Goal: Navigation & Orientation: Understand site structure

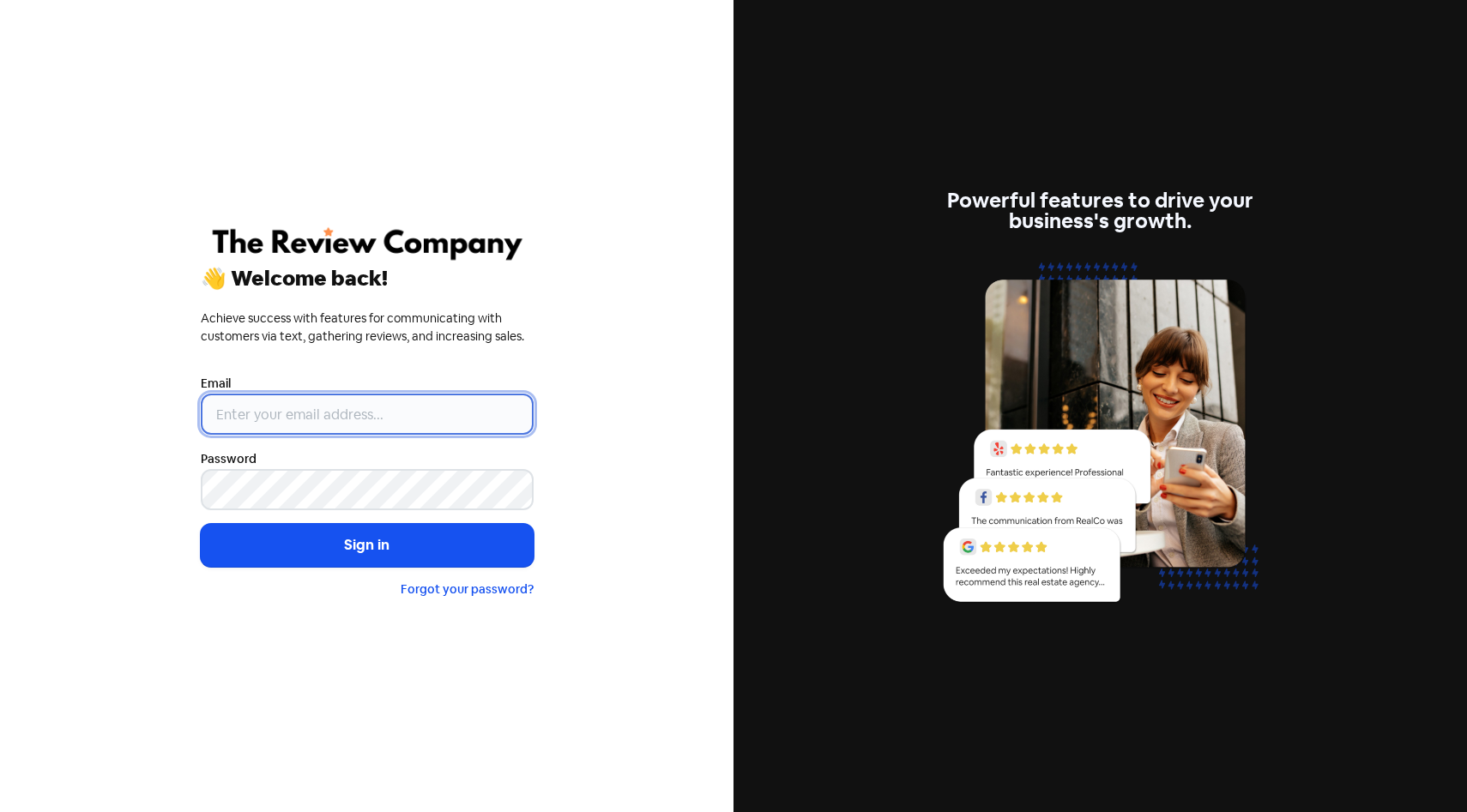
type input "[EMAIL_ADDRESS][DOMAIN_NAME]"
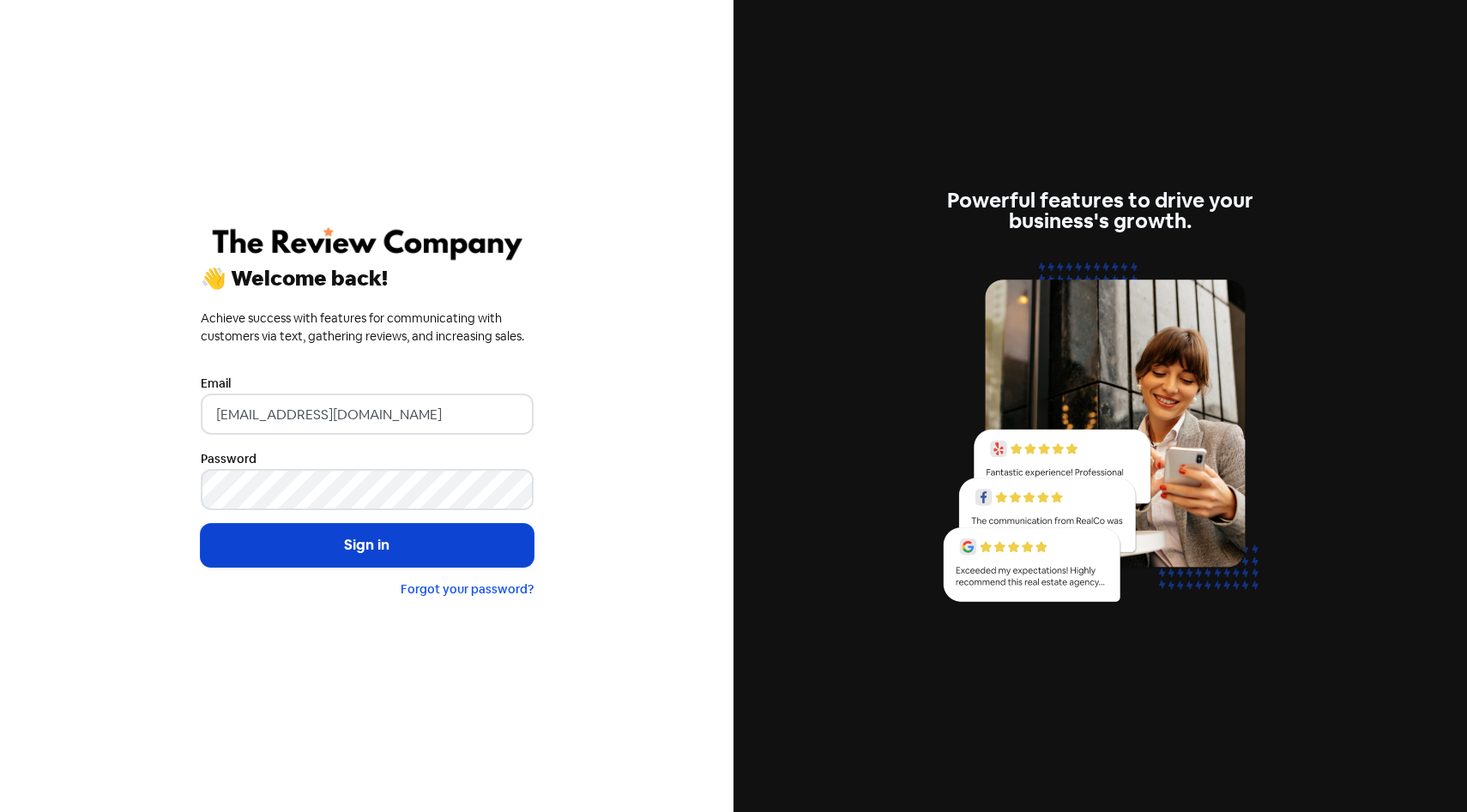
click at [409, 559] on button "Sign in" at bounding box center [368, 545] width 333 height 43
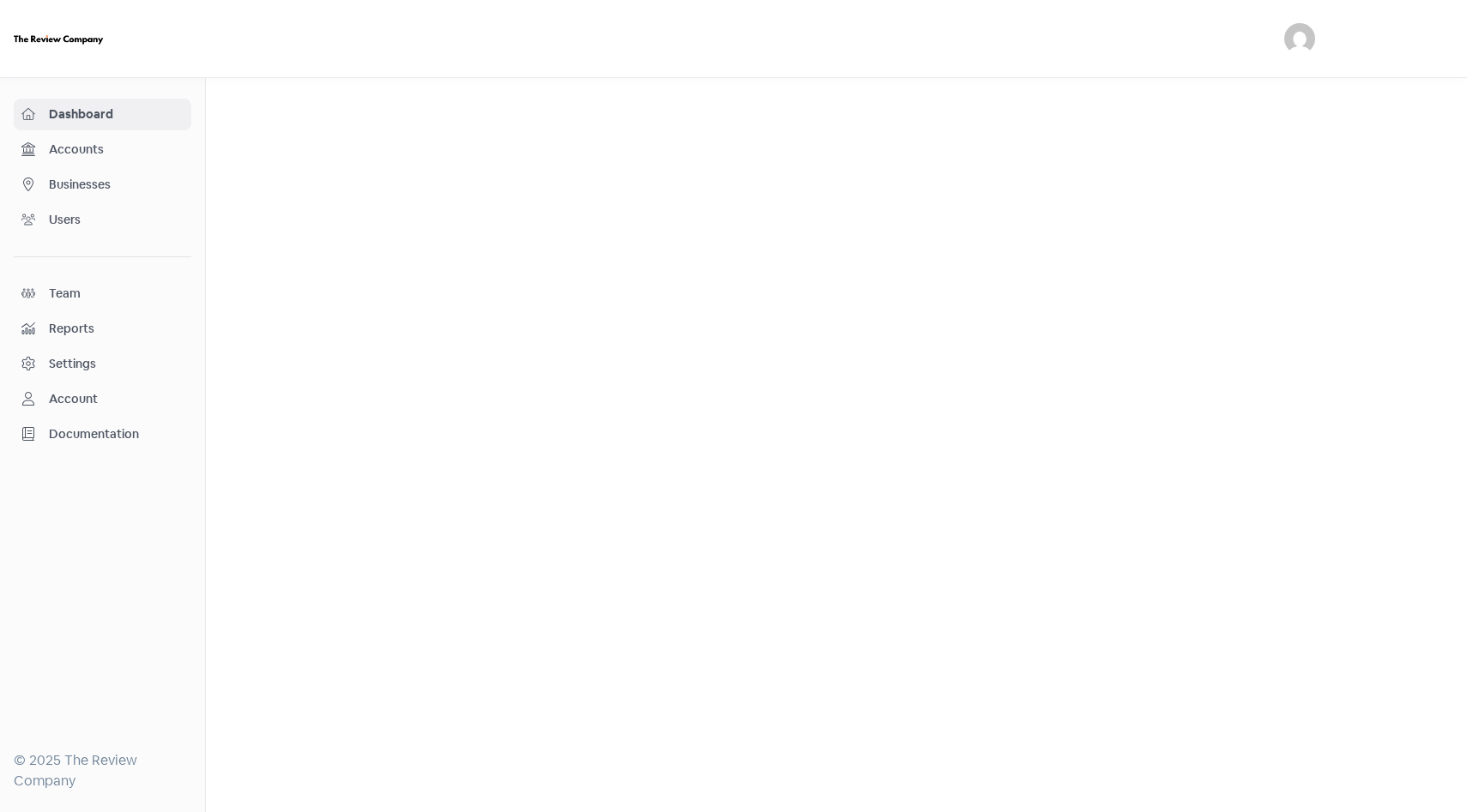
click at [144, 131] on div "Dashboard Accounts Businesses Users Team Reports Settings Account Documentation" at bounding box center [103, 274] width 178 height 352
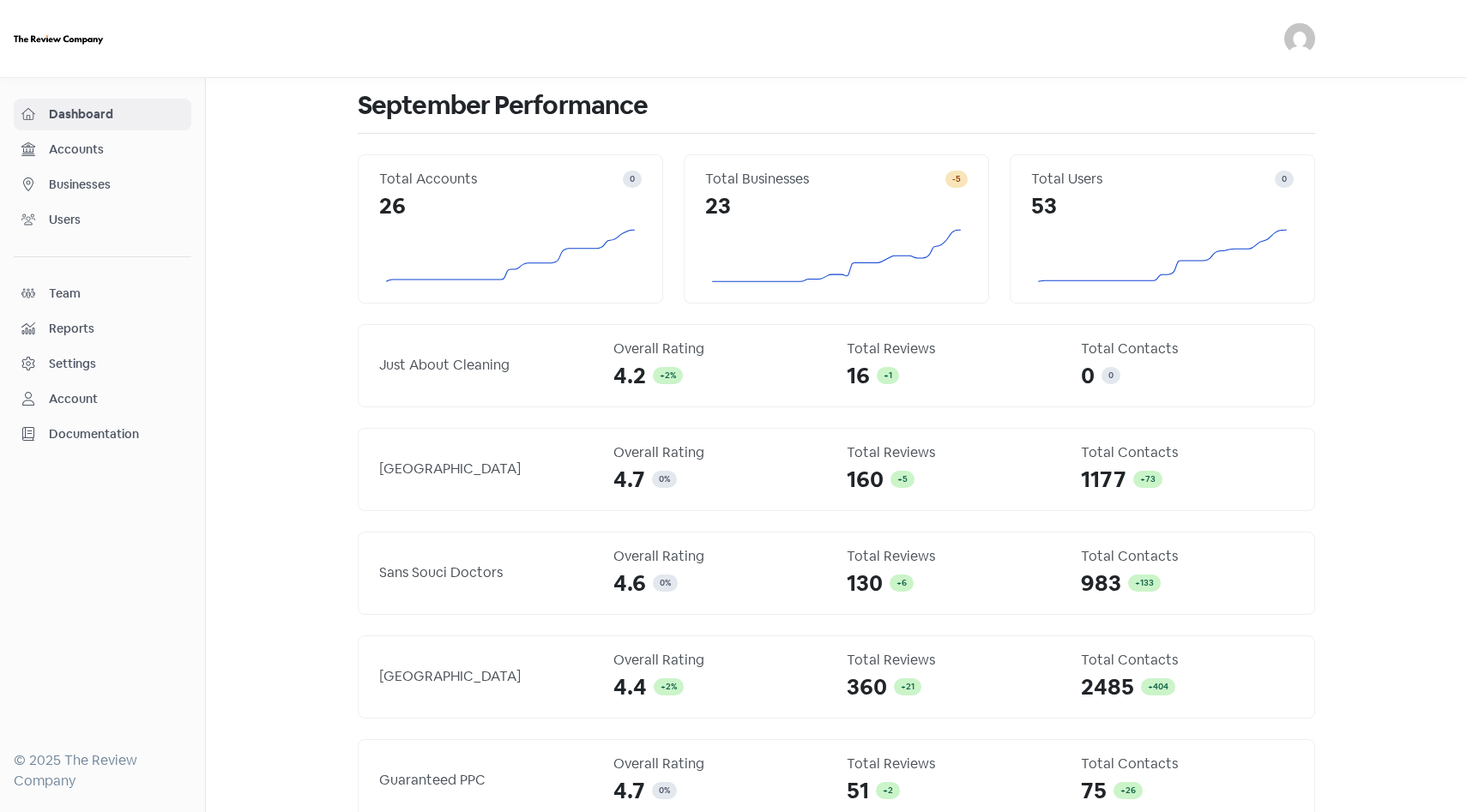
click at [135, 154] on span "Accounts" at bounding box center [116, 149] width 135 height 18
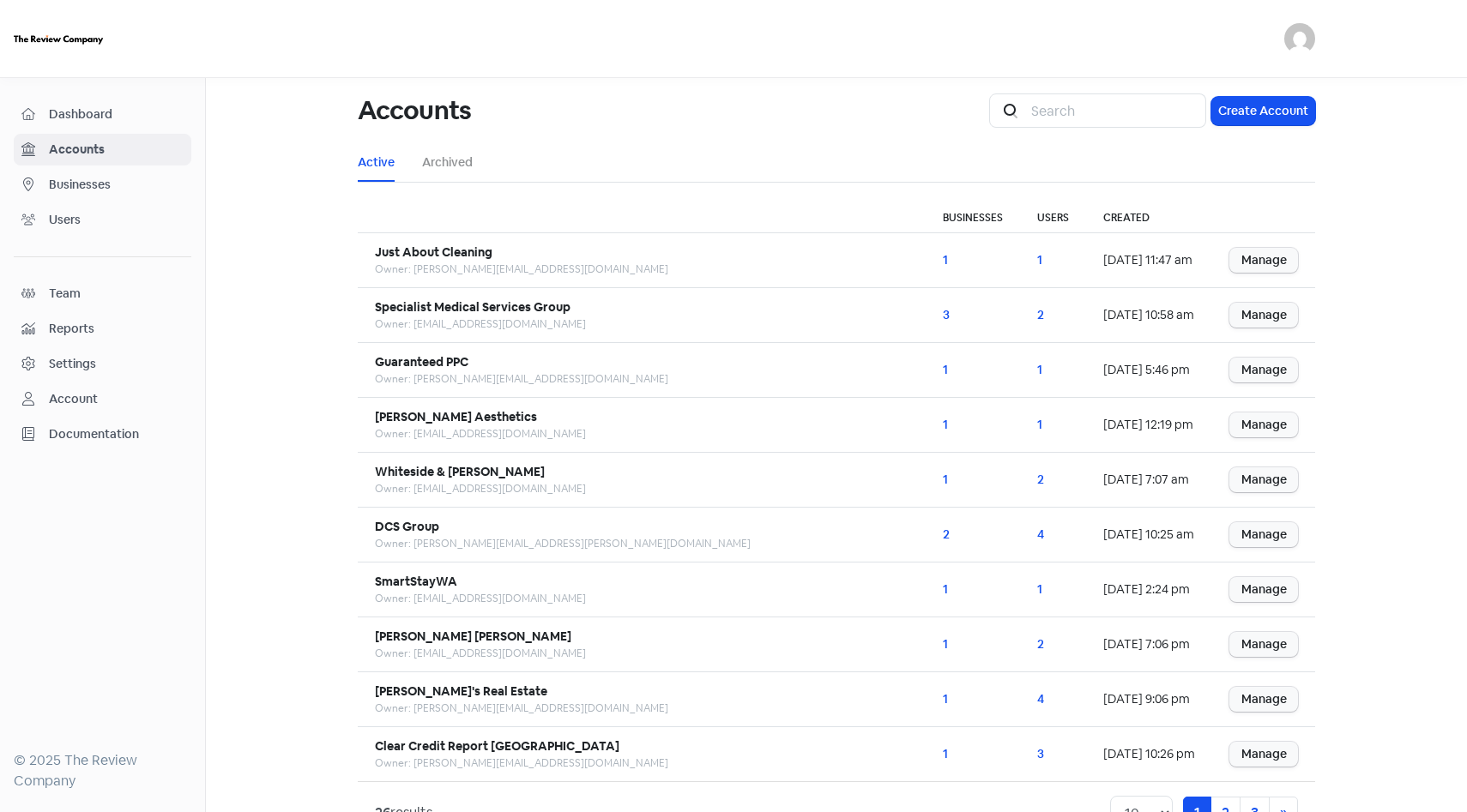
scroll to position [53, 0]
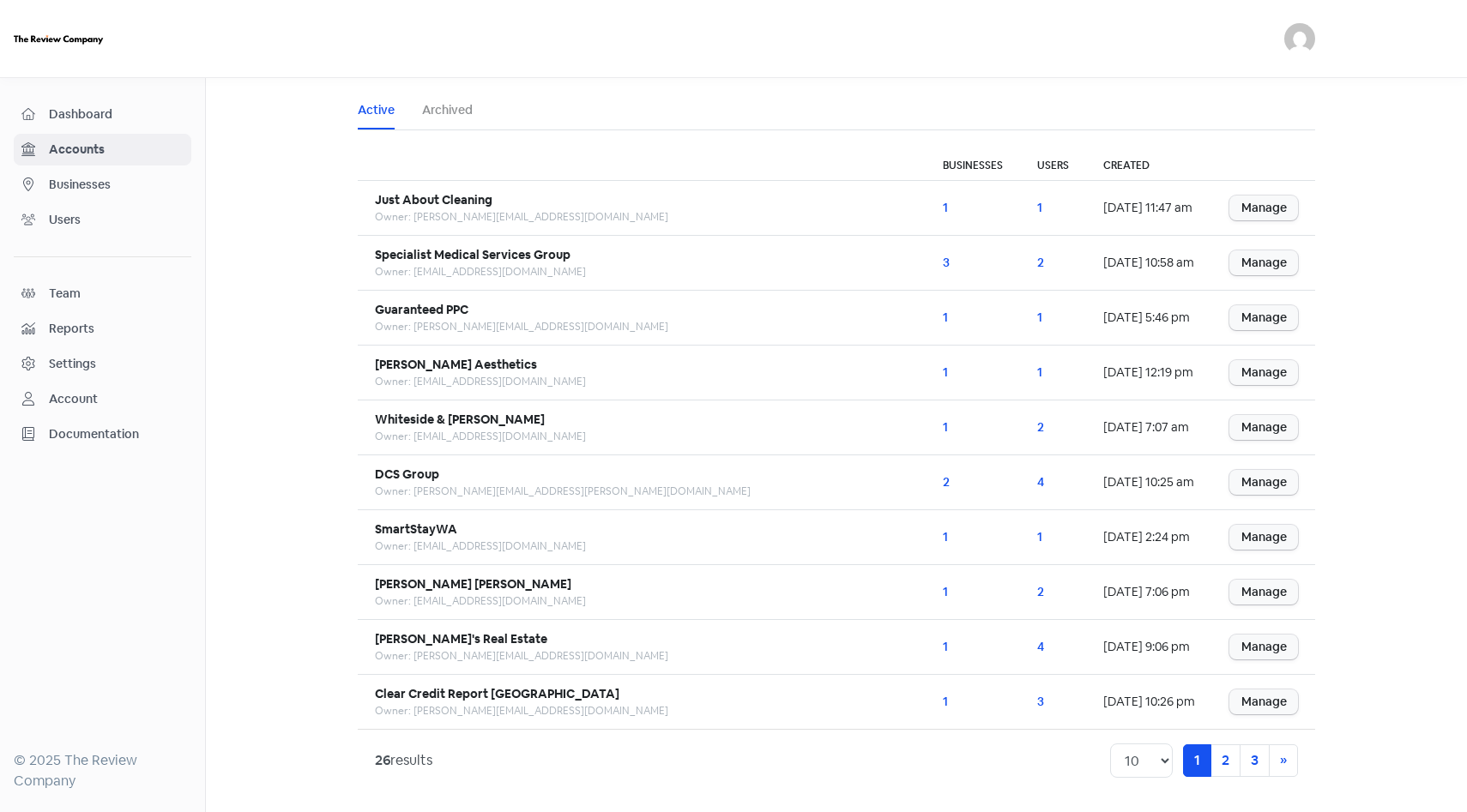
click at [179, 189] on span "Businesses" at bounding box center [116, 185] width 135 height 18
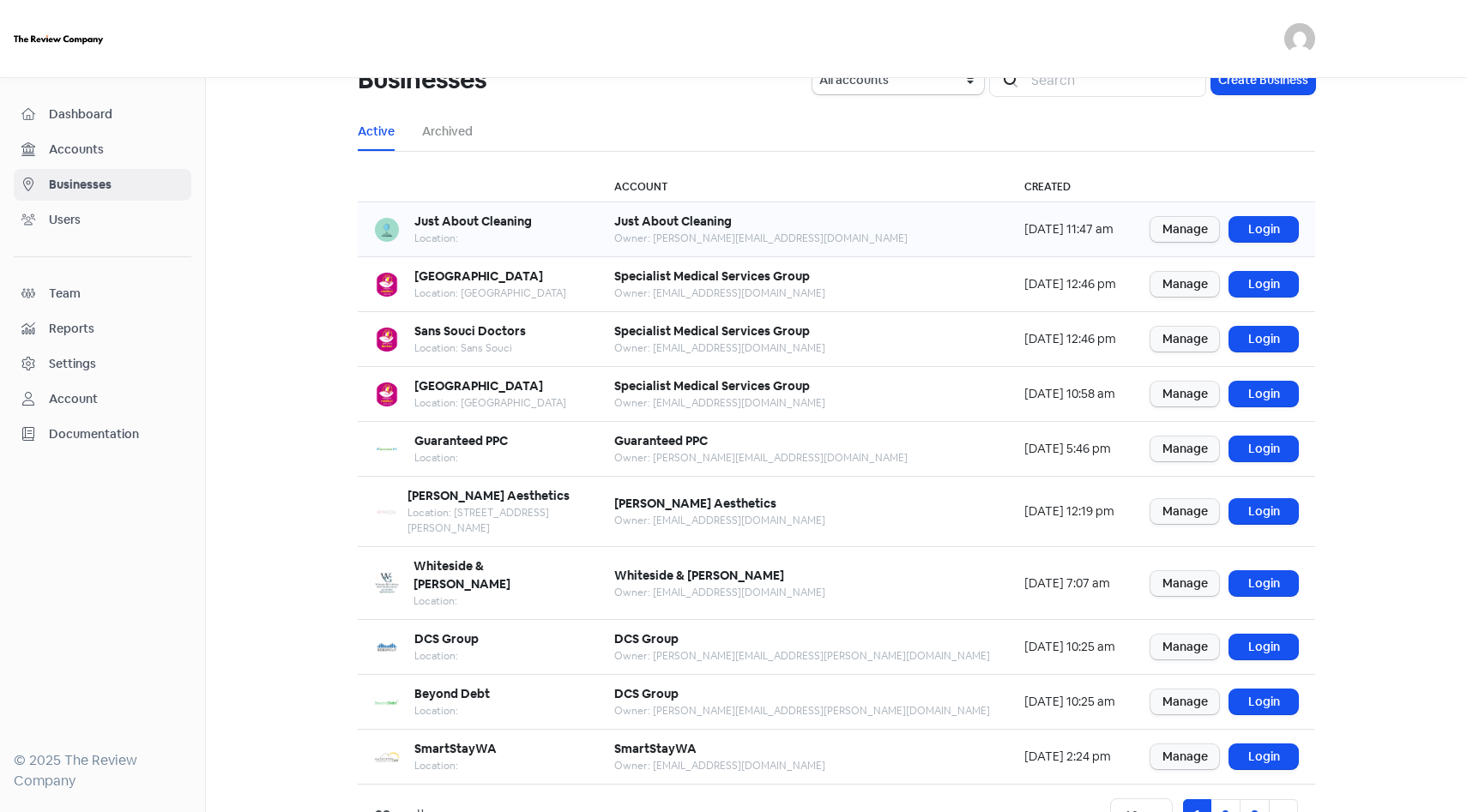
scroll to position [35, 0]
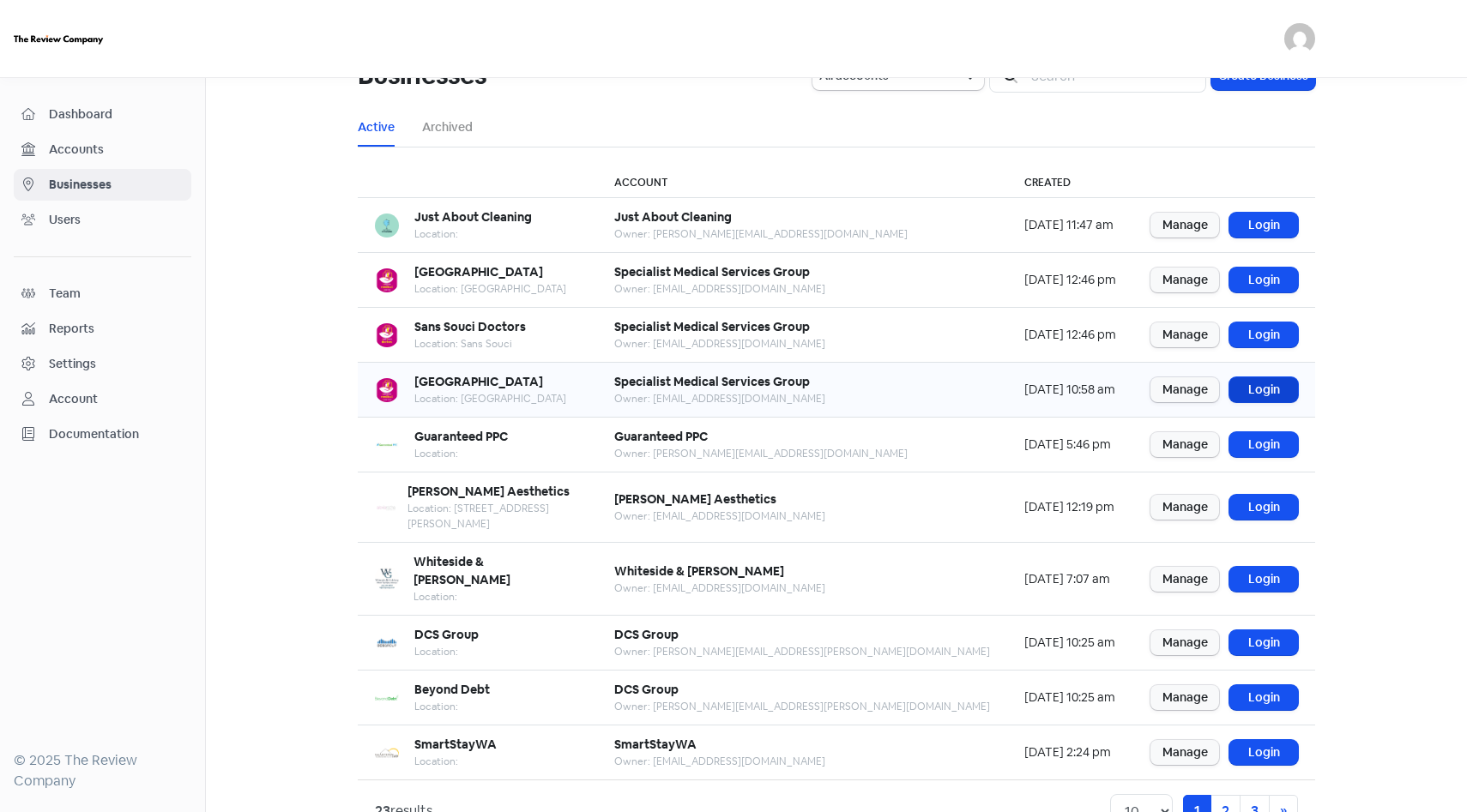
click at [1265, 393] on link "Login" at bounding box center [1264, 389] width 69 height 25
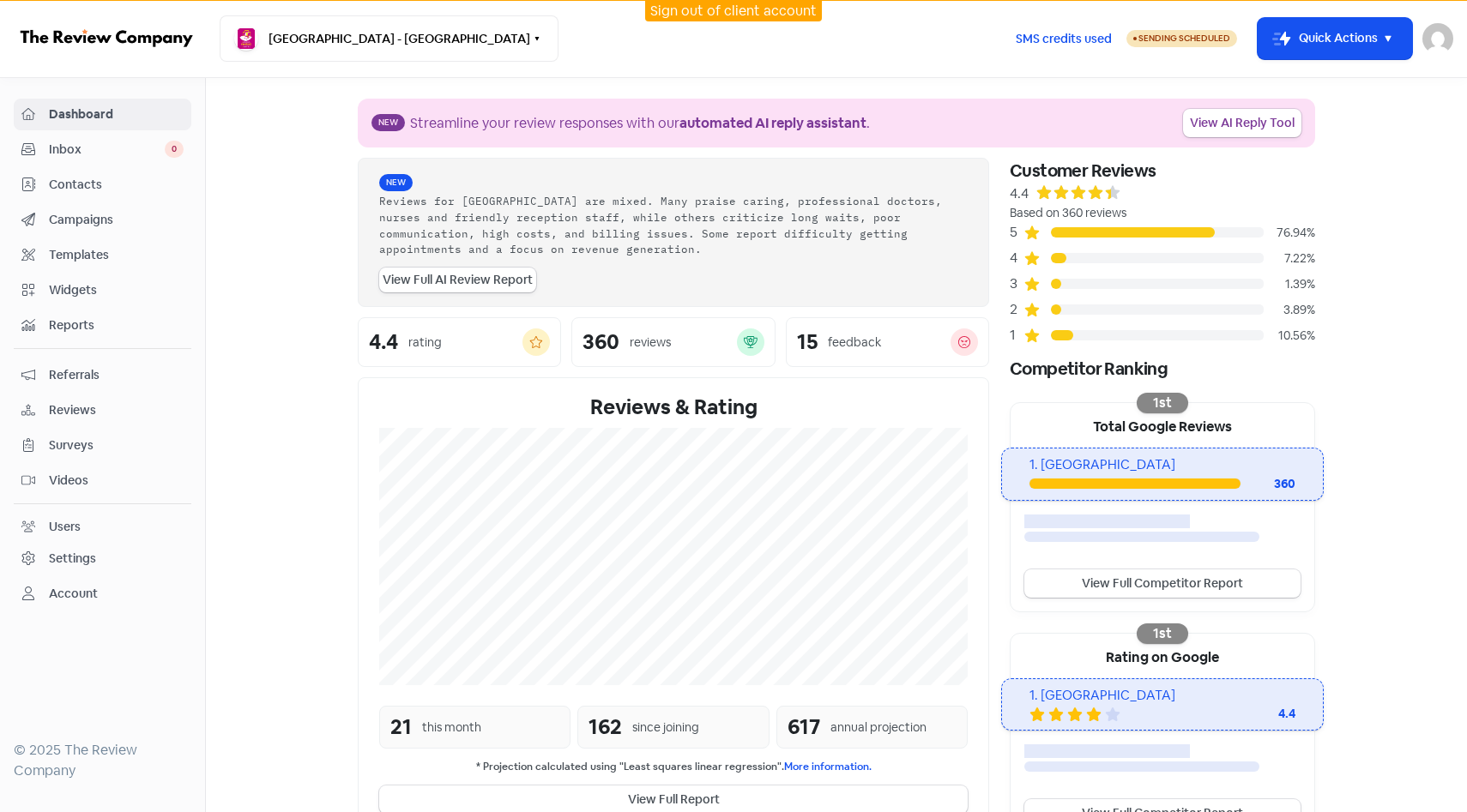
click at [179, 186] on span "Contacts" at bounding box center [116, 185] width 135 height 18
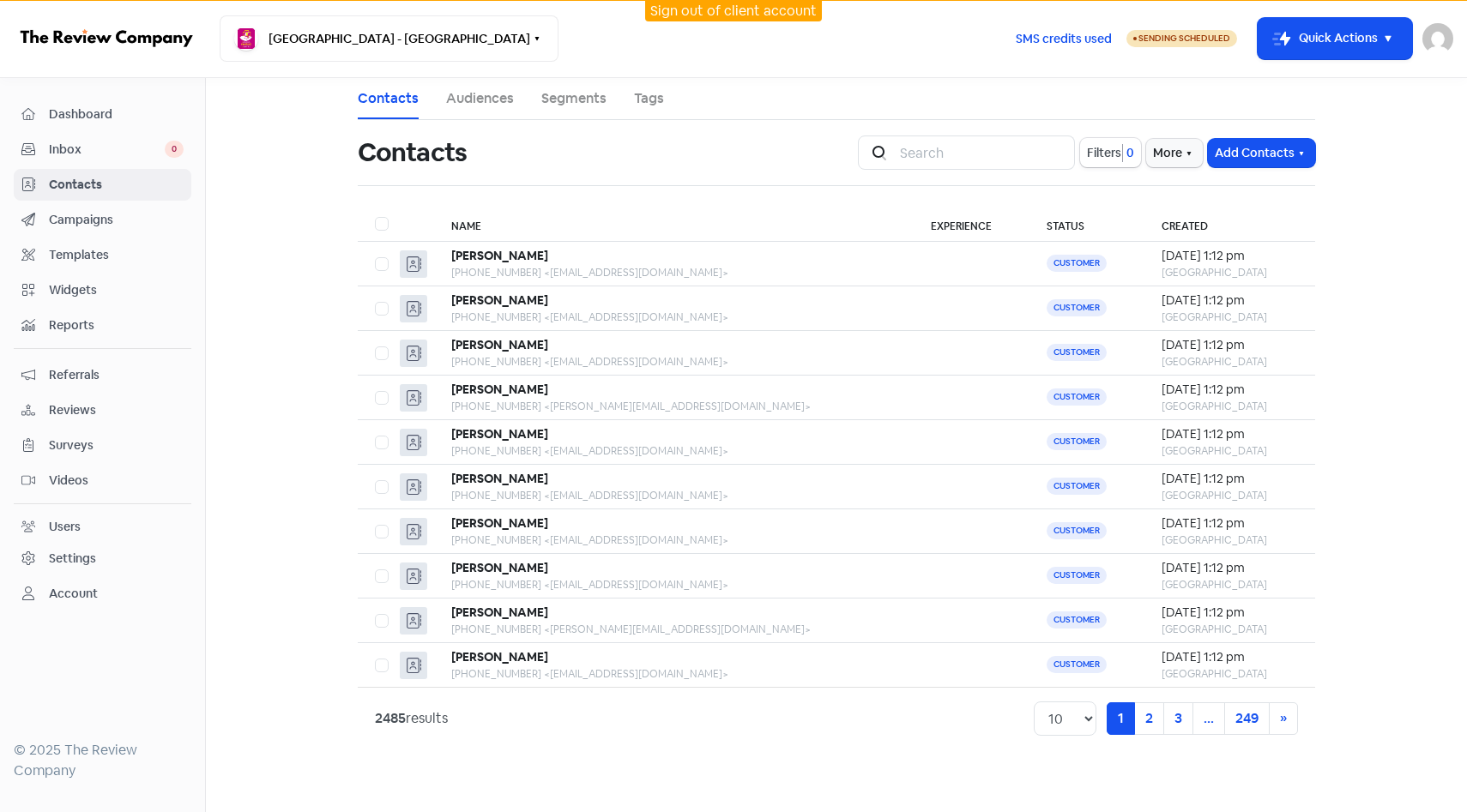
click at [108, 113] on span "Dashboard" at bounding box center [116, 114] width 135 height 18
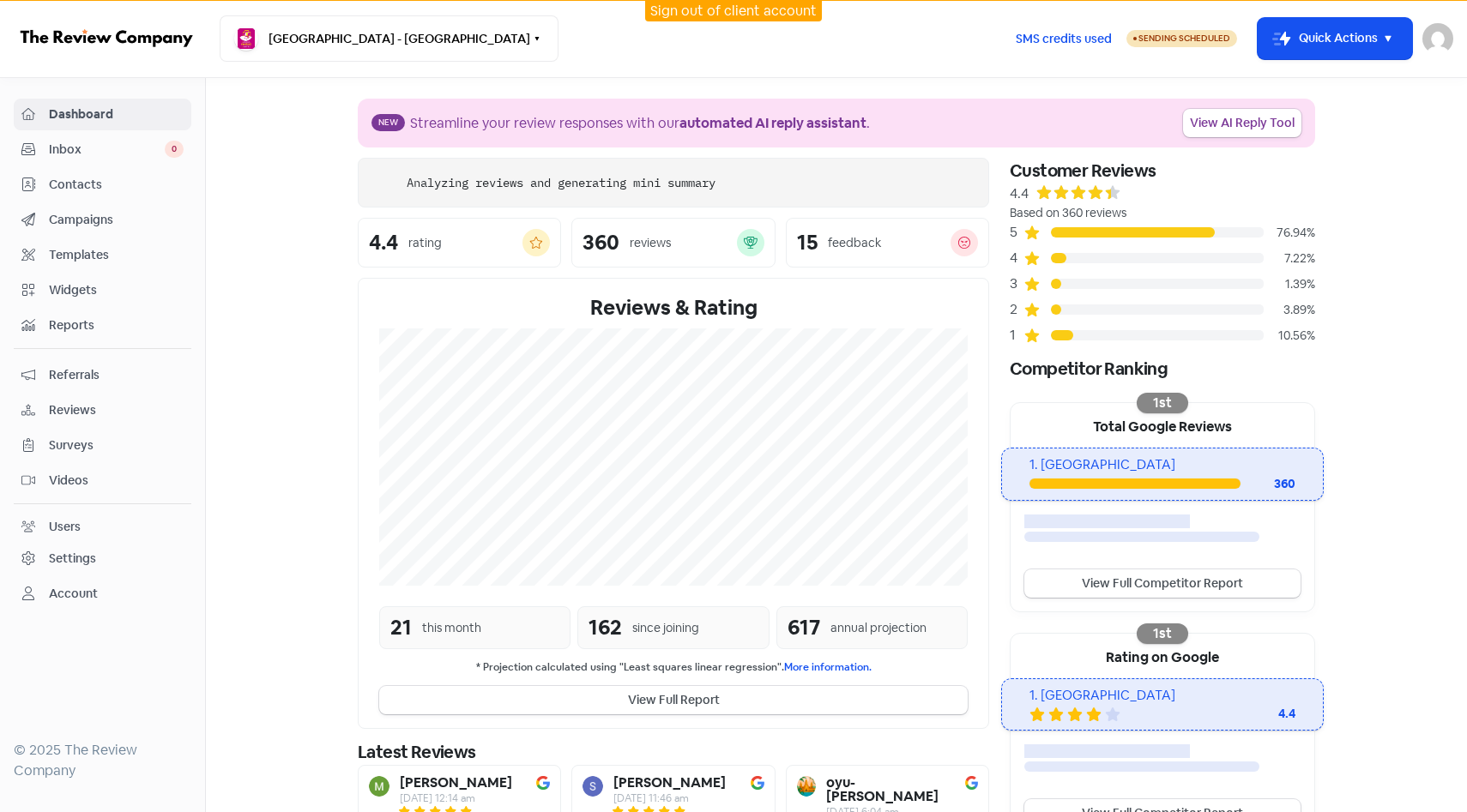
scroll to position [2, 0]
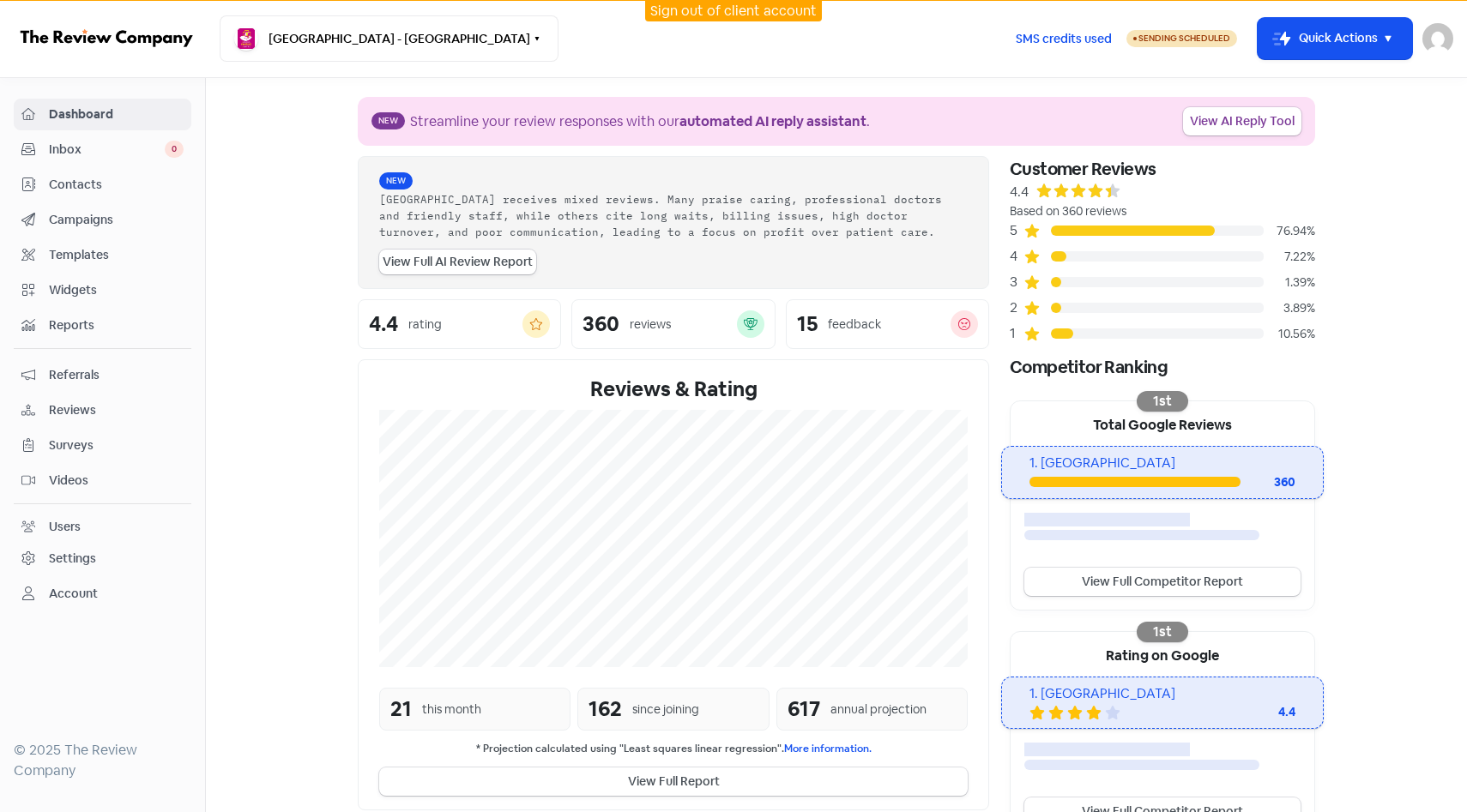
click at [142, 225] on span "Campaigns" at bounding box center [116, 220] width 135 height 18
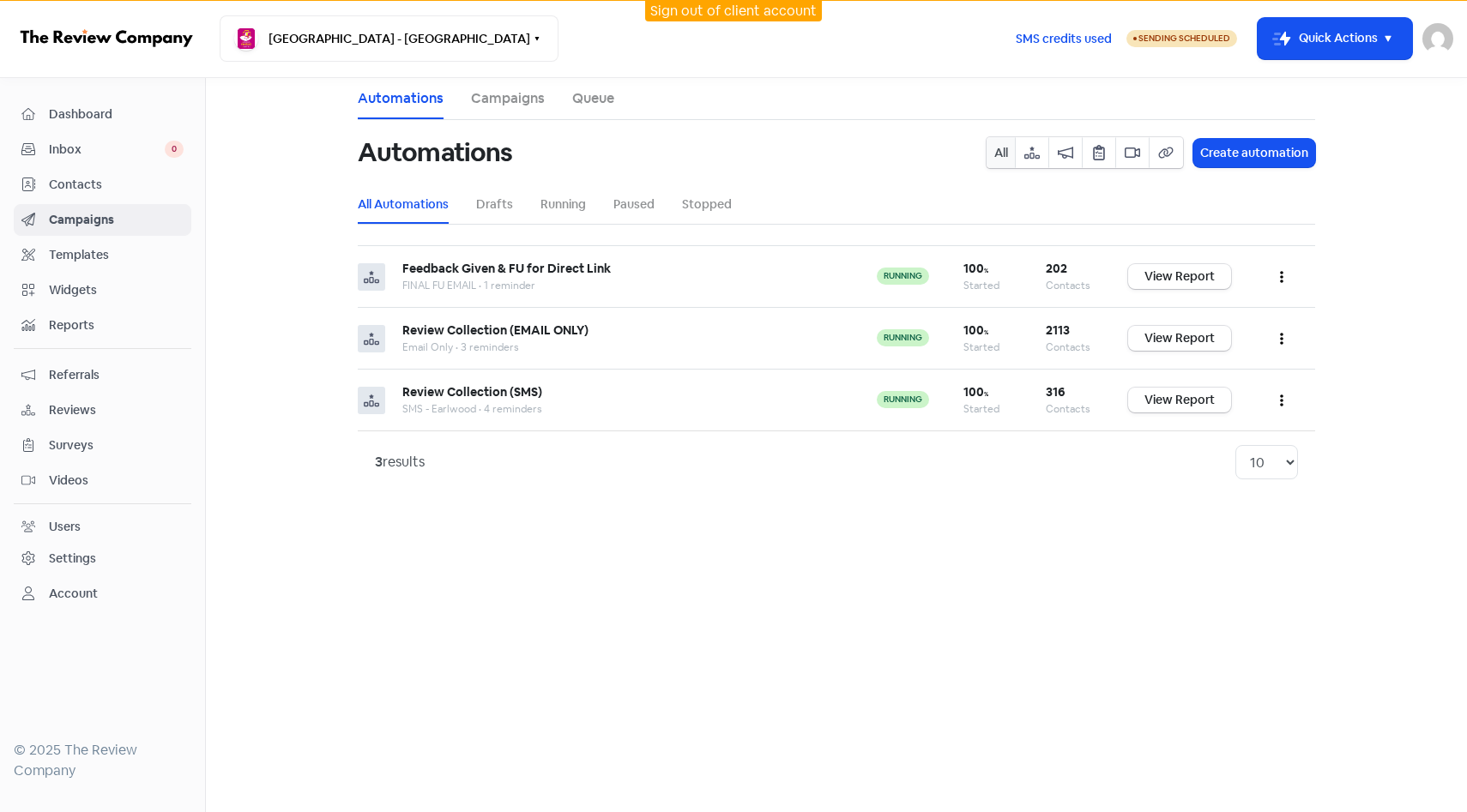
click at [129, 126] on link "Dashboard" at bounding box center [103, 114] width 178 height 32
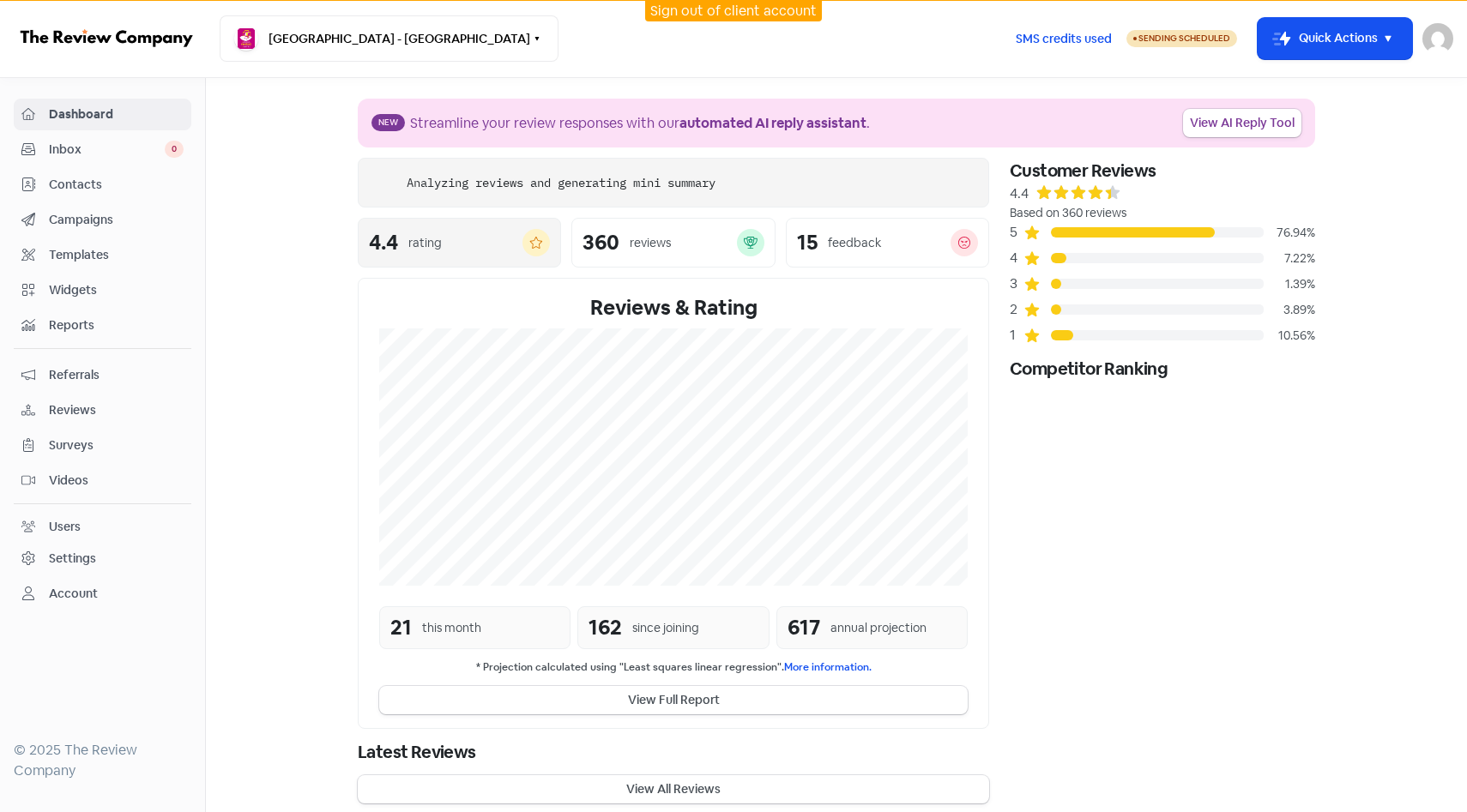
click at [369, 243] on div "4.4" at bounding box center [383, 242] width 29 height 21
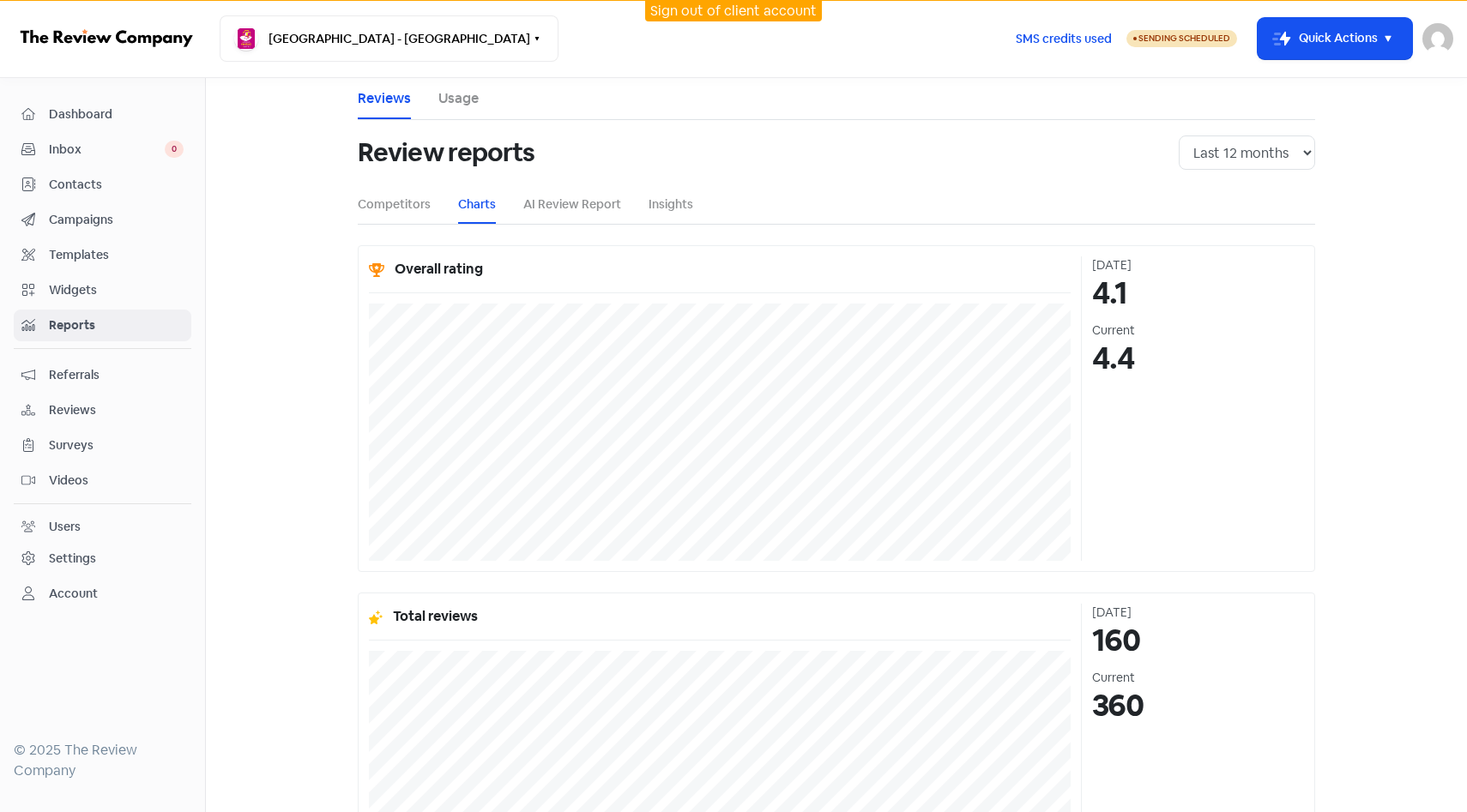
click at [115, 212] on span "Campaigns" at bounding box center [116, 220] width 135 height 18
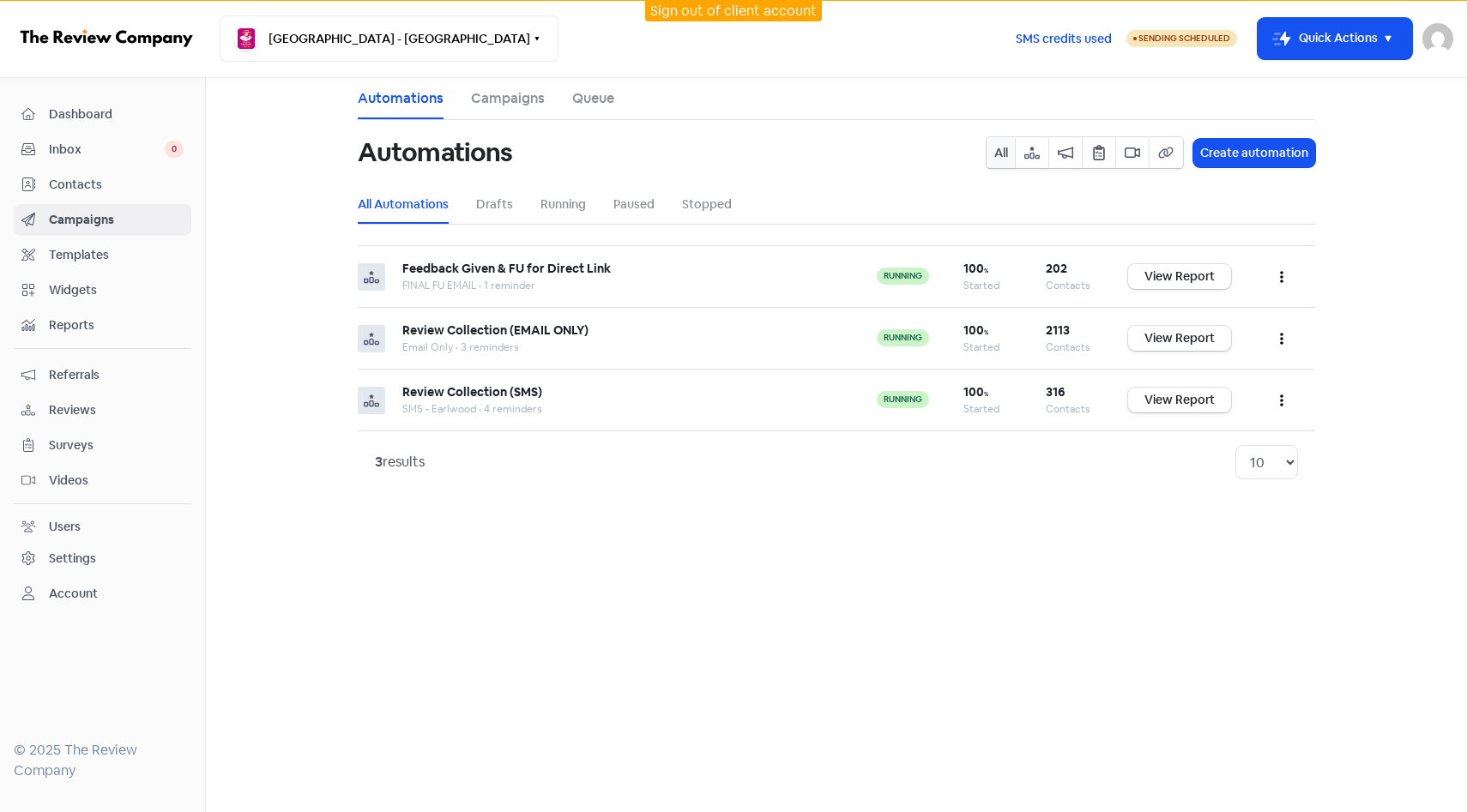
click at [119, 386] on link "Referrals" at bounding box center [103, 375] width 178 height 32
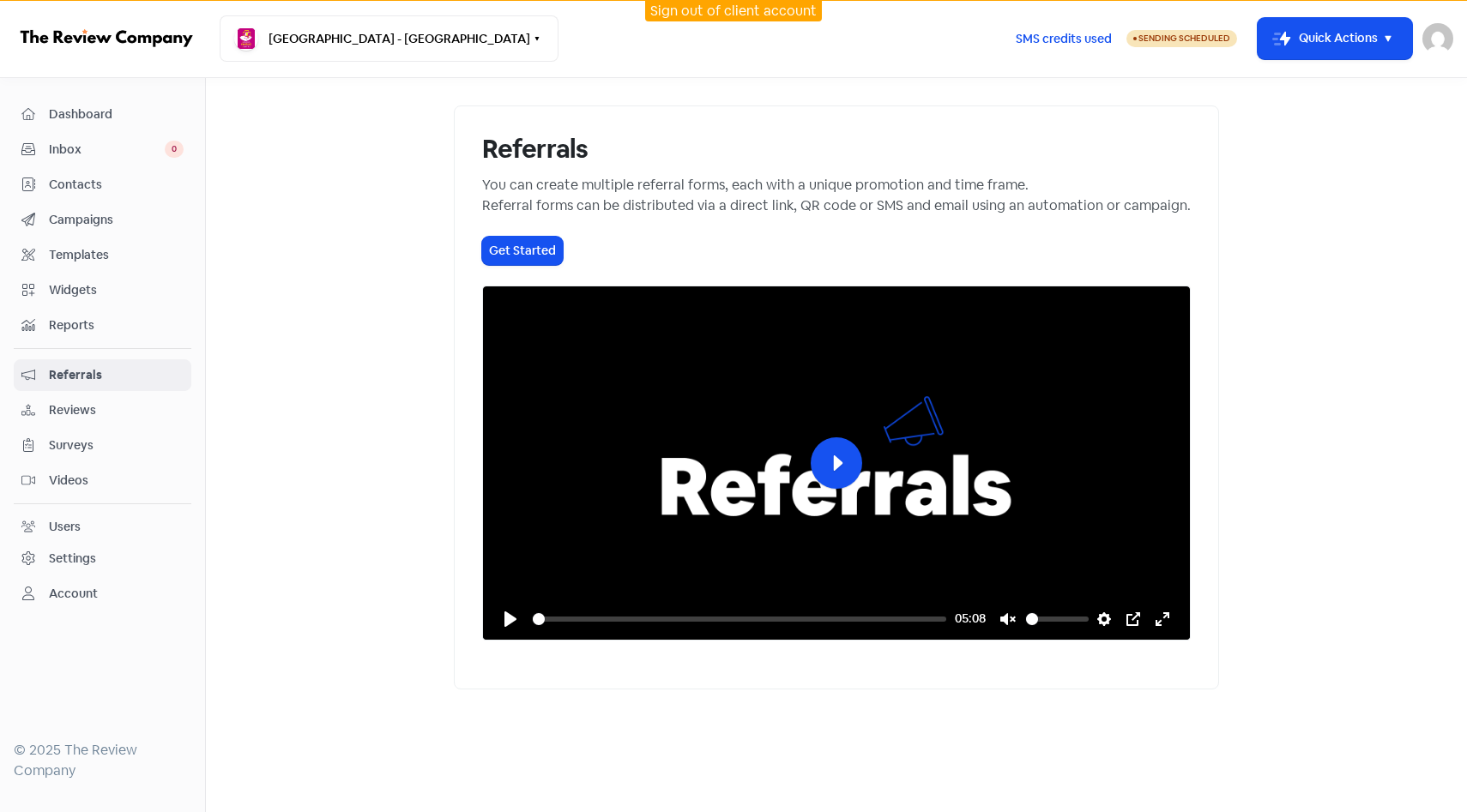
click at [120, 405] on span "Reviews" at bounding box center [116, 410] width 135 height 18
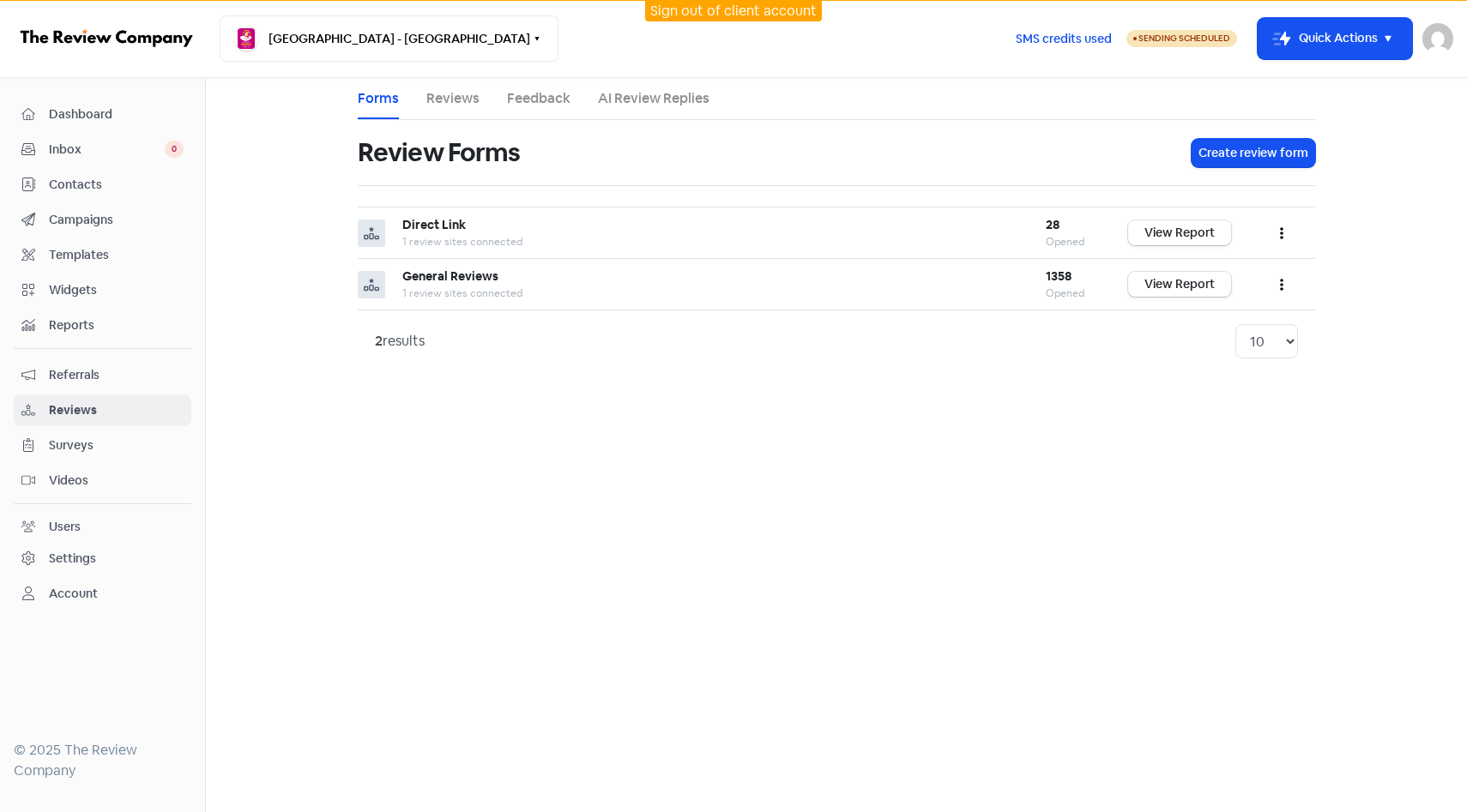
click at [124, 455] on div "Surveys" at bounding box center [103, 445] width 162 height 20
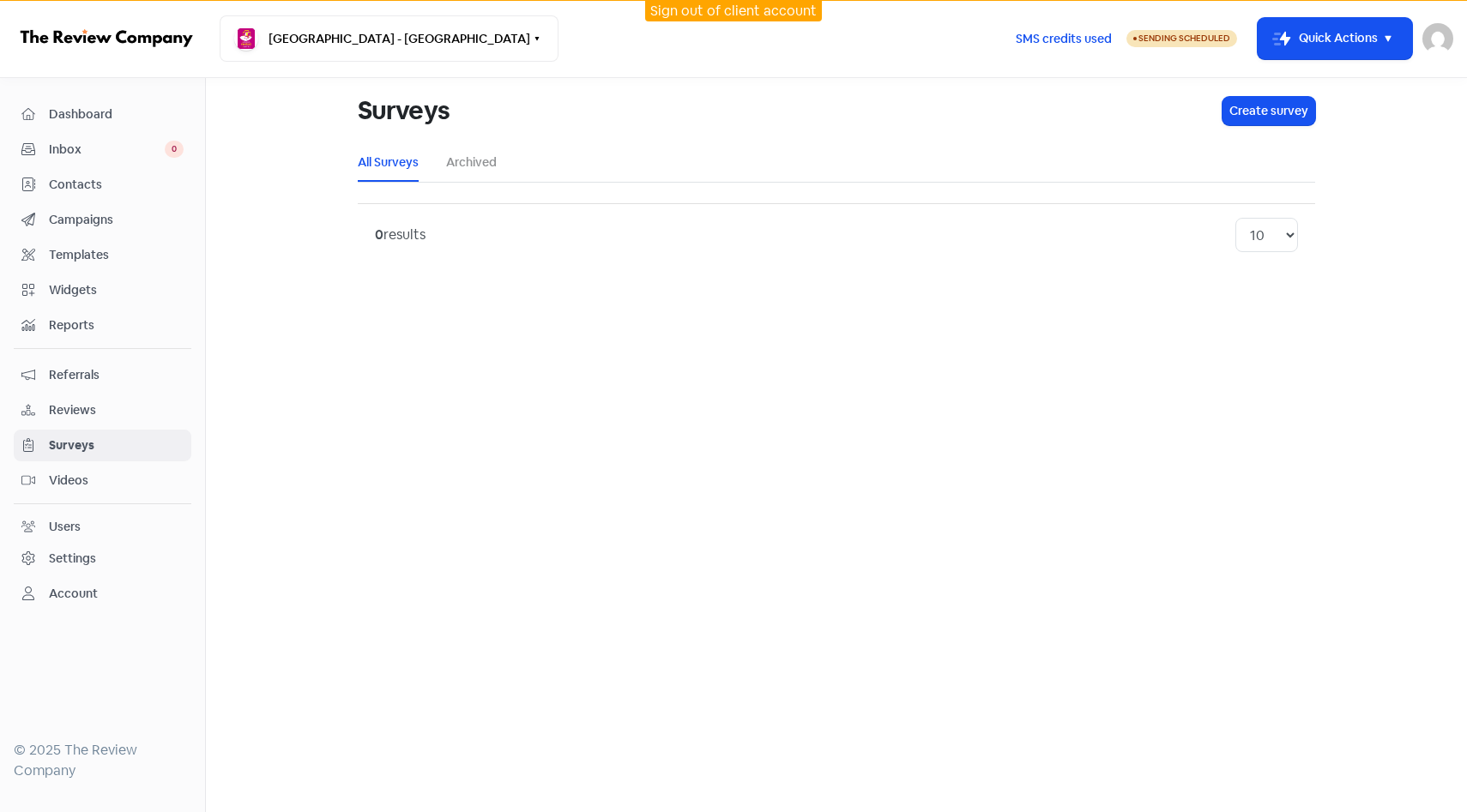
click at [128, 494] on link "Videos" at bounding box center [103, 481] width 178 height 32
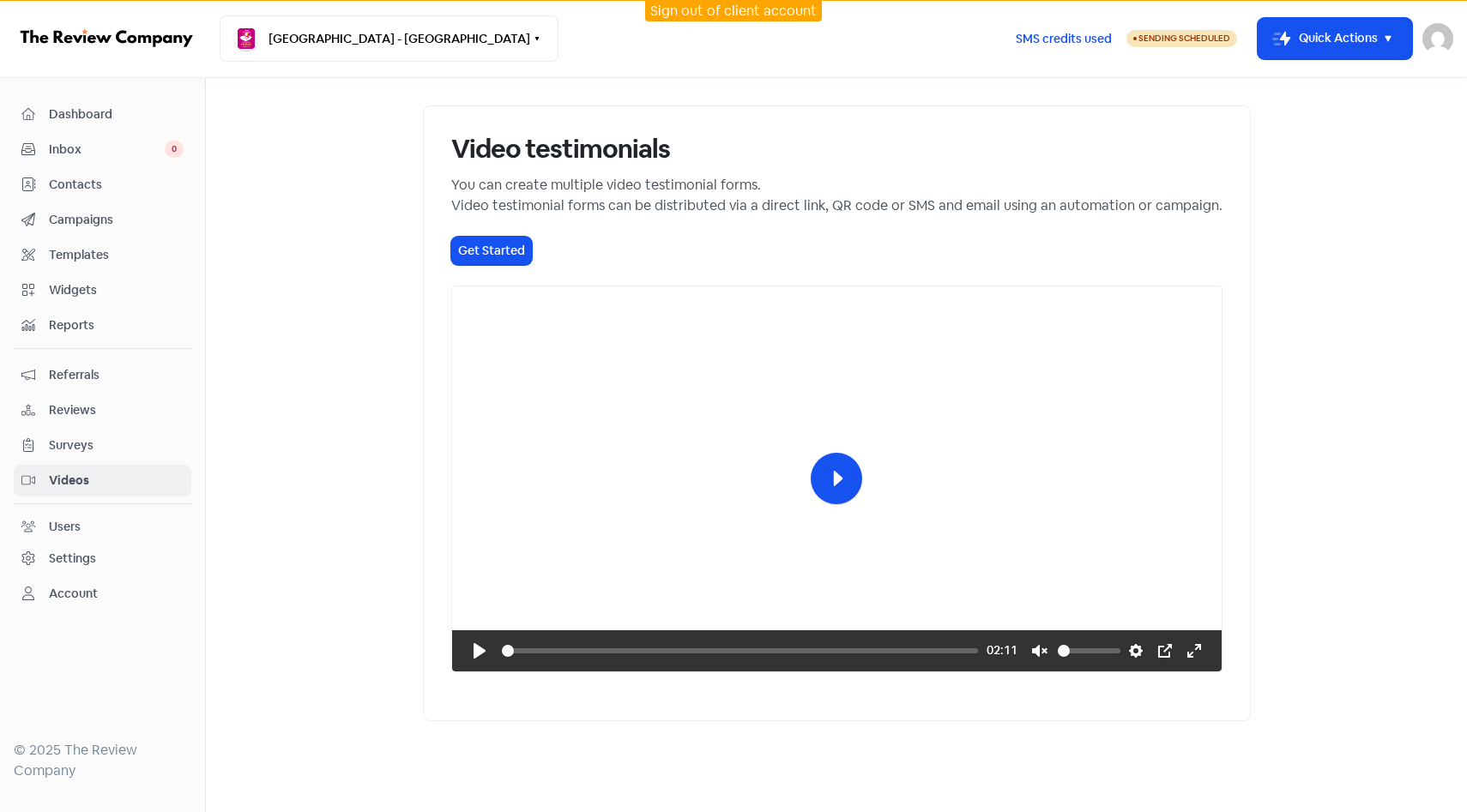
scroll to position [50, 0]
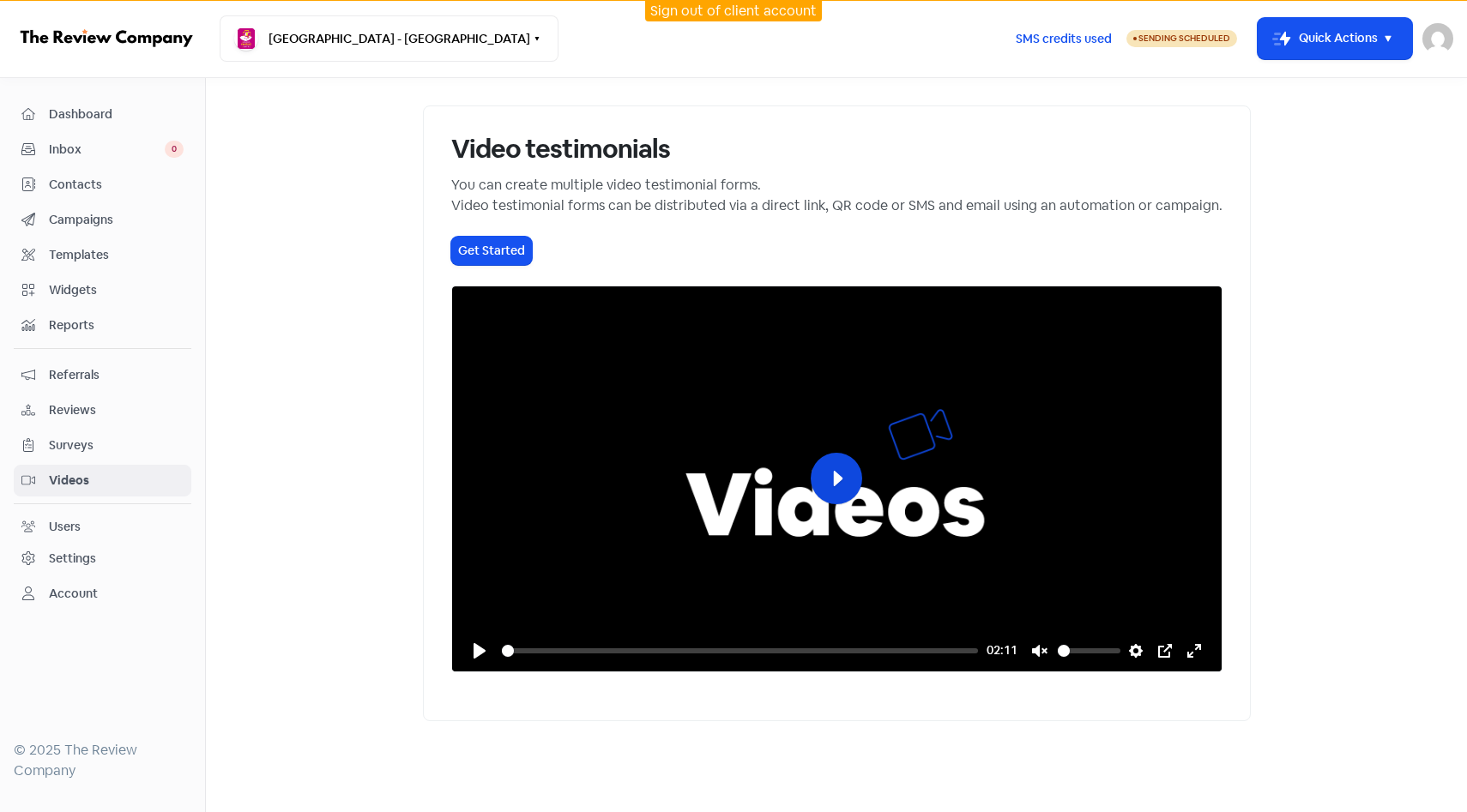
click at [861, 486] on button "Play" at bounding box center [836, 479] width 52 height 52
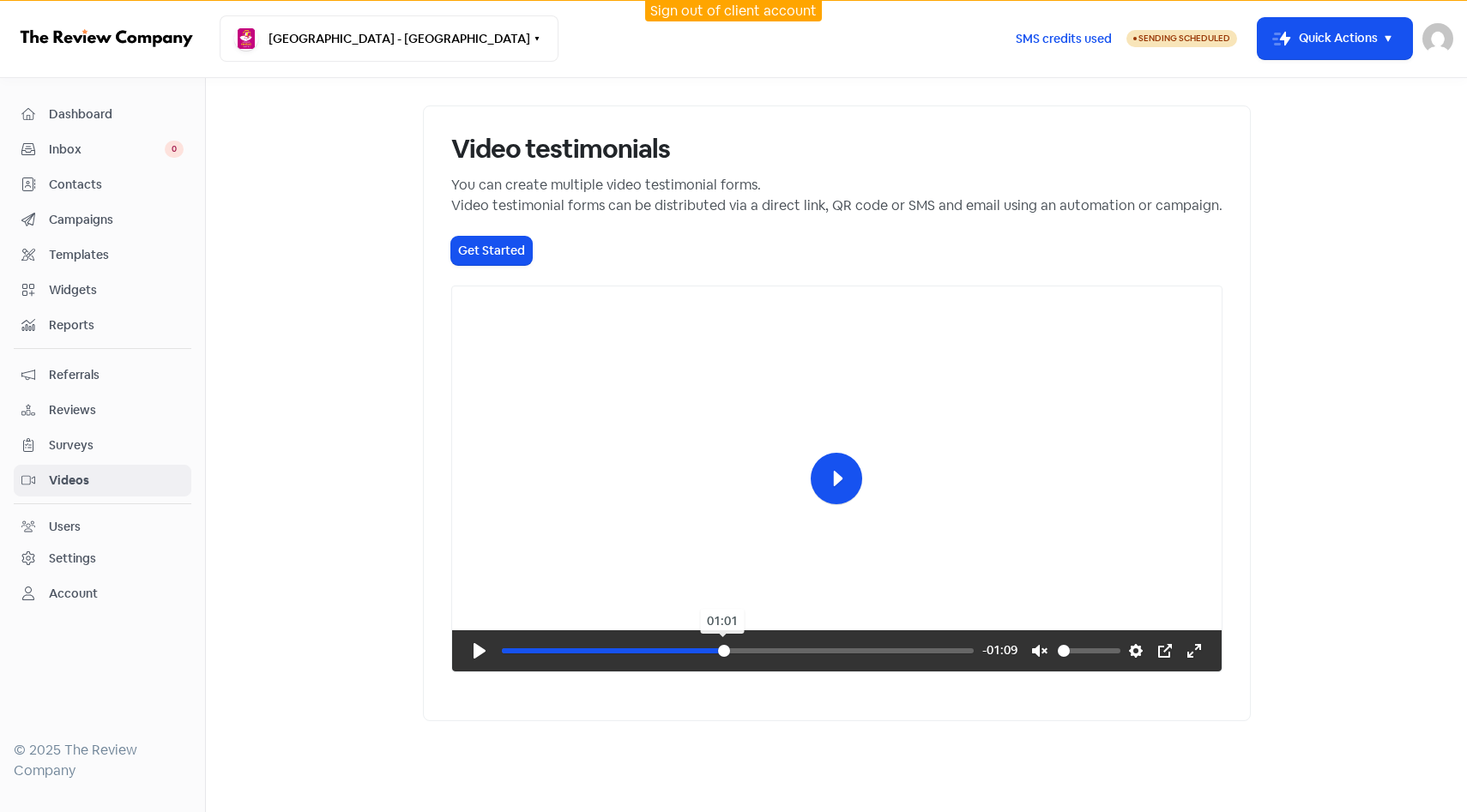
drag, startPoint x: 493, startPoint y: 722, endPoint x: 721, endPoint y: 709, distance: 228.4
click at [721, 671] on div "Pause Play % buffered 01:01 -01:09 Unmute Mute Disable captions Enable captions…" at bounding box center [837, 651] width 770 height 41
click at [722, 671] on div "Pause Play % buffered 01:02 -01:09 Unmute Mute Disable captions Enable captions…" at bounding box center [837, 651] width 770 height 41
drag, startPoint x: 722, startPoint y: 720, endPoint x: 690, endPoint y: 727, distance: 32.8
click at [693, 659] on input "Seek" at bounding box center [738, 651] width 472 height 17
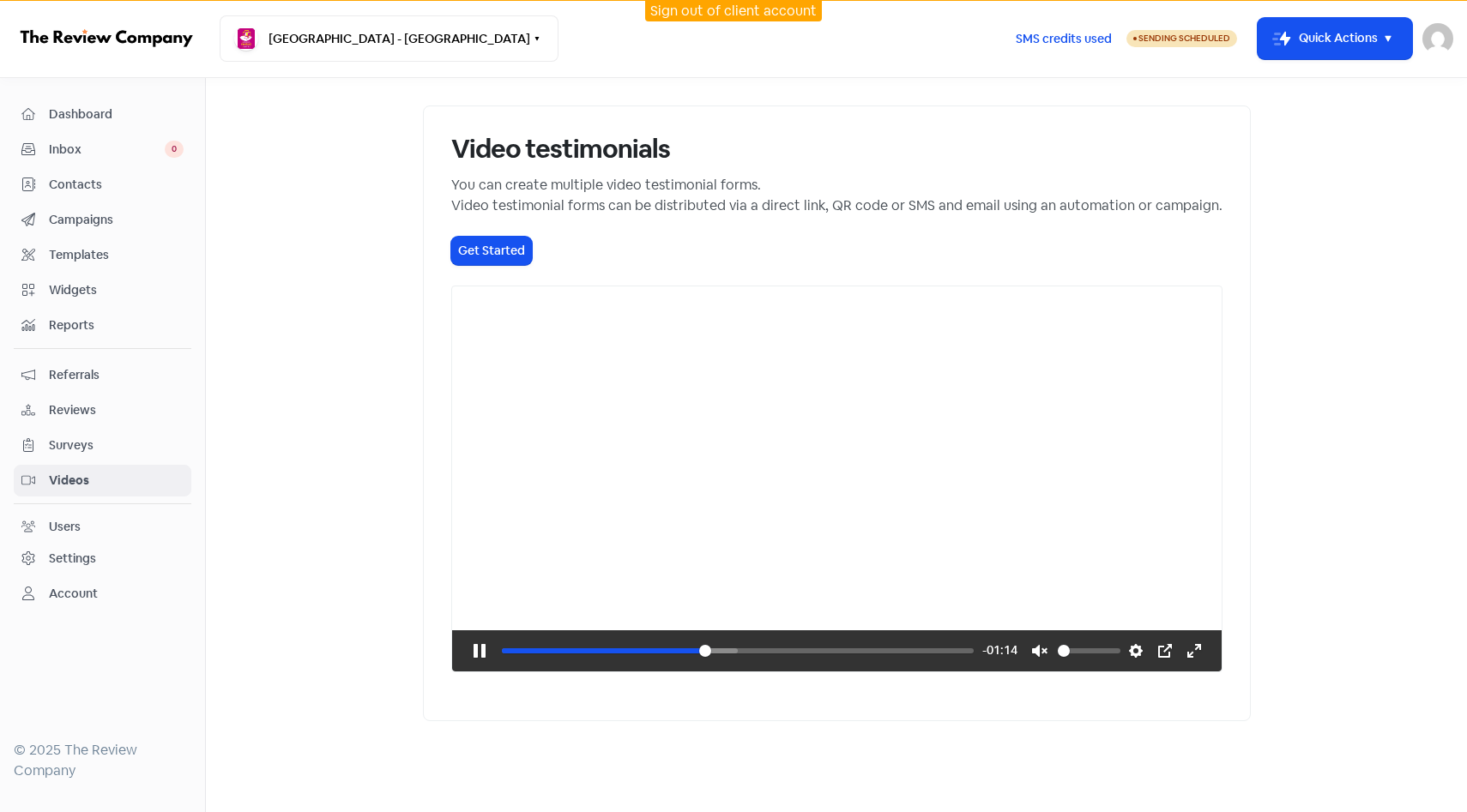
type input "43.14"
click at [165, 472] on span "Videos" at bounding box center [116, 481] width 135 height 18
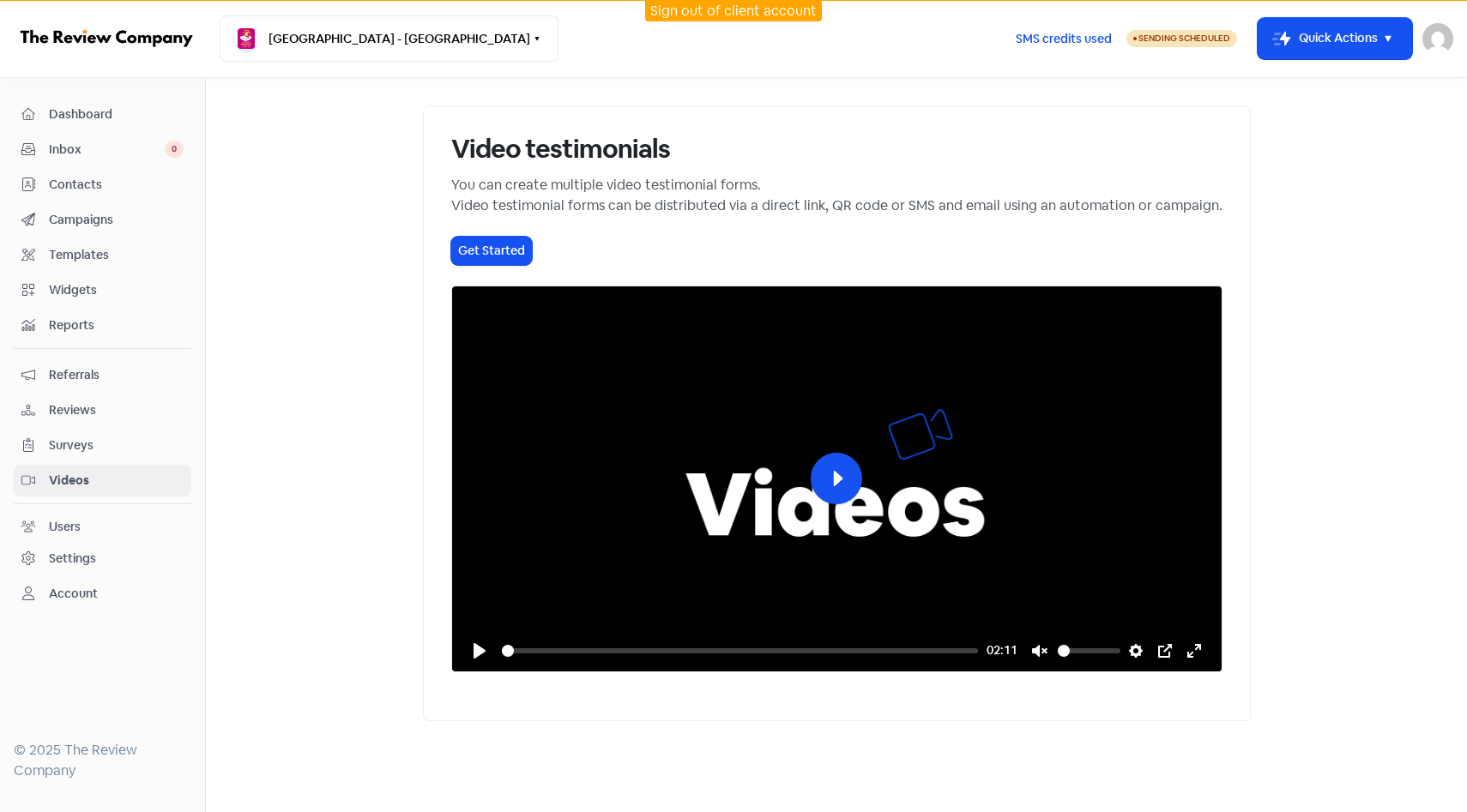
click at [160, 458] on link "Surveys" at bounding box center [103, 445] width 178 height 32
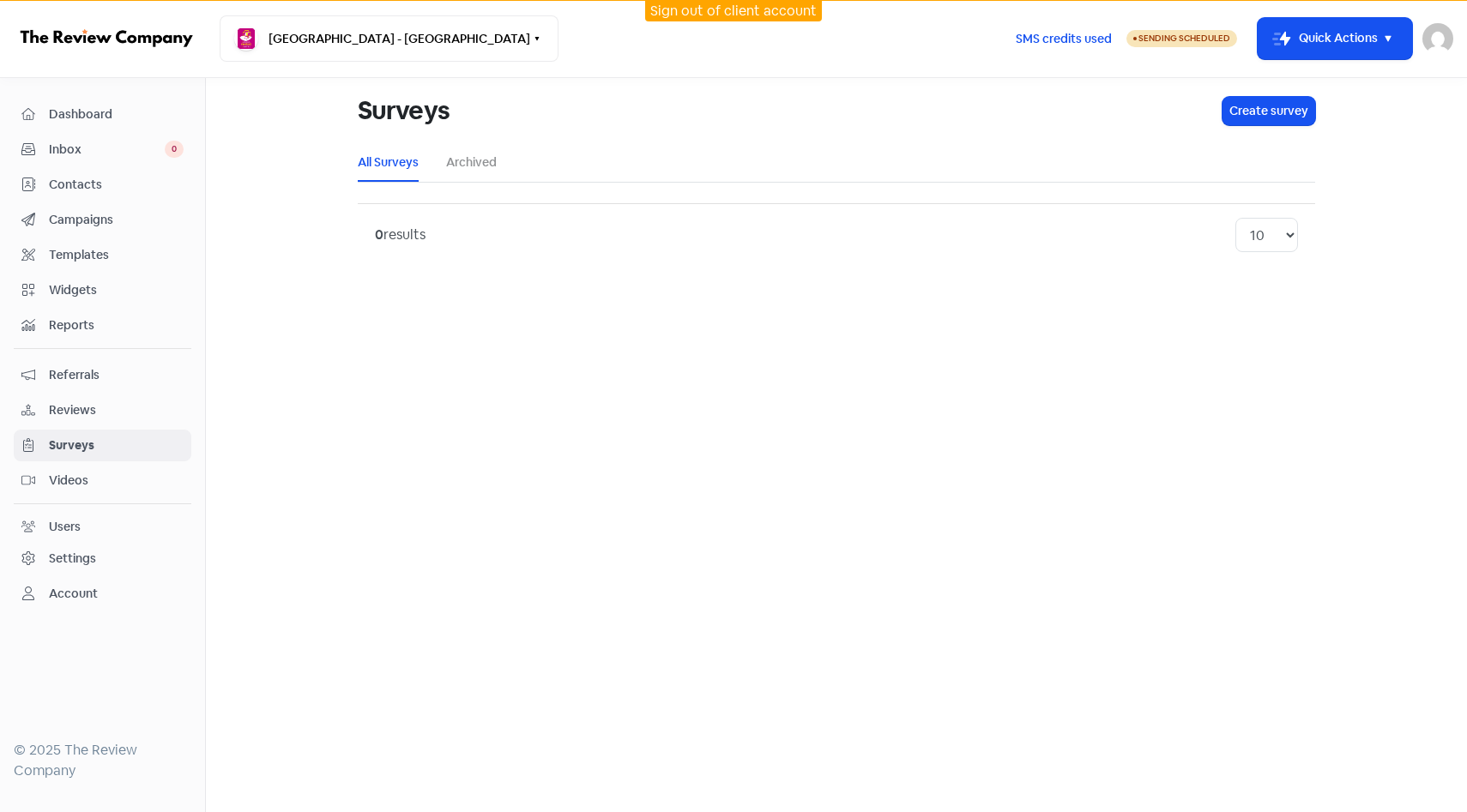
click at [70, 171] on link "Contacts" at bounding box center [103, 185] width 178 height 32
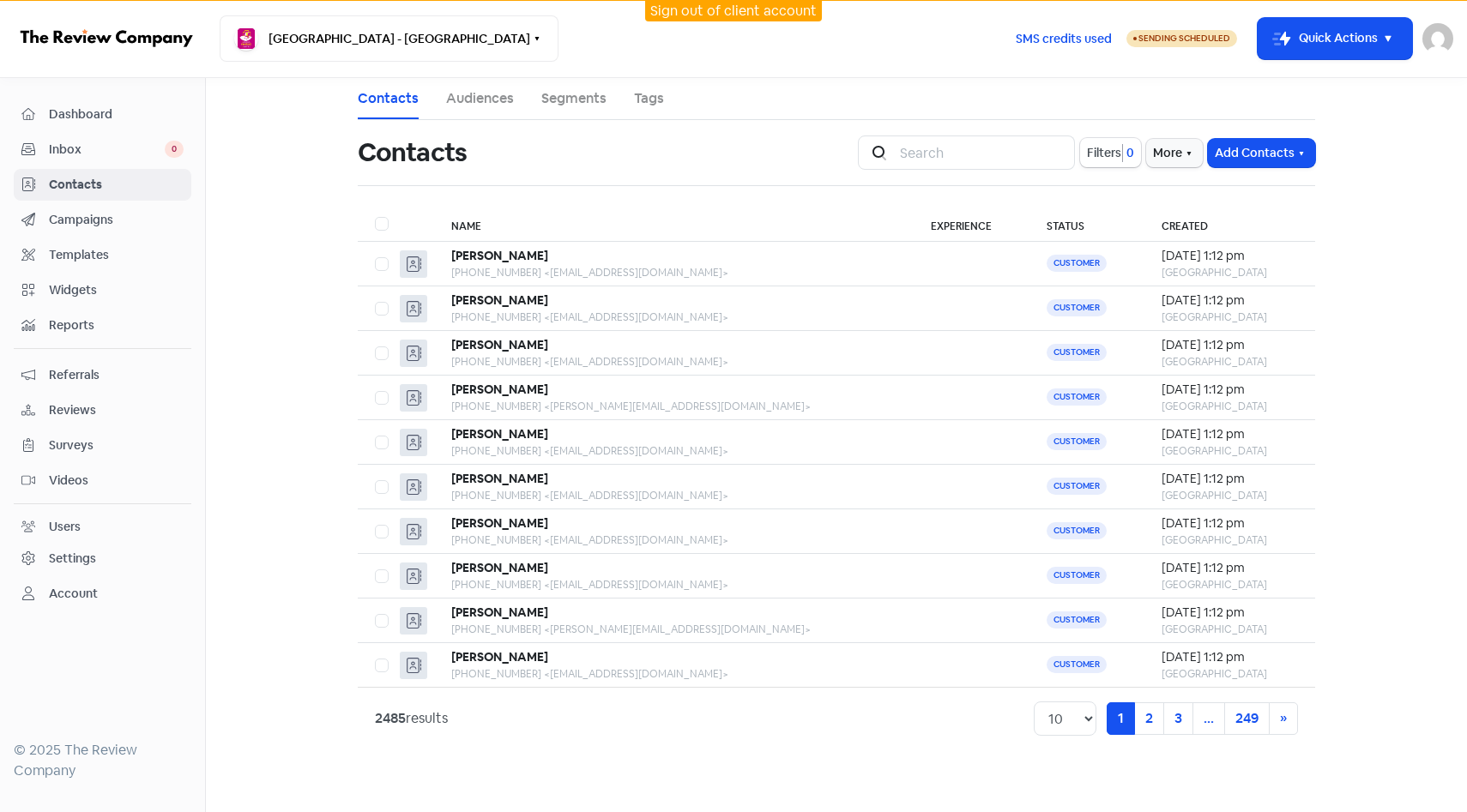
click at [125, 190] on span "Contacts" at bounding box center [116, 185] width 135 height 18
click at [127, 197] on link "Contacts" at bounding box center [103, 185] width 178 height 32
click at [130, 213] on span "Campaigns" at bounding box center [116, 220] width 135 height 18
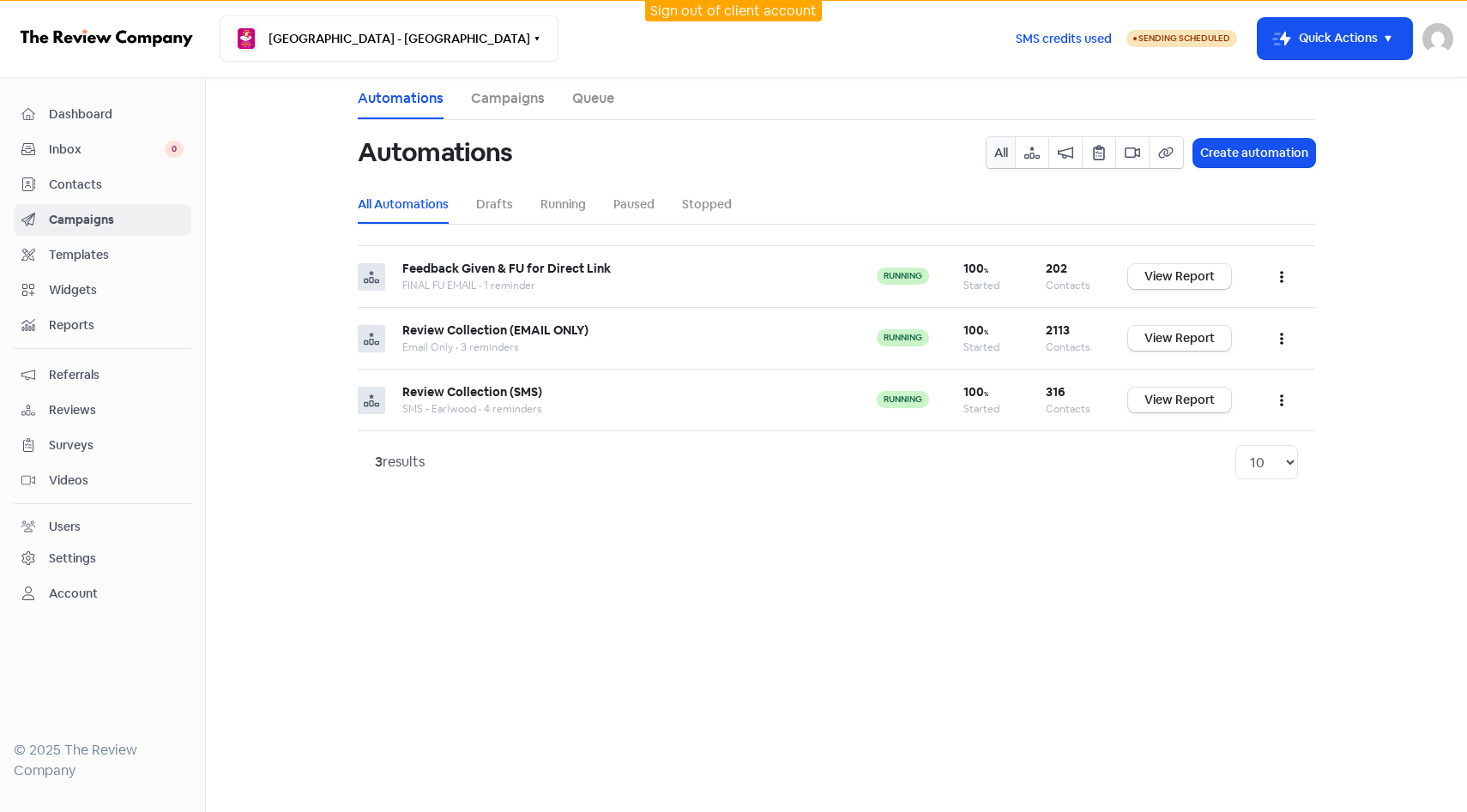
click at [124, 112] on span "Dashboard" at bounding box center [116, 114] width 135 height 18
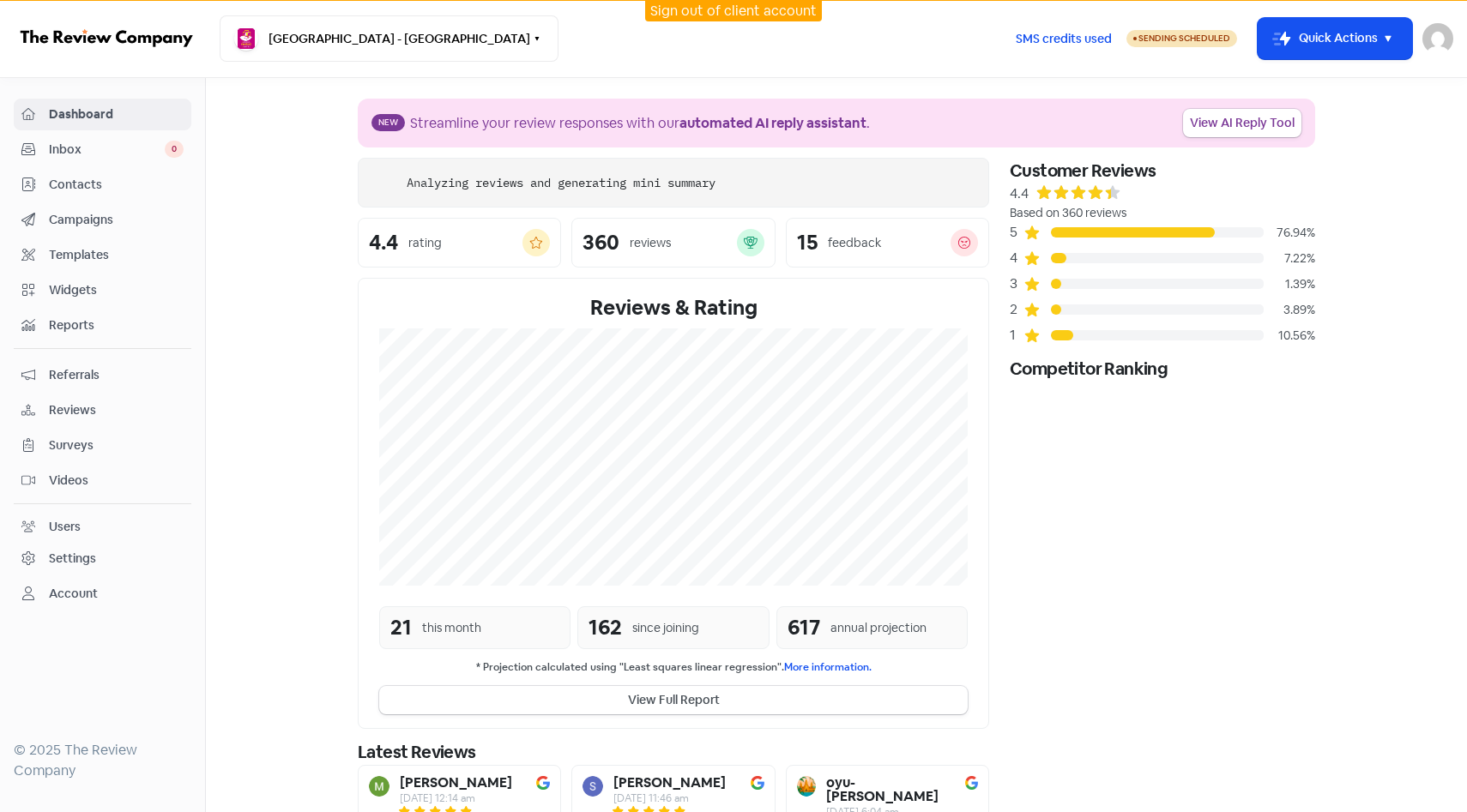
click at [123, 151] on span "Inbox" at bounding box center [107, 149] width 116 height 18
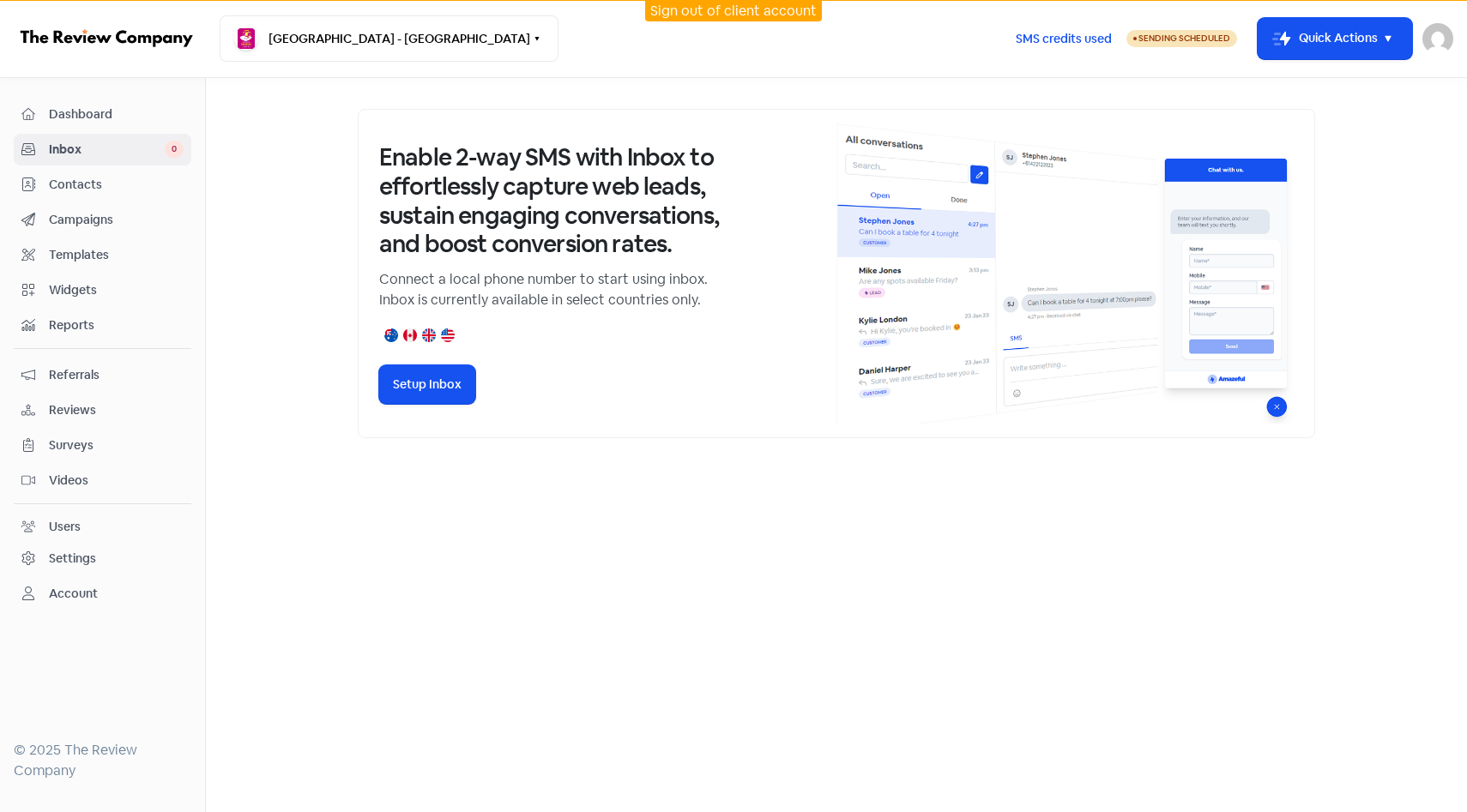
click at [119, 286] on span "Widgets" at bounding box center [116, 290] width 135 height 18
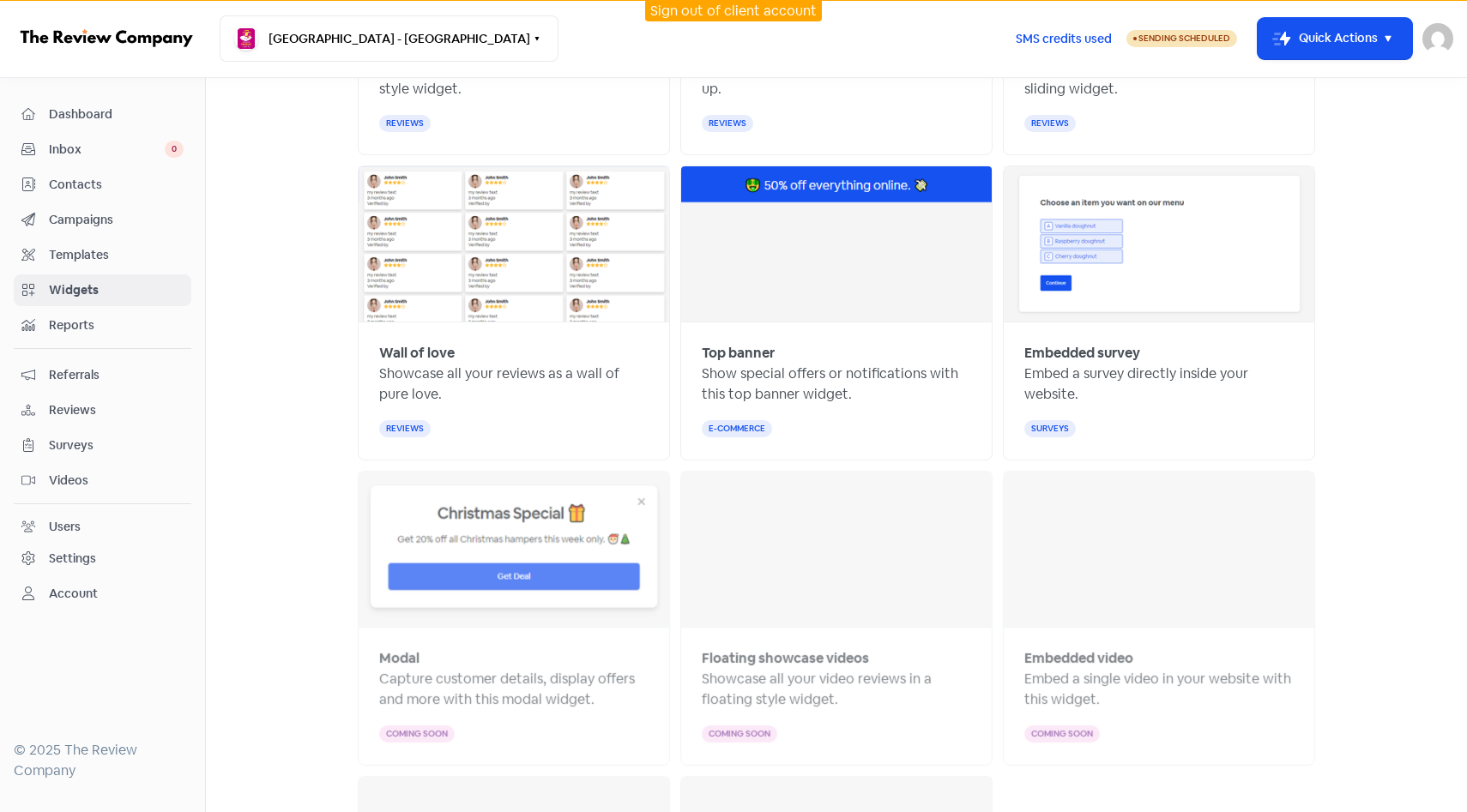
scroll to position [402, 0]
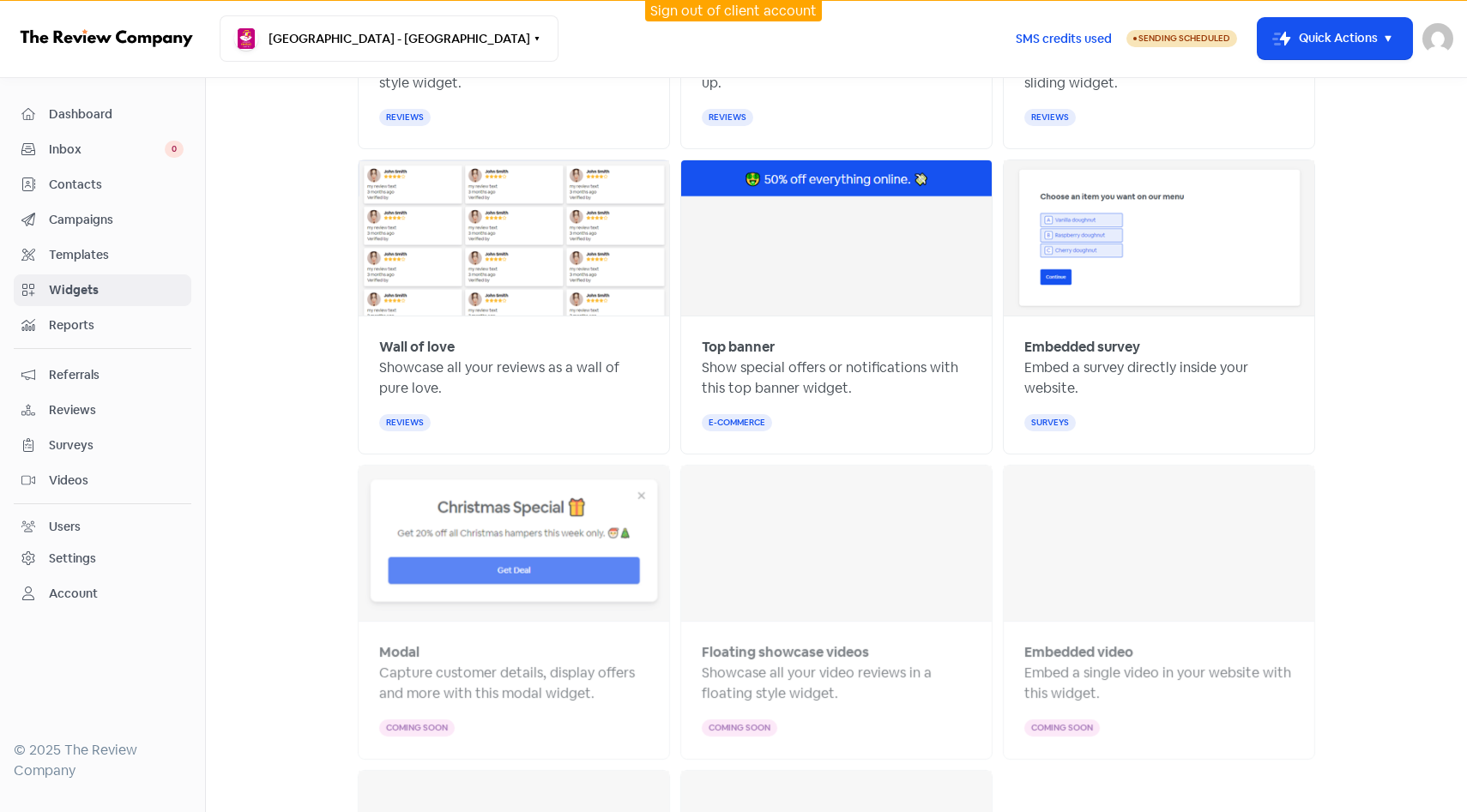
click at [106, 554] on div "Settings" at bounding box center [103, 558] width 162 height 20
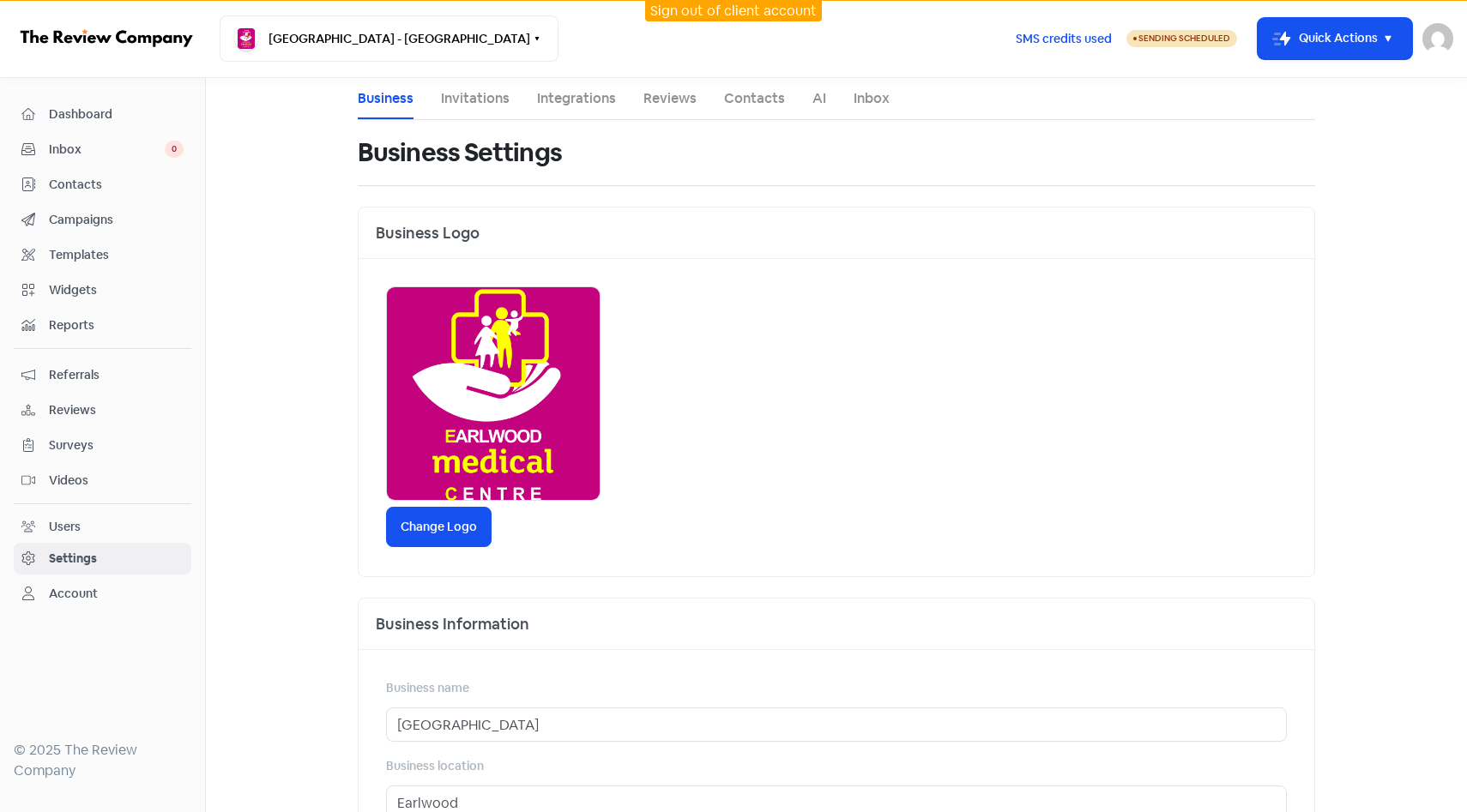
click at [566, 106] on link "Integrations" at bounding box center [576, 98] width 79 height 21
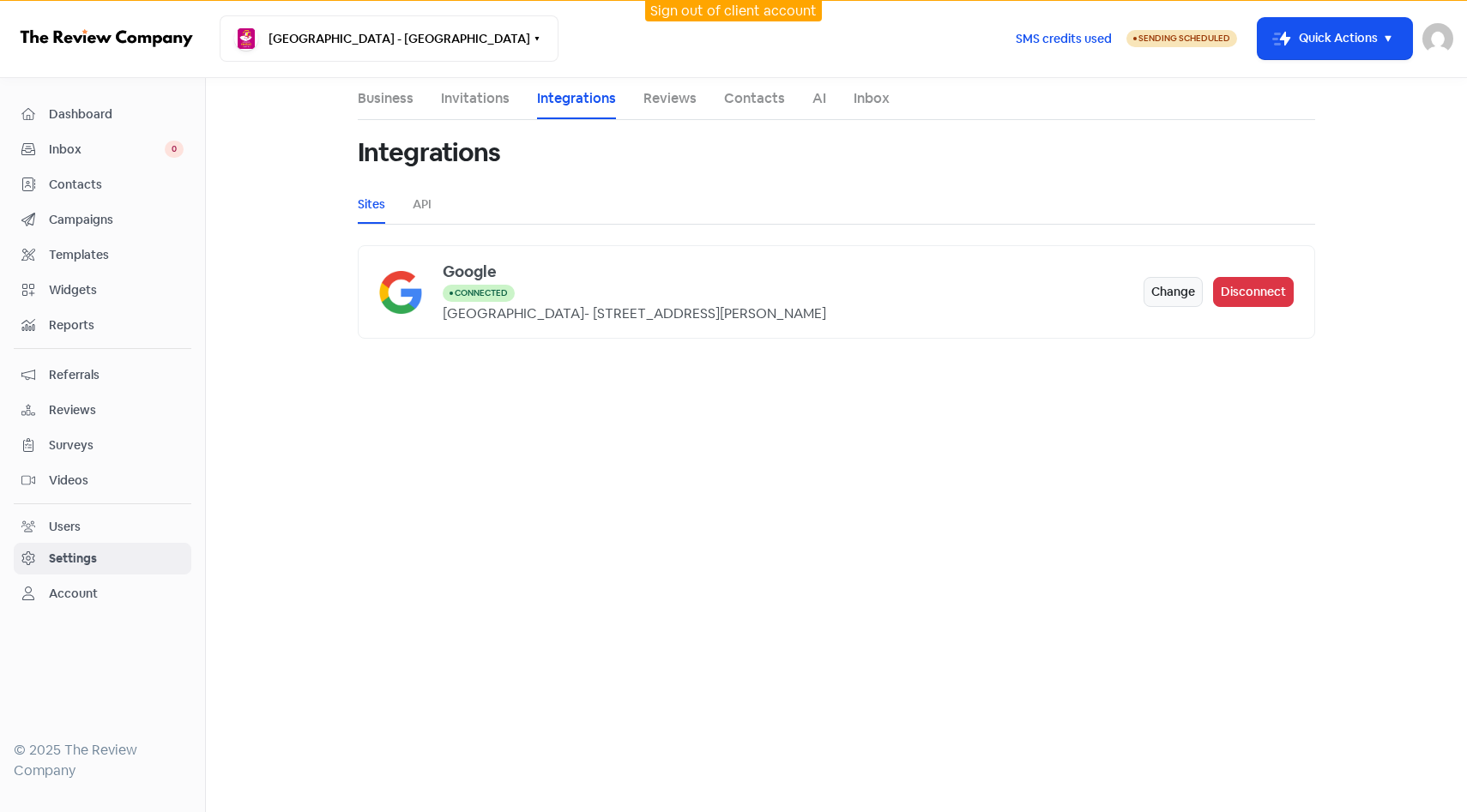
click at [126, 108] on span "Dashboard" at bounding box center [116, 114] width 135 height 18
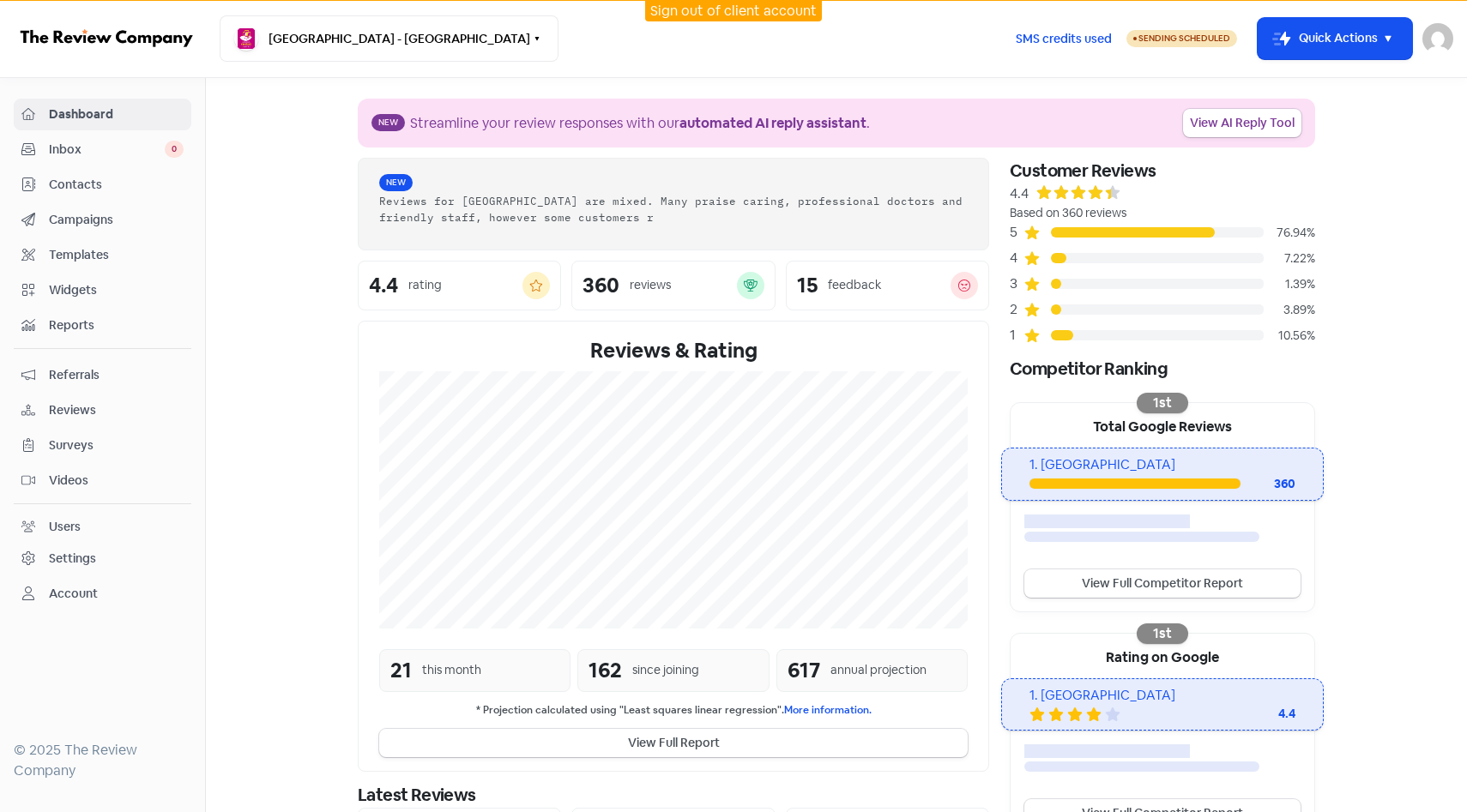
click at [604, 658] on div "162" at bounding box center [605, 670] width 34 height 31
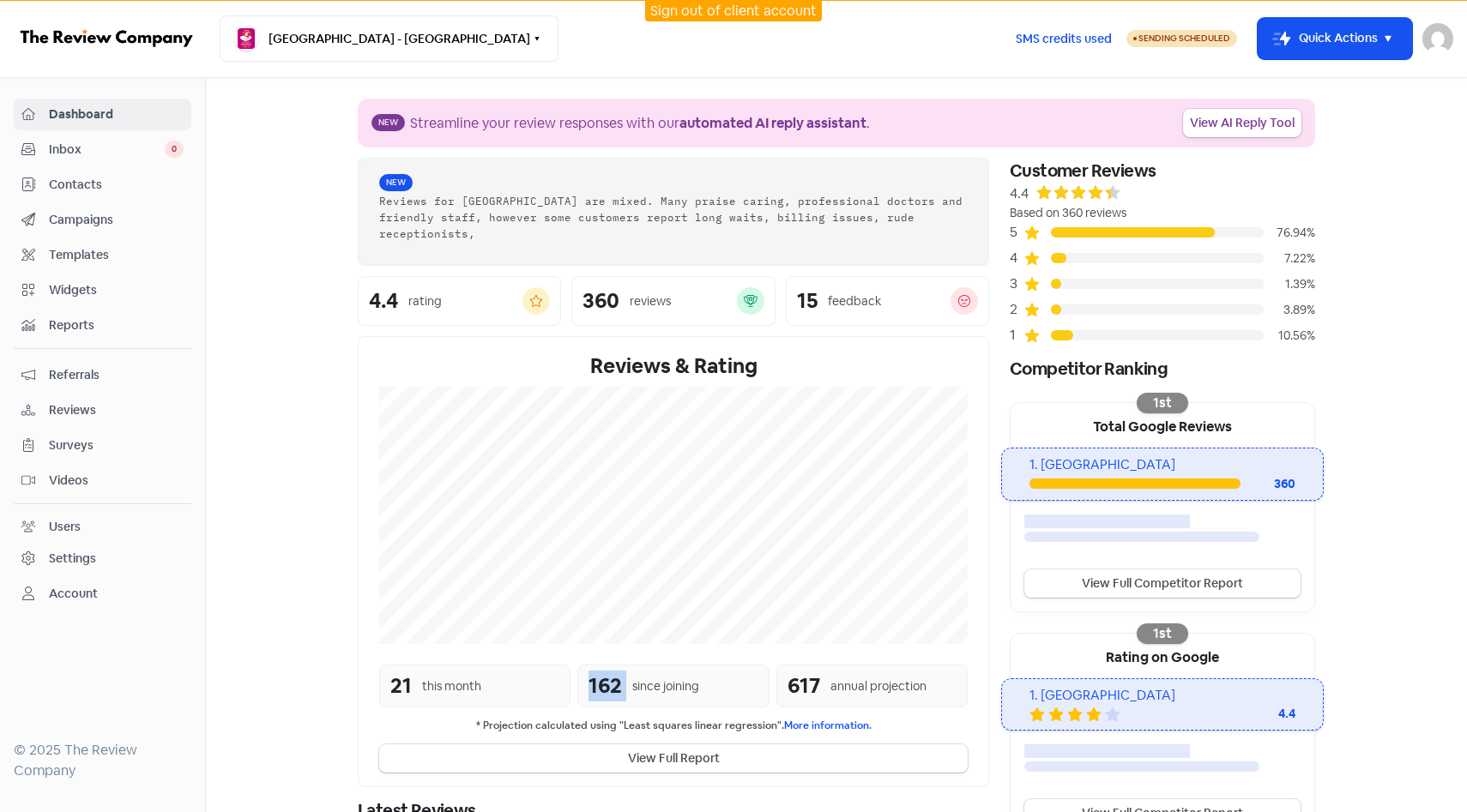
click at [604, 658] on div "Reviews & Rating 21 this month 162 since joining 617 annual projection * Projec…" at bounding box center [674, 562] width 632 height 451
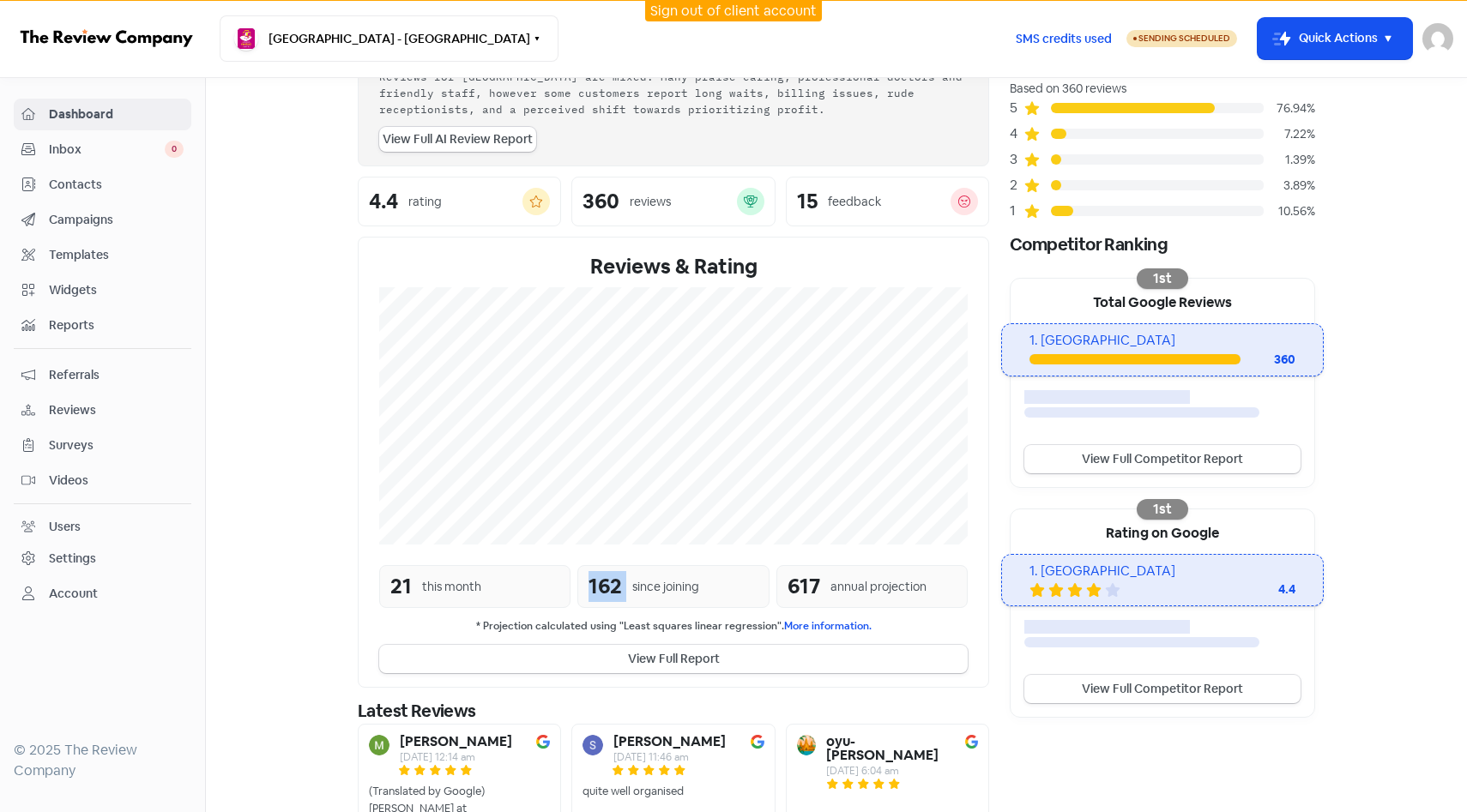
scroll to position [112, 0]
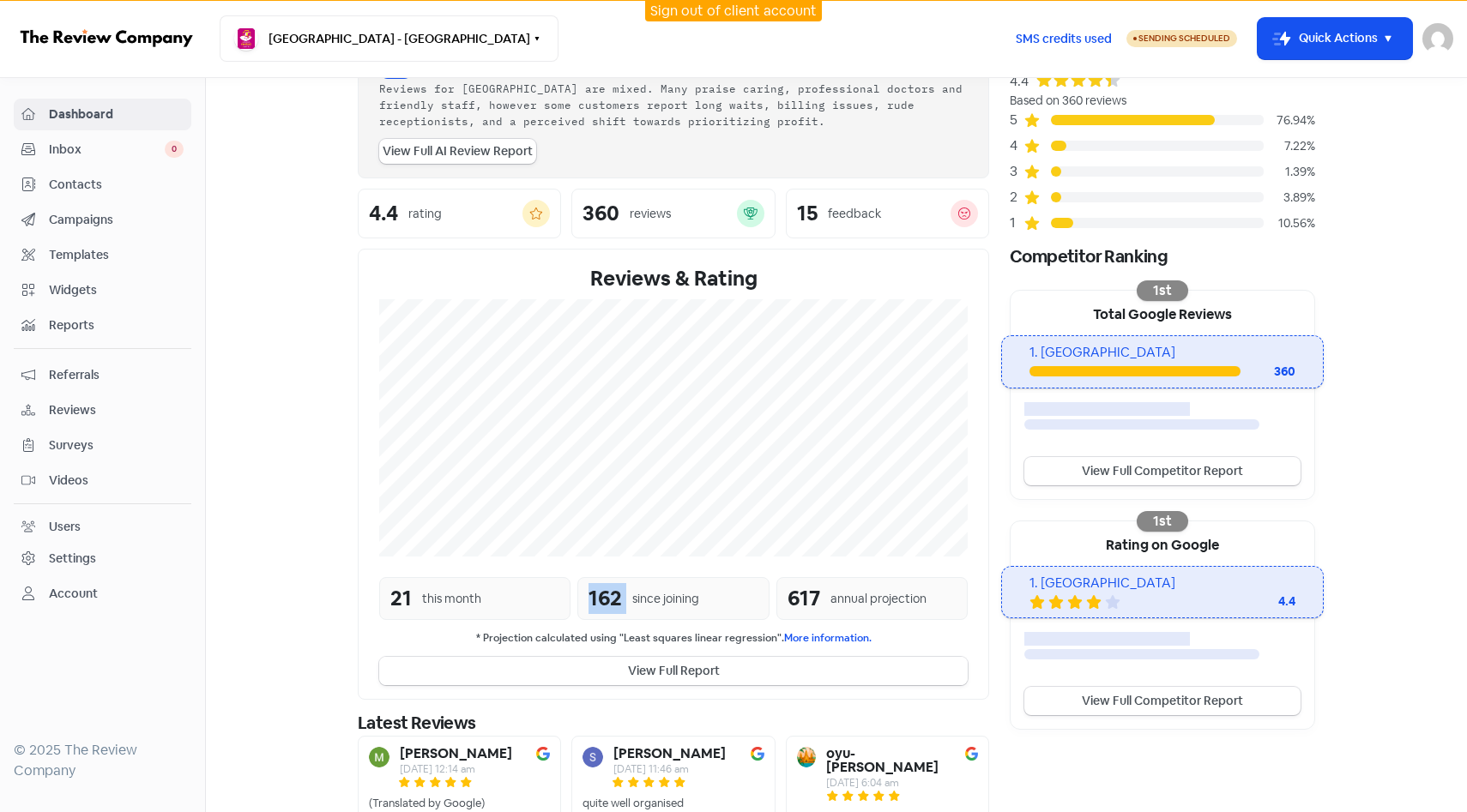
click at [652, 672] on button "View Full Report" at bounding box center [673, 670] width 589 height 28
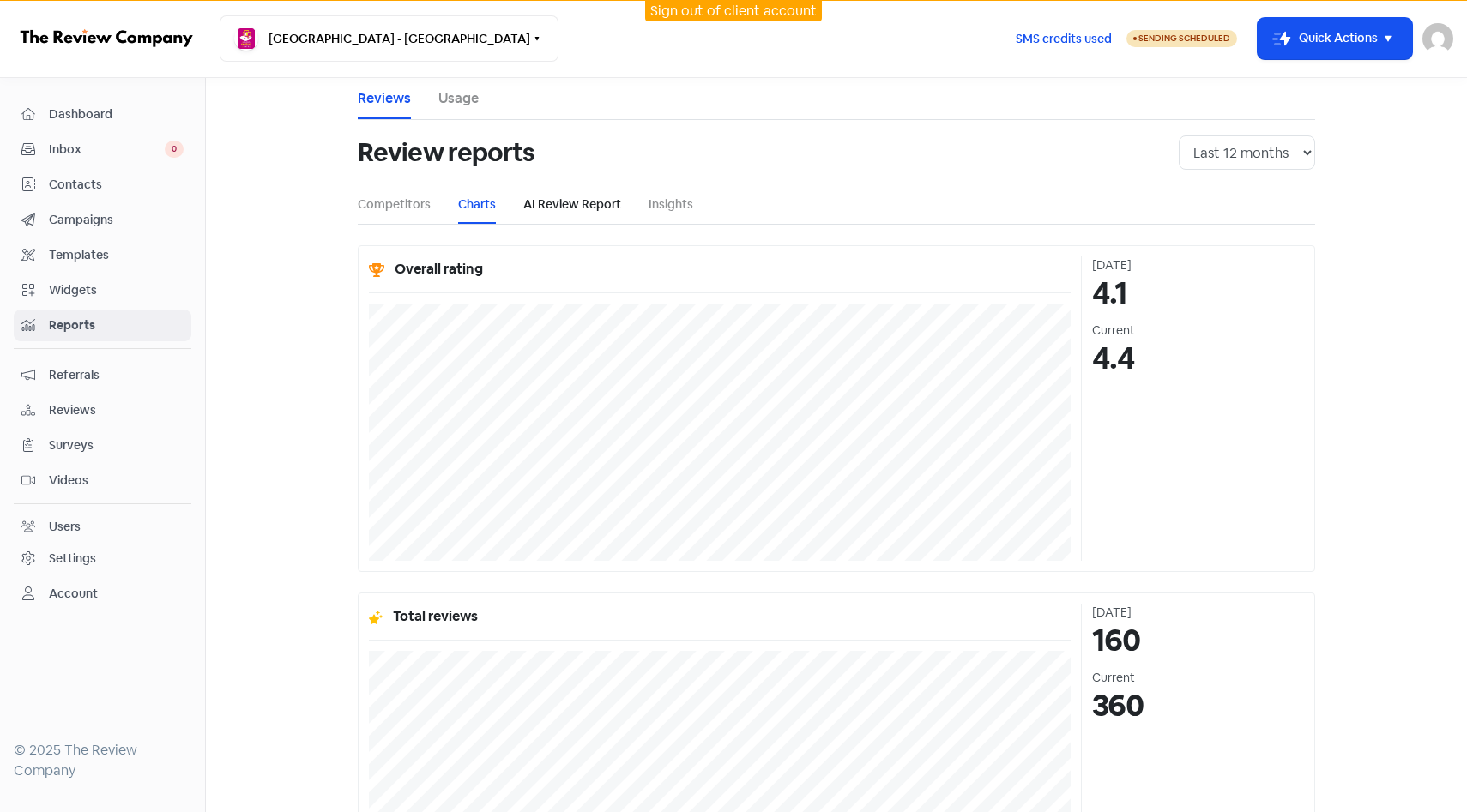
click at [563, 200] on link "AI Review Report" at bounding box center [571, 205] width 98 height 18
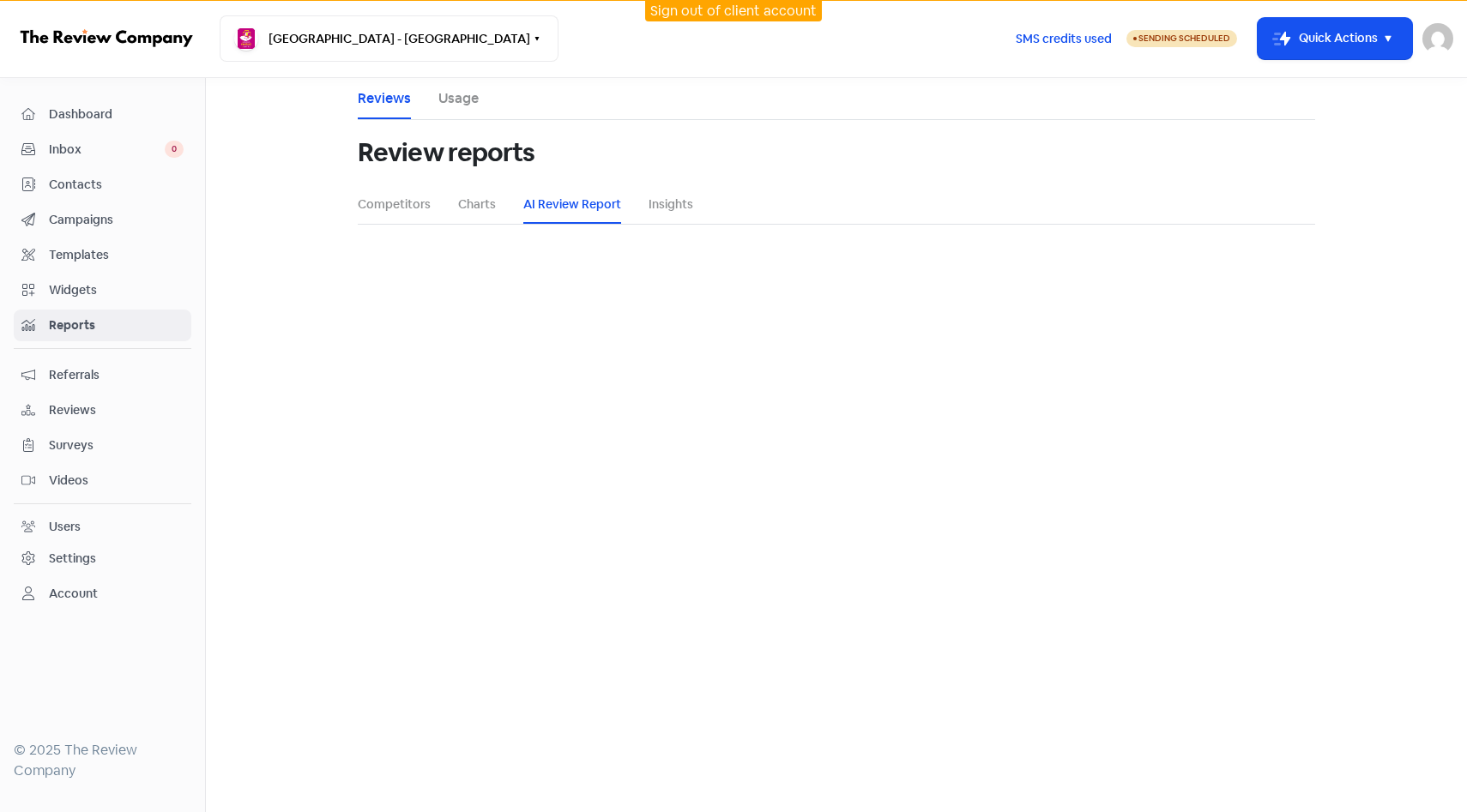
select select "12_months"
click at [851, 475] on button "Generate" at bounding box center [836, 462] width 67 height 28
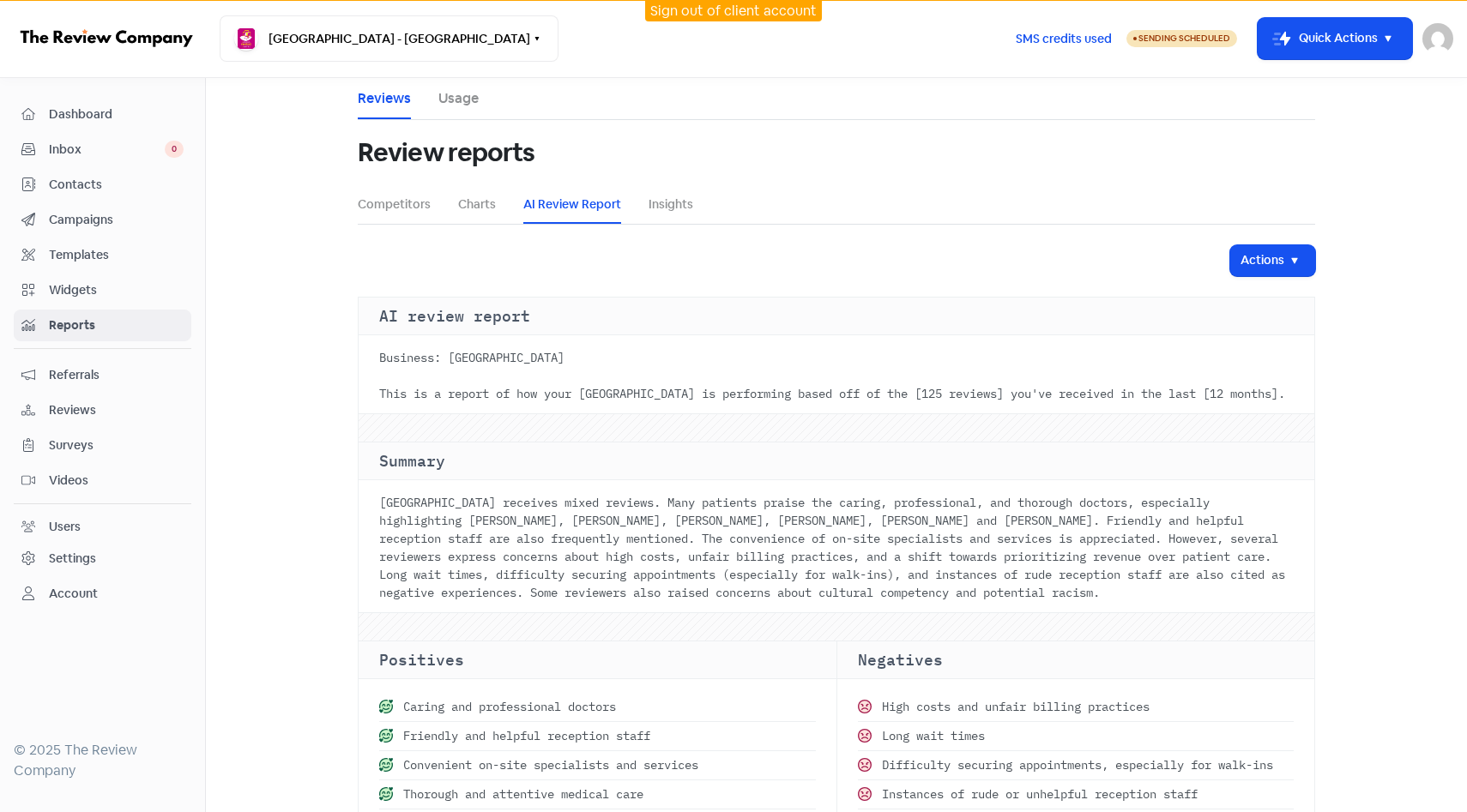
click at [158, 105] on span "Dashboard" at bounding box center [116, 114] width 135 height 18
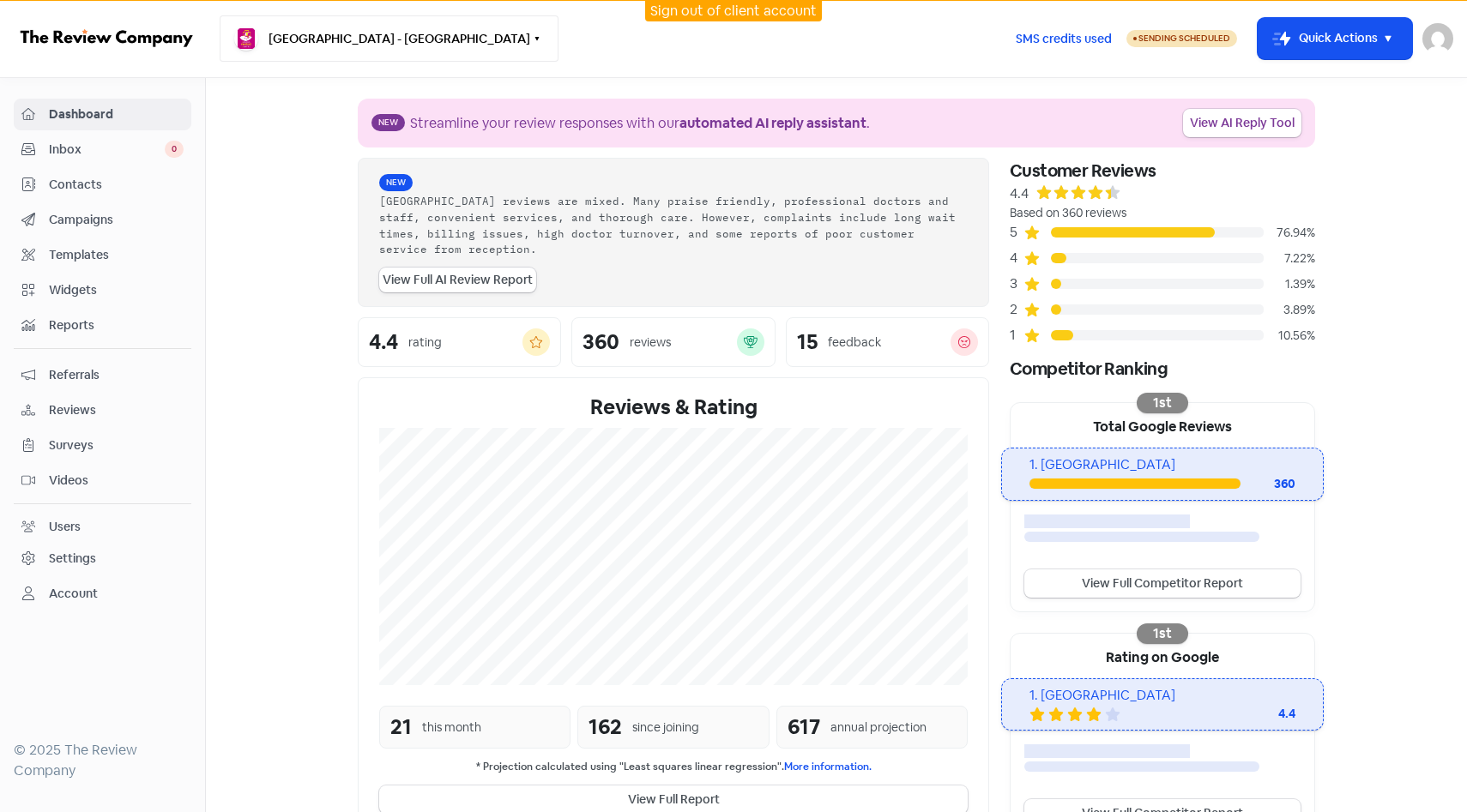
click at [429, 52] on button "[GEOGRAPHIC_DATA] - [GEOGRAPHIC_DATA]" at bounding box center [388, 39] width 339 height 47
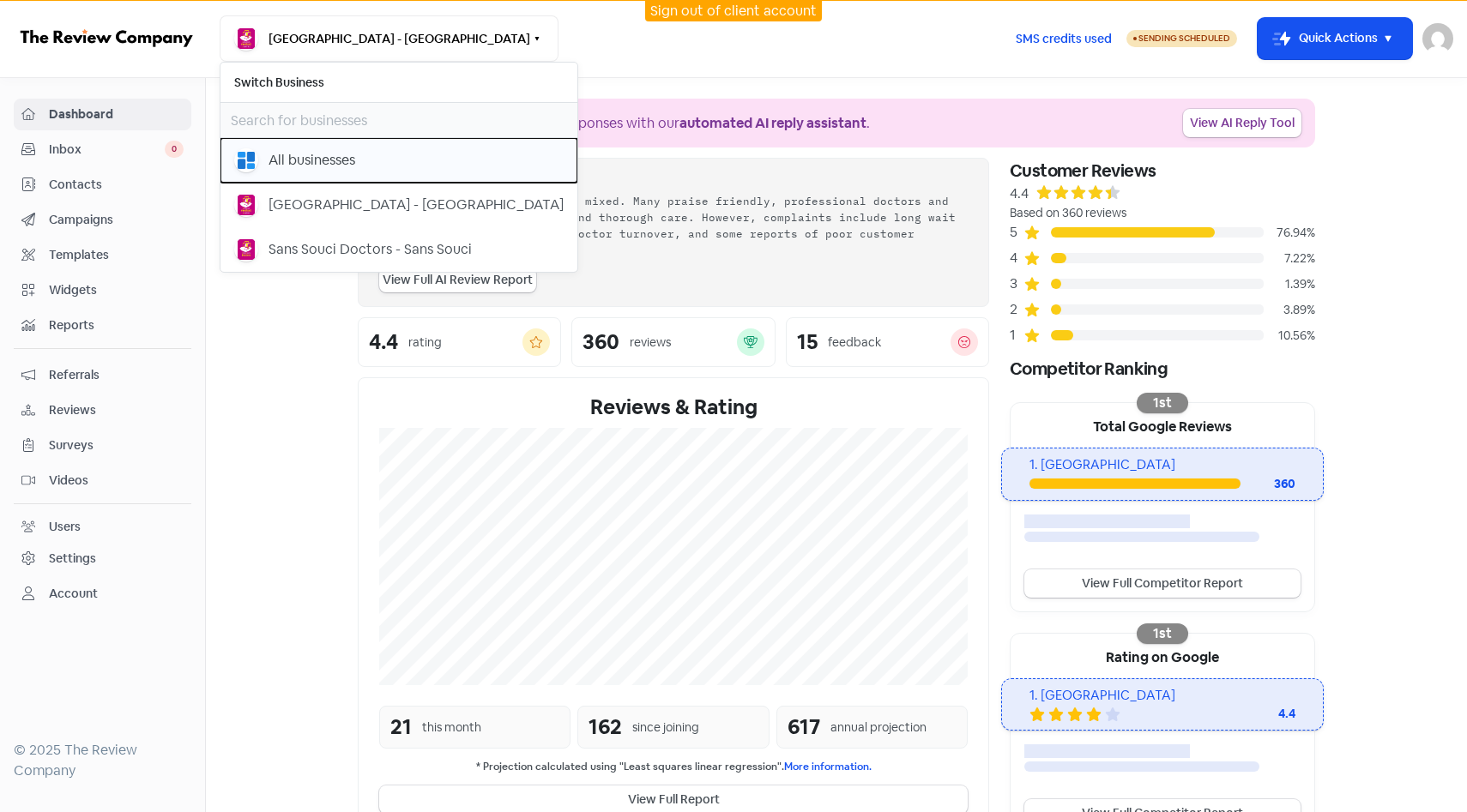
click at [406, 150] on div "All businesses" at bounding box center [399, 161] width 330 height 24
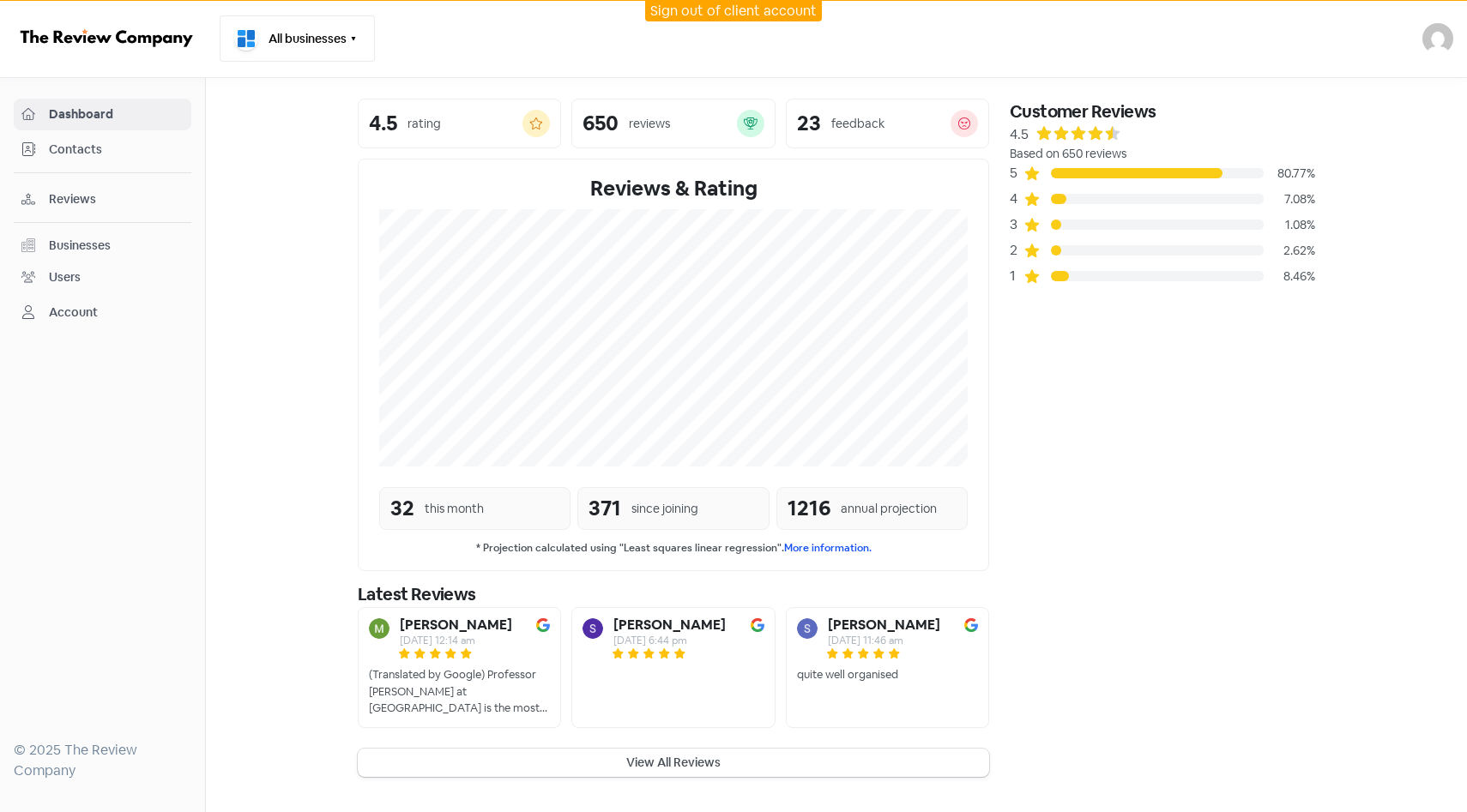
click at [258, 59] on button "All businesses" at bounding box center [297, 39] width 155 height 47
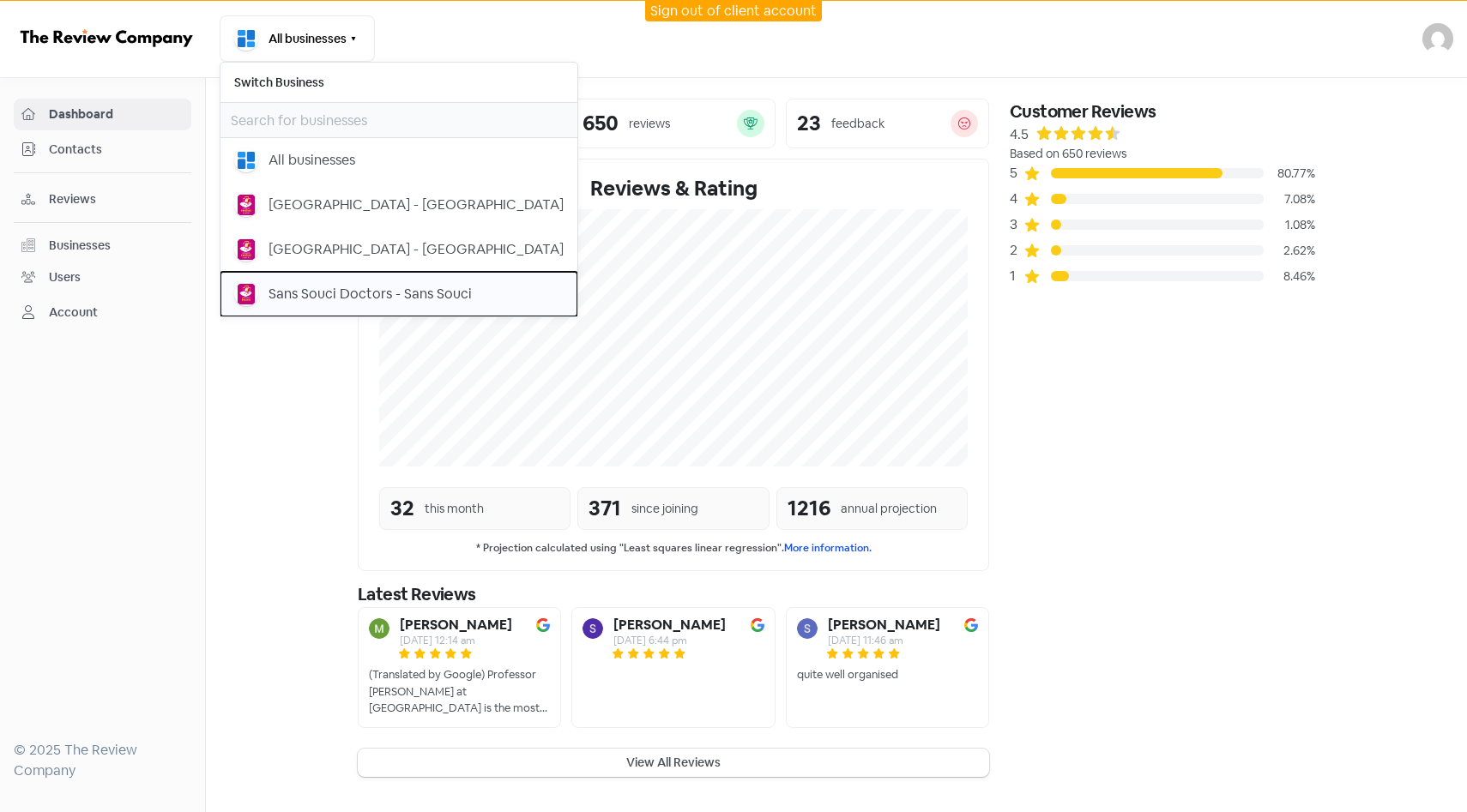
click at [362, 272] on button "Sans Souci Doctors - Sans Souci" at bounding box center [399, 294] width 357 height 45
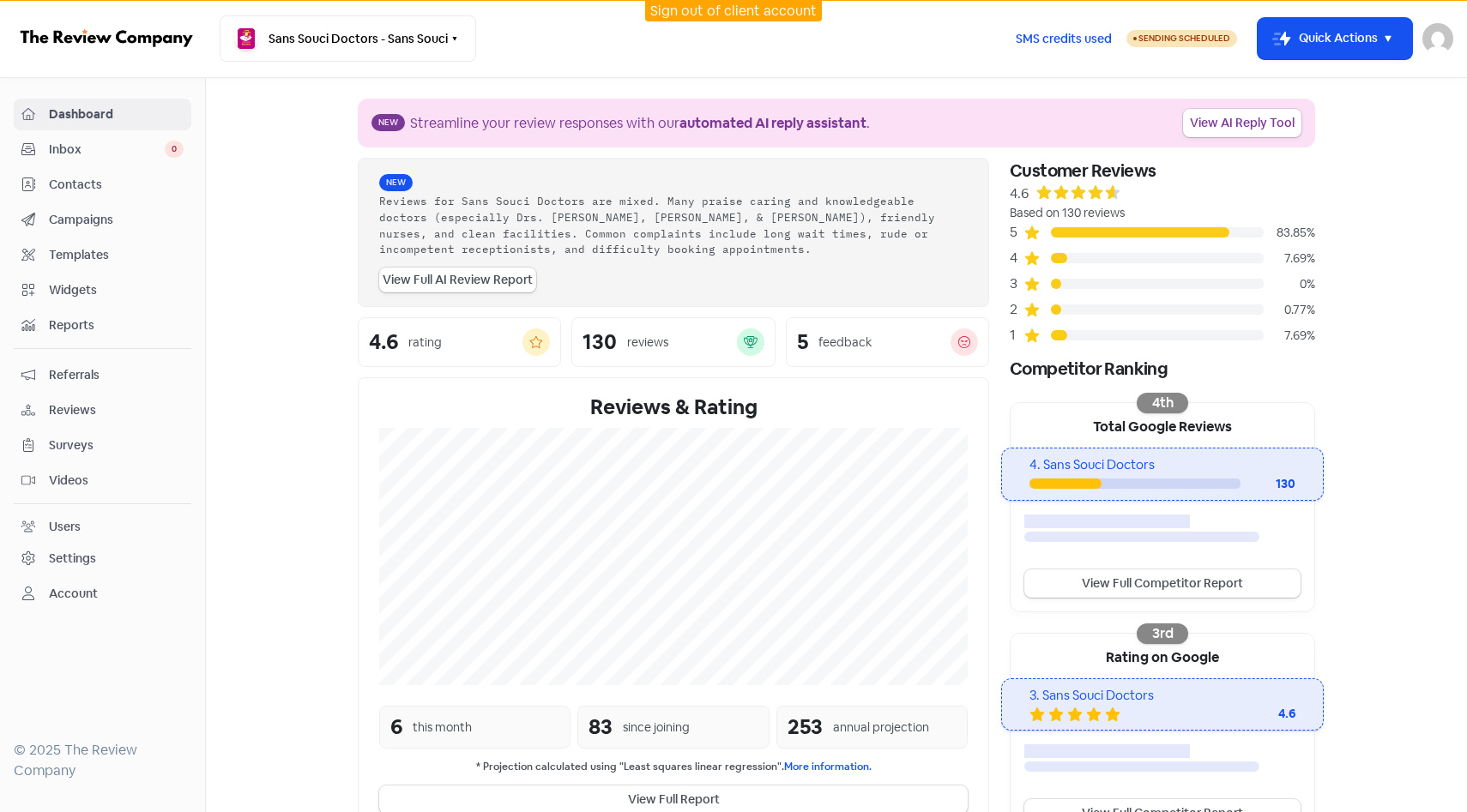
click at [495, 731] on div "6 this month" at bounding box center [475, 727] width 192 height 43
click at [690, 741] on div "83 since joining" at bounding box center [673, 727] width 192 height 43
click at [80, 367] on span "Referrals" at bounding box center [116, 375] width 135 height 18
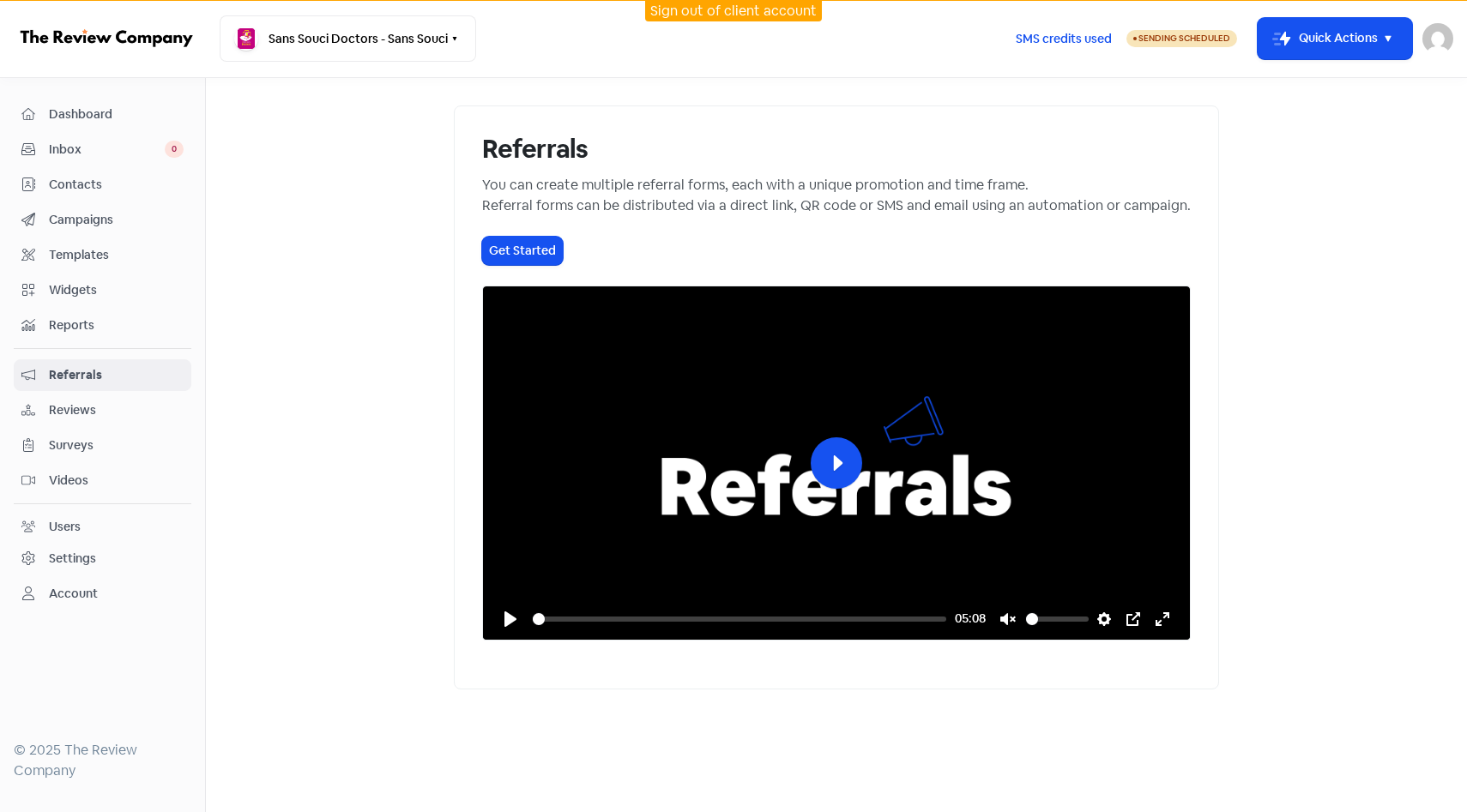
click at [130, 419] on div "Reviews" at bounding box center [103, 410] width 162 height 20
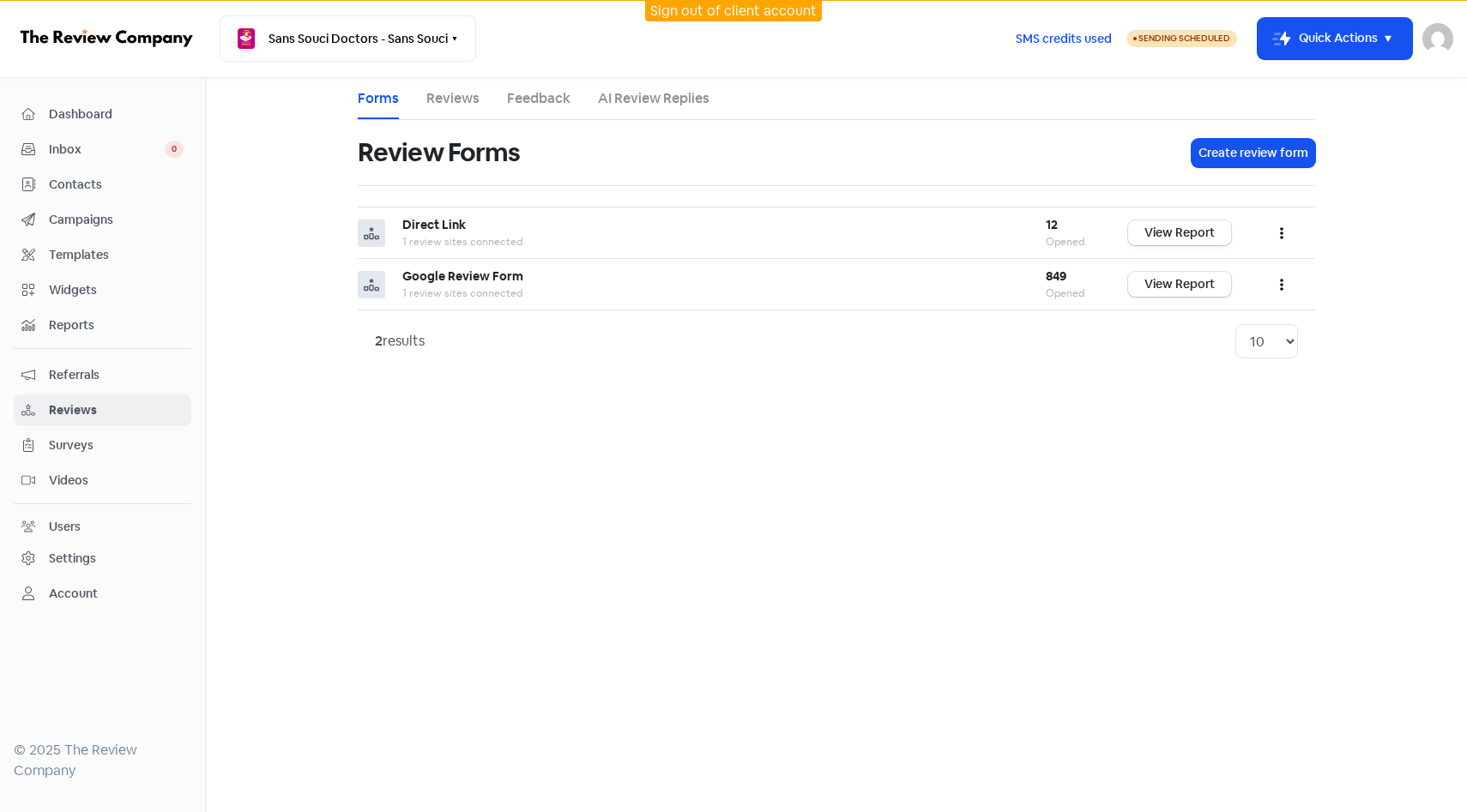
click at [135, 385] on link "Referrals" at bounding box center [103, 375] width 178 height 32
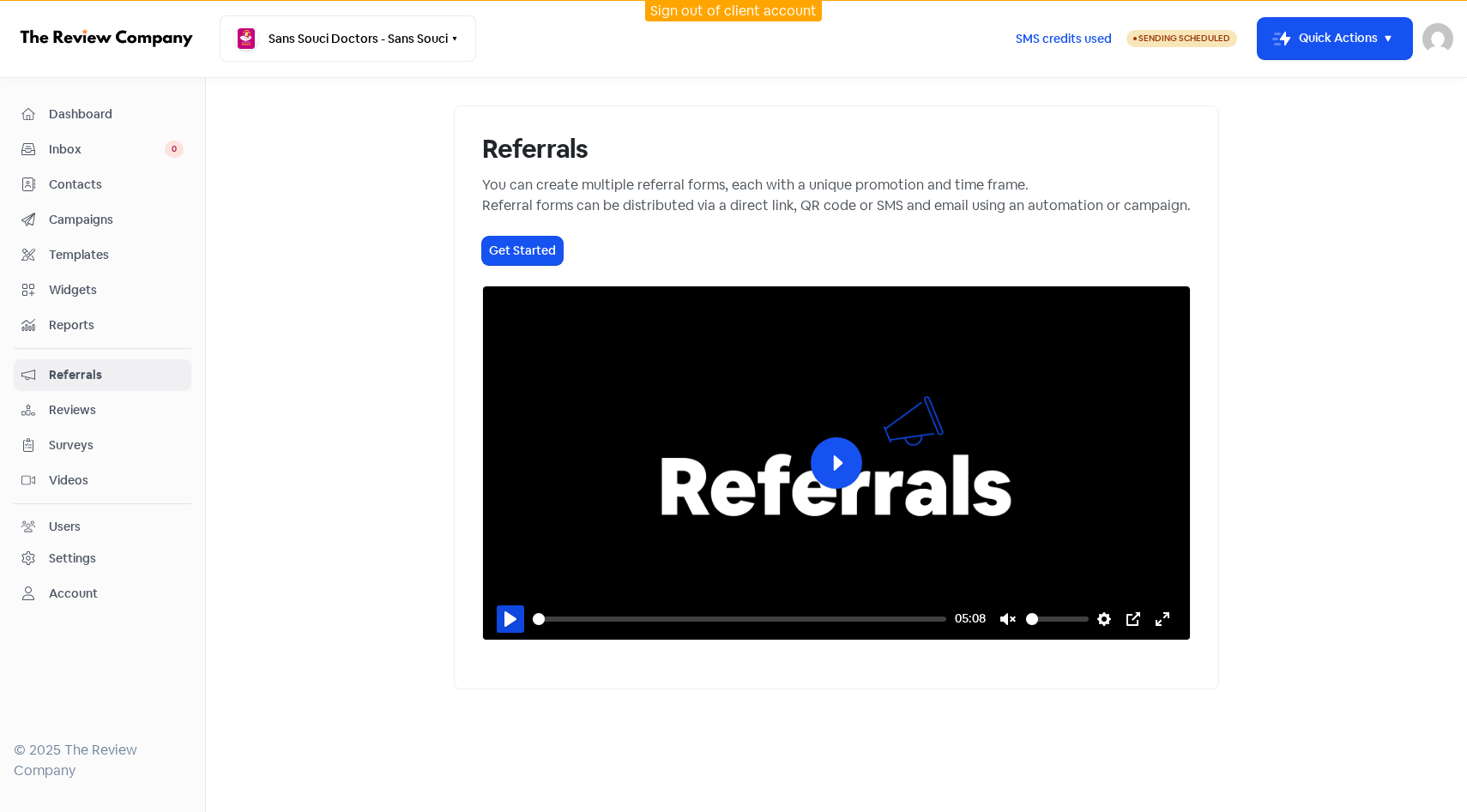
click at [497, 633] on button "Pause Play" at bounding box center [511, 620] width 28 height 28
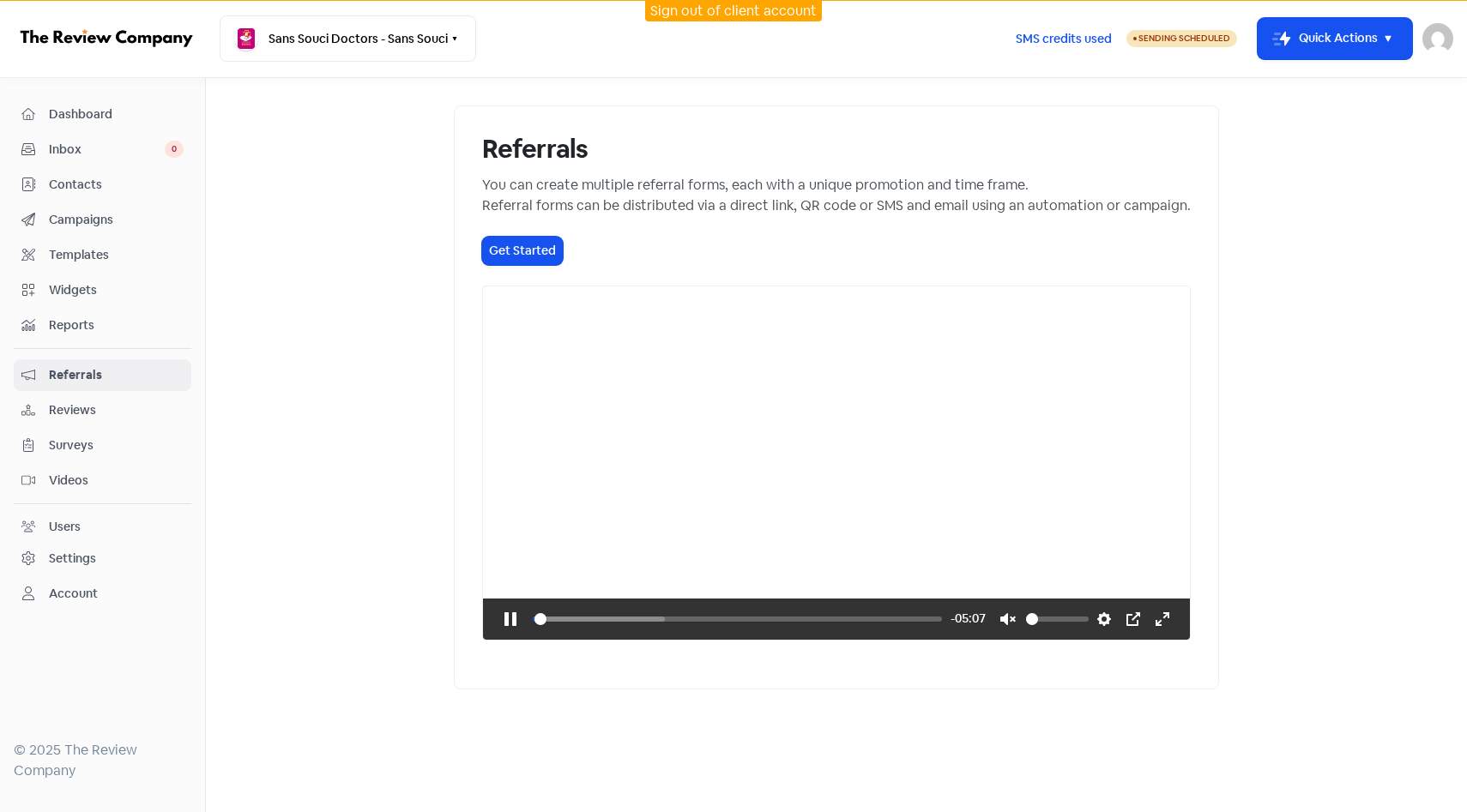
click at [483, 640] on div "Pause Play % buffered 00:13 -05:07 Unmute Mute Disable captions Enable captions…" at bounding box center [836, 620] width 707 height 41
drag, startPoint x: 477, startPoint y: 777, endPoint x: 853, endPoint y: 760, distance: 376.4
click at [854, 628] on input "Seek" at bounding box center [737, 620] width 409 height 17
type input "70.13"
click at [136, 415] on span "Reviews" at bounding box center [116, 410] width 135 height 18
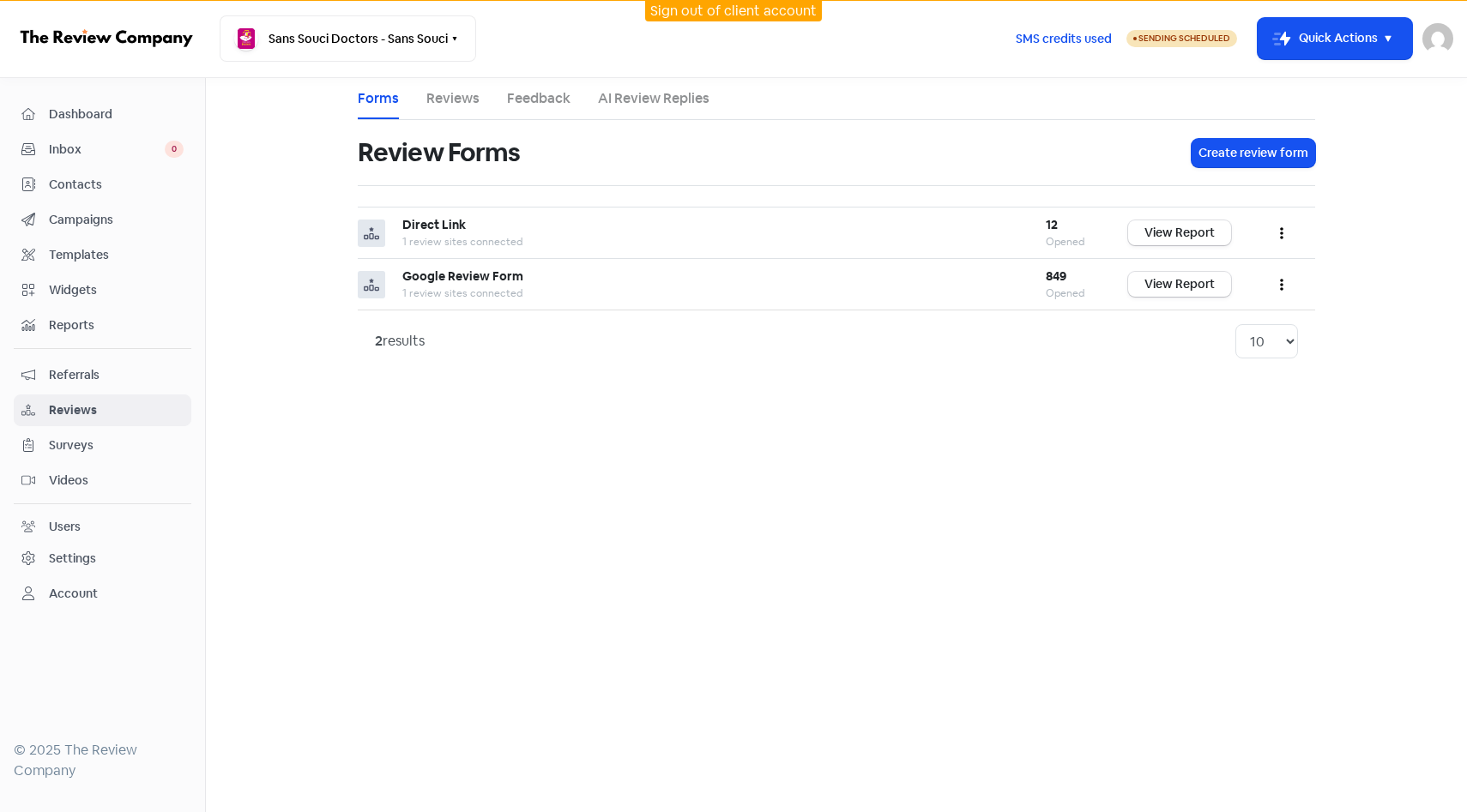
click at [135, 440] on span "Surveys" at bounding box center [116, 445] width 135 height 18
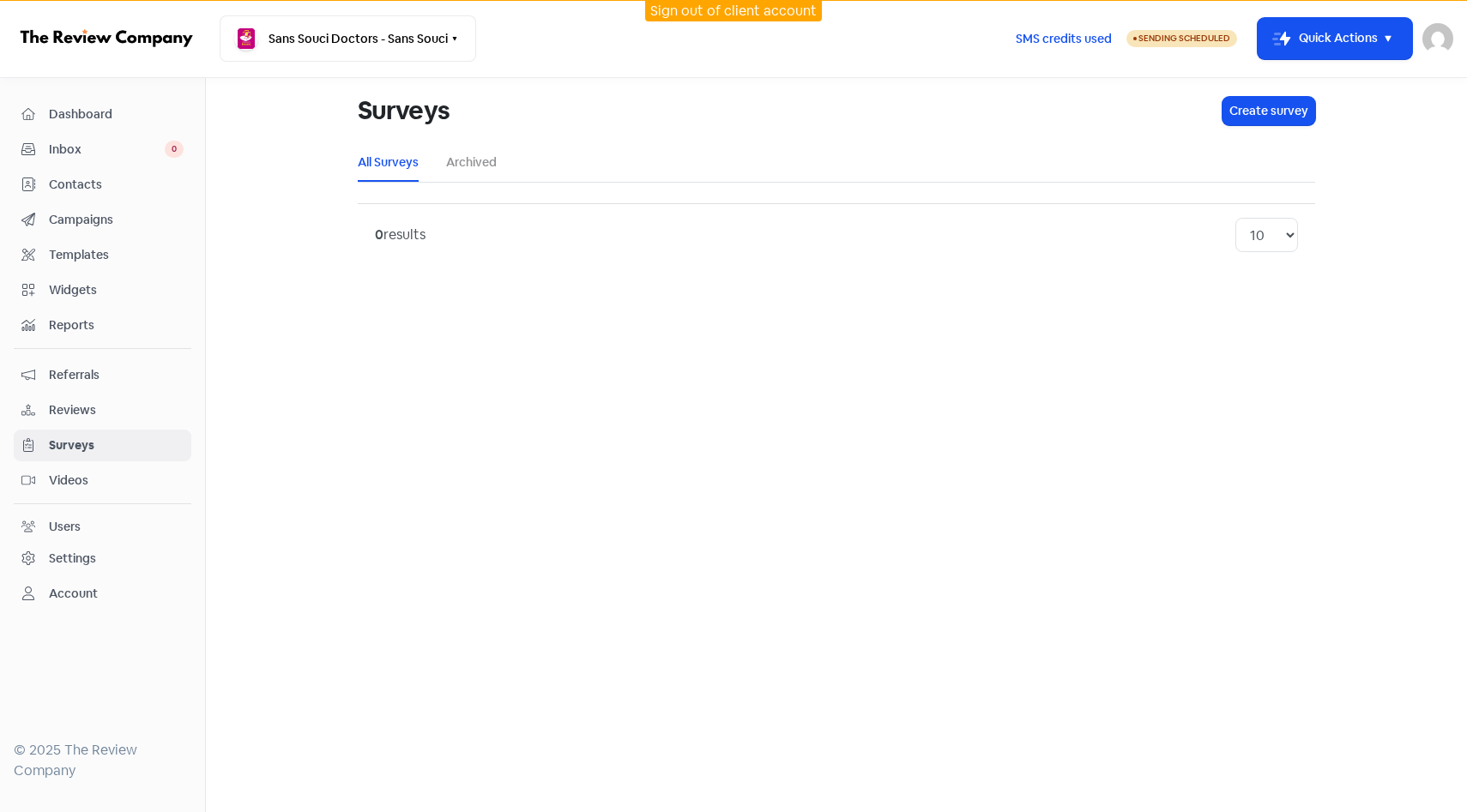
click at [134, 469] on link "Videos" at bounding box center [103, 481] width 178 height 32
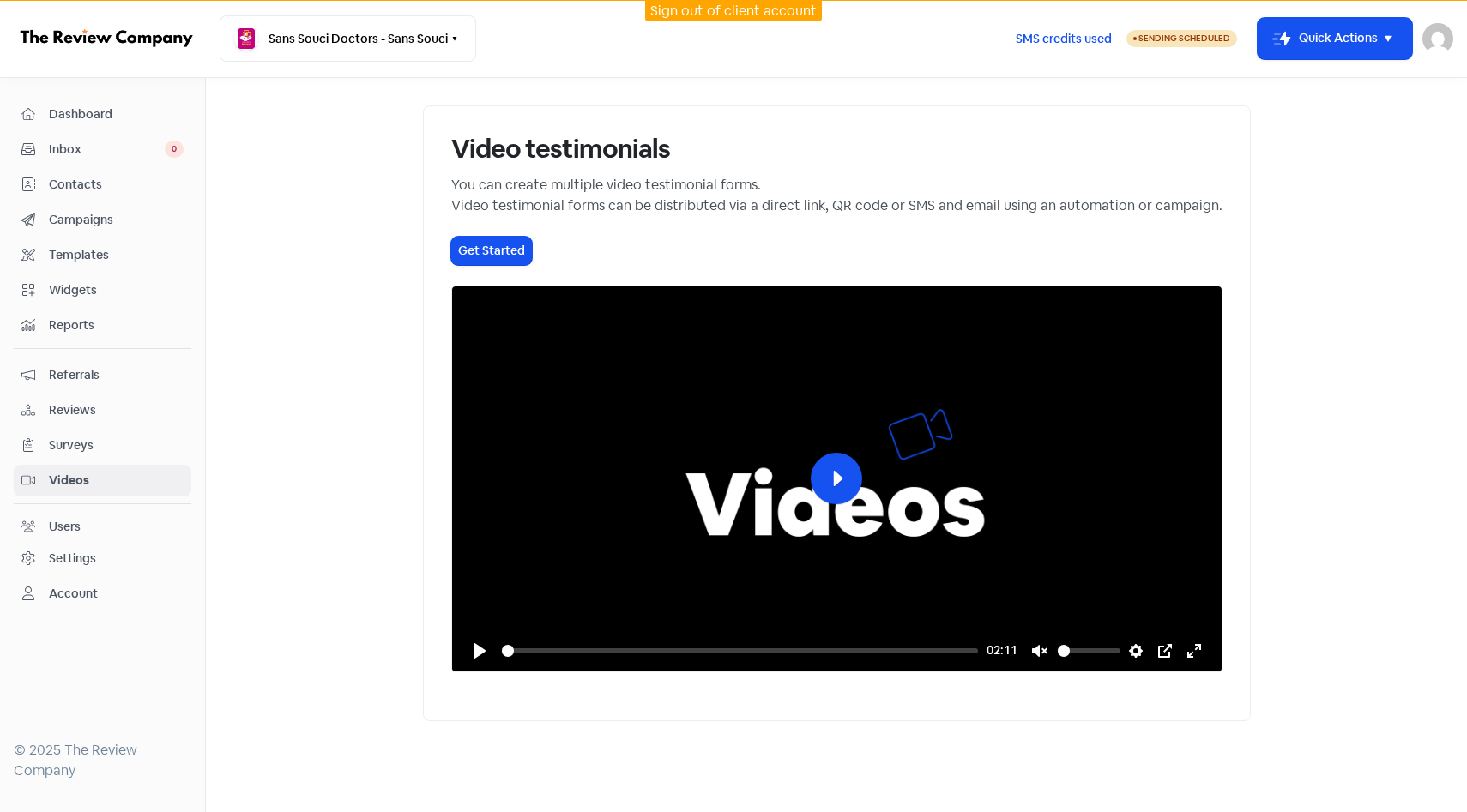
click at [116, 406] on span "Reviews" at bounding box center [116, 410] width 135 height 18
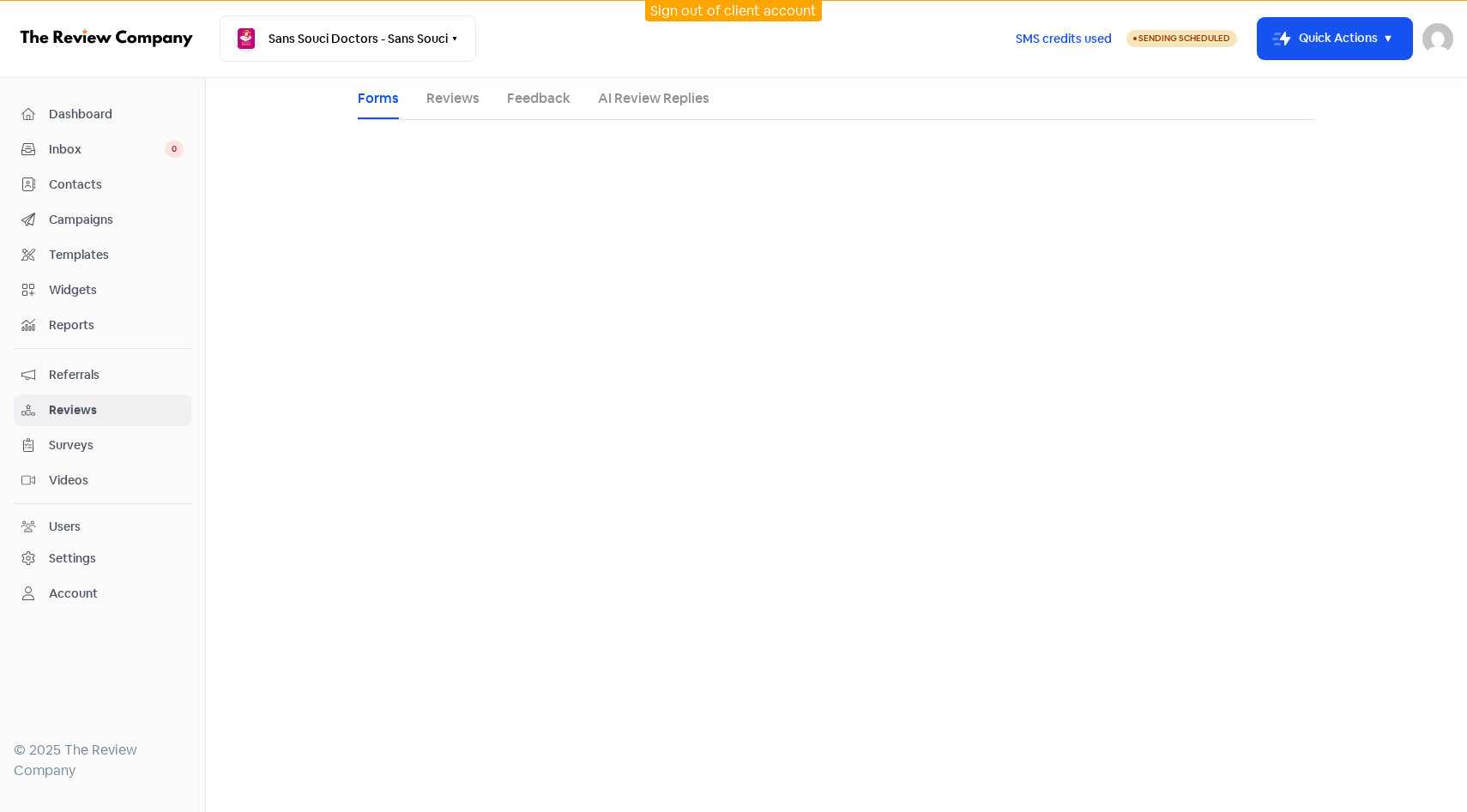
click at [126, 376] on span "Referrals" at bounding box center [116, 375] width 135 height 18
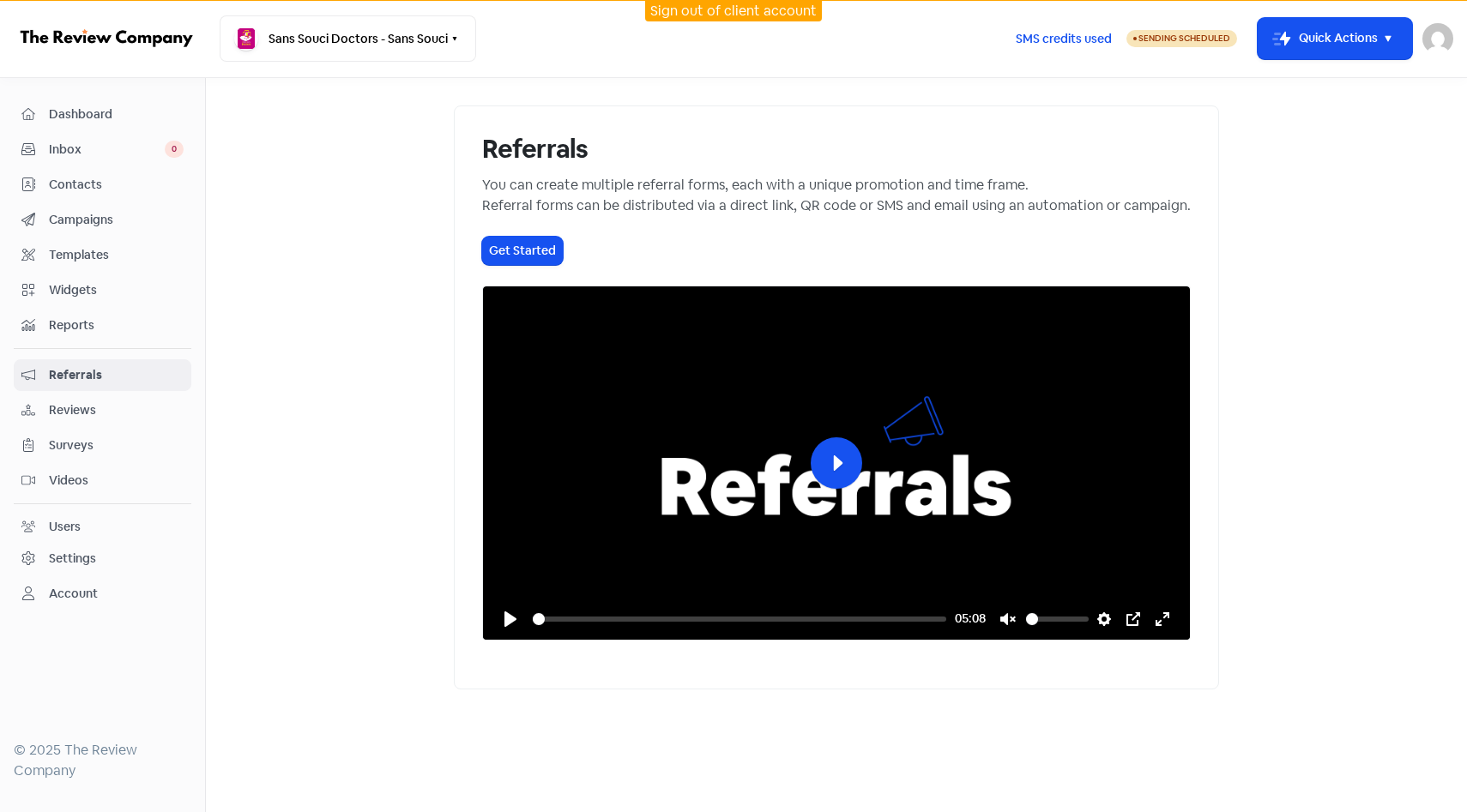
click at [114, 449] on span "Surveys" at bounding box center [116, 445] width 135 height 18
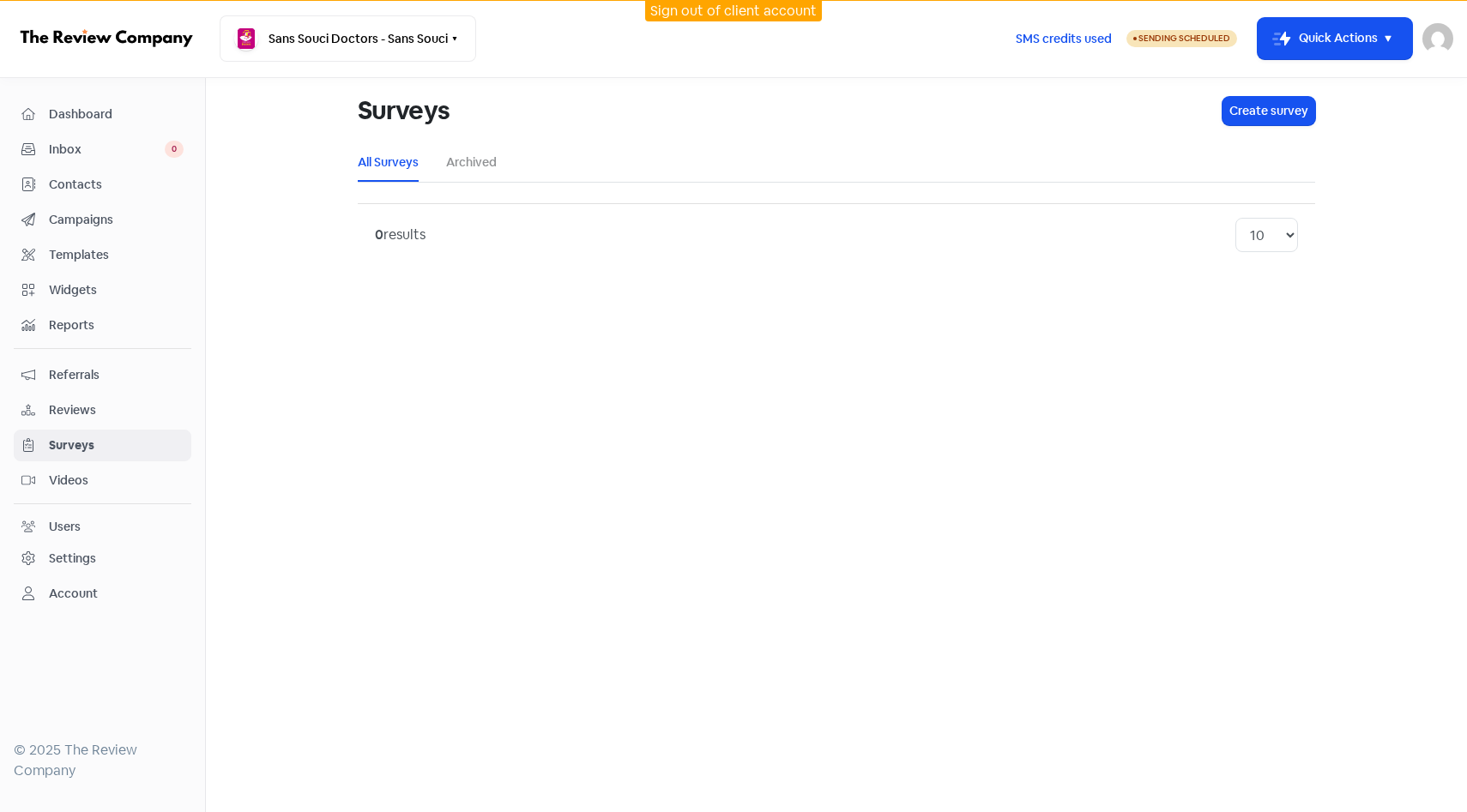
click at [108, 488] on span "Videos" at bounding box center [116, 481] width 135 height 18
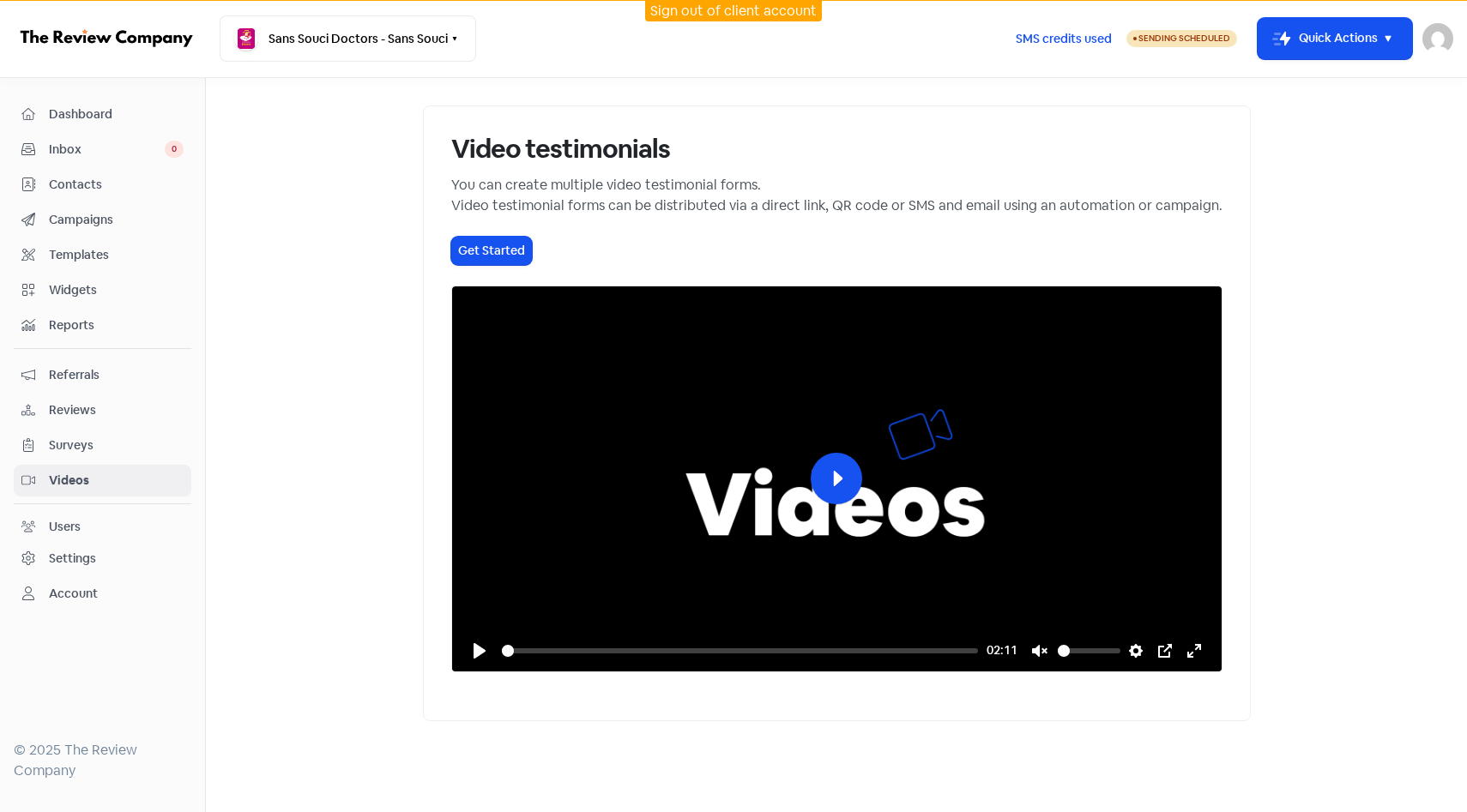
click at [152, 326] on span "Reports" at bounding box center [116, 325] width 135 height 18
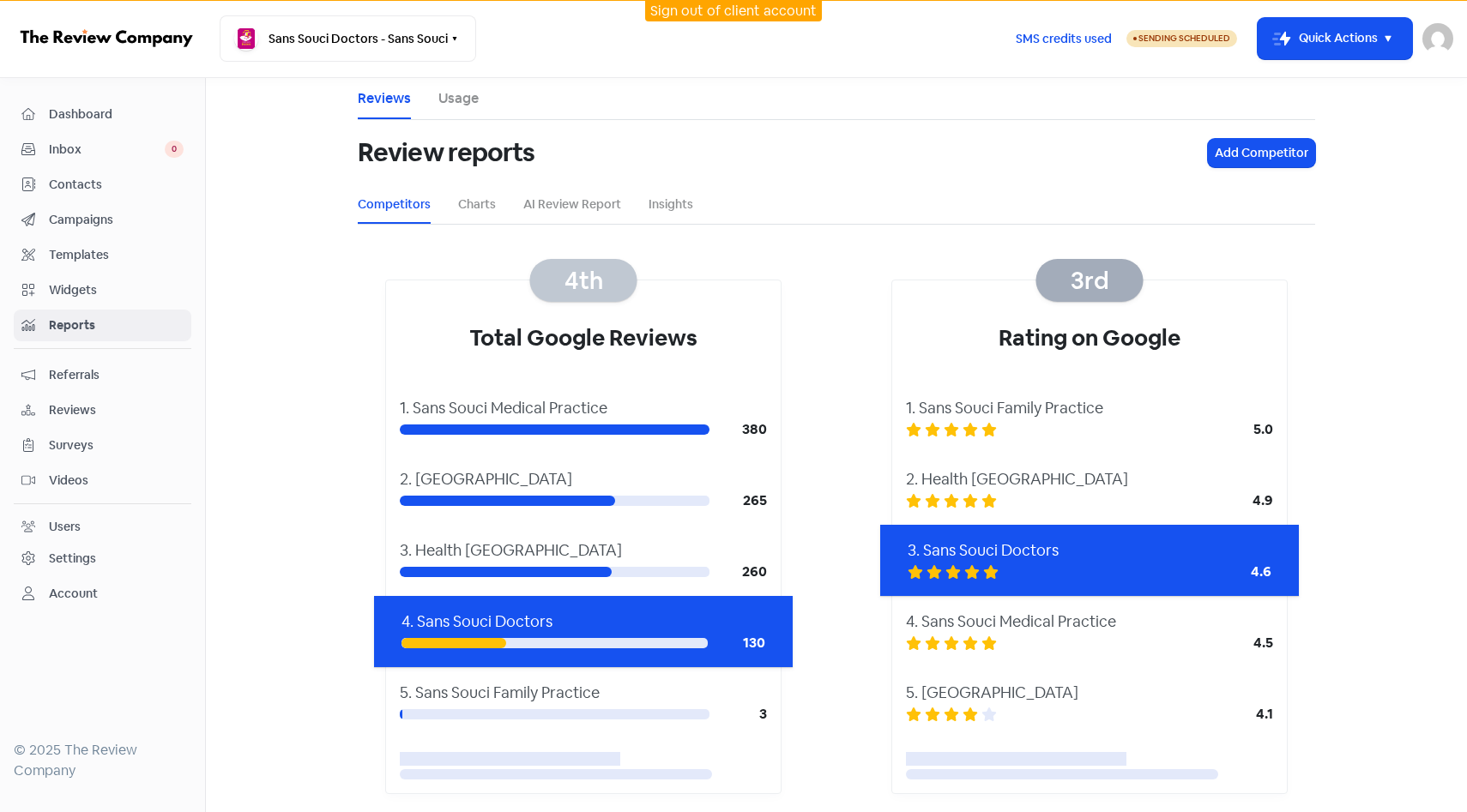
click at [148, 278] on link "Widgets" at bounding box center [103, 290] width 178 height 32
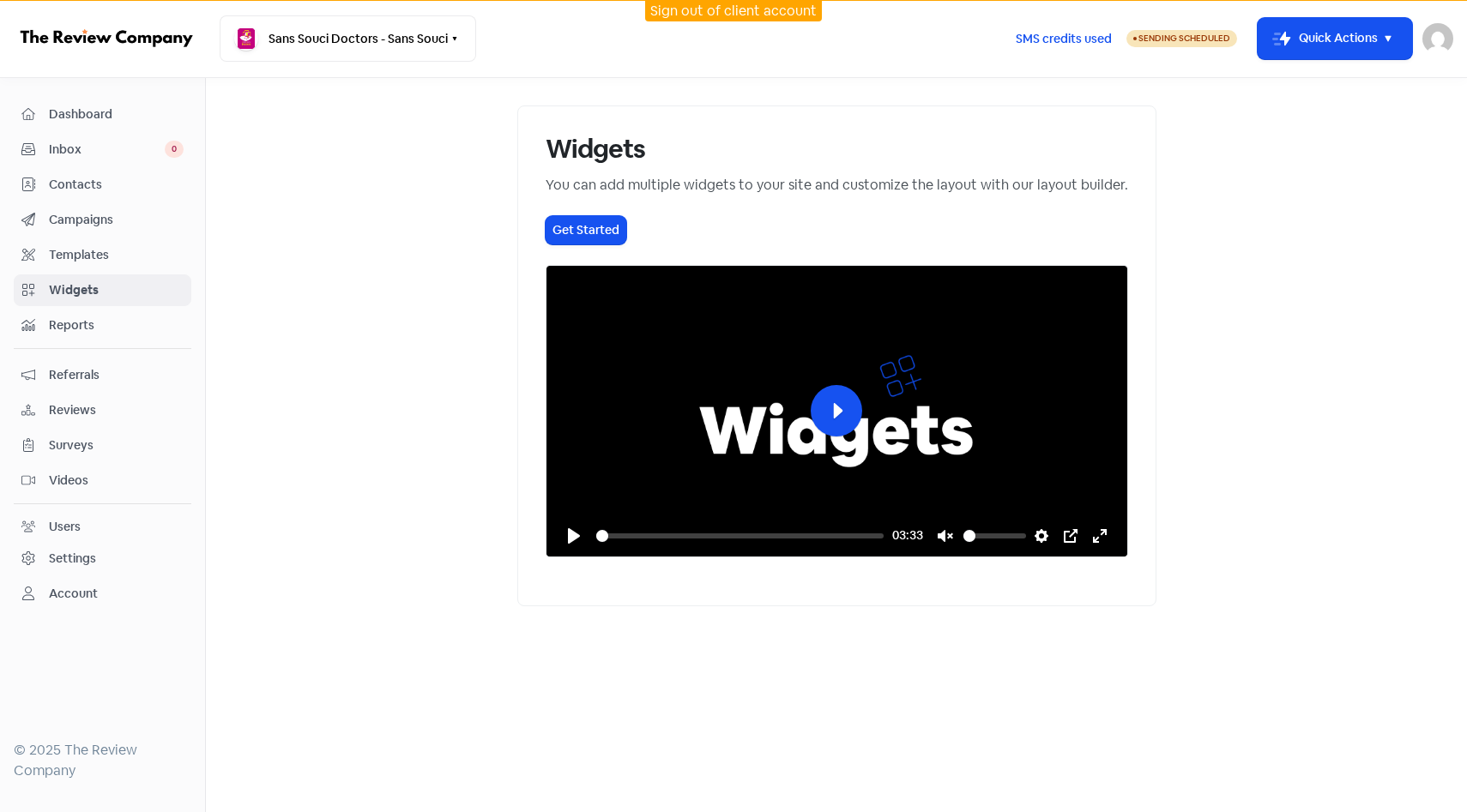
click at [115, 324] on span "Reports" at bounding box center [116, 325] width 135 height 18
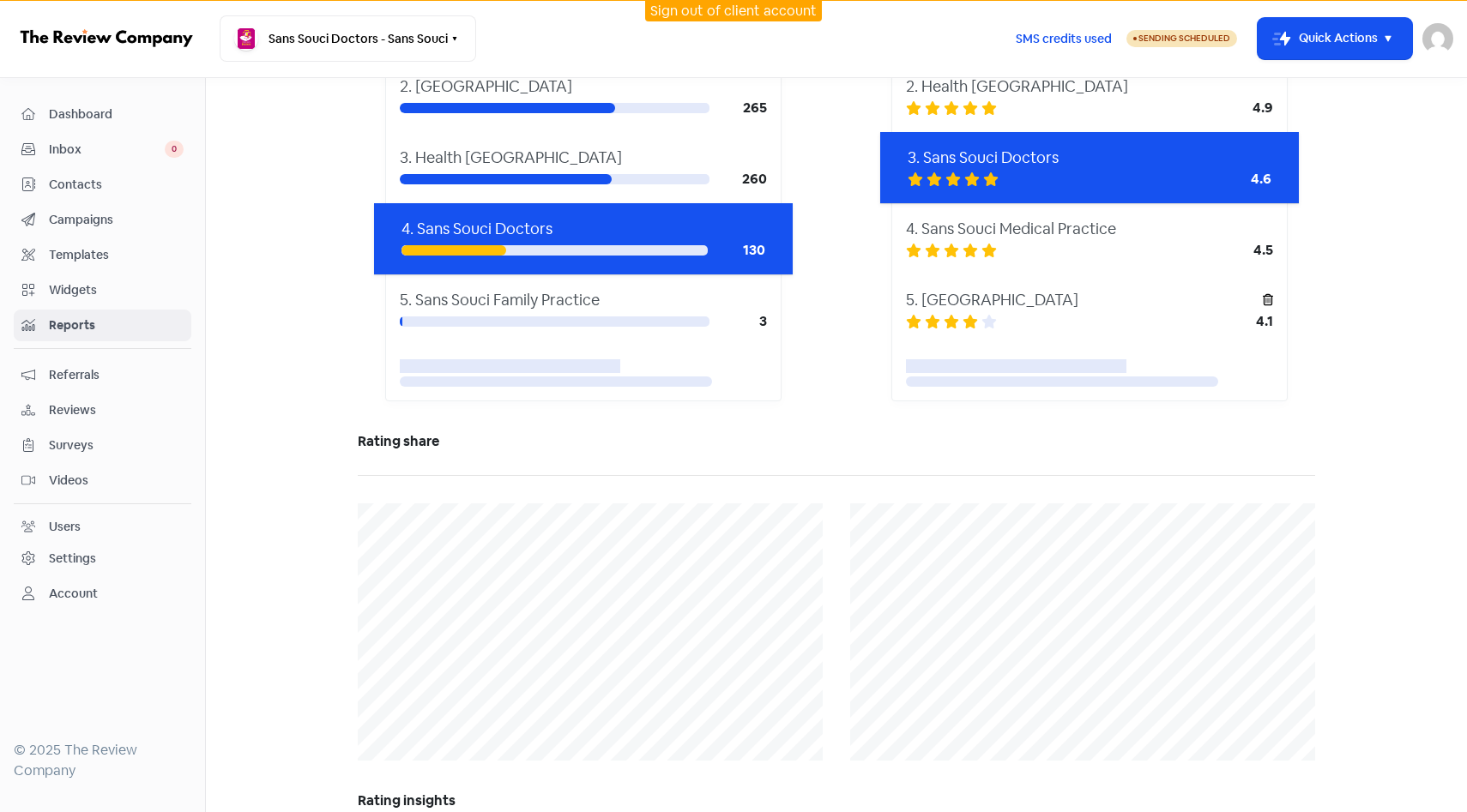
scroll to position [148, 0]
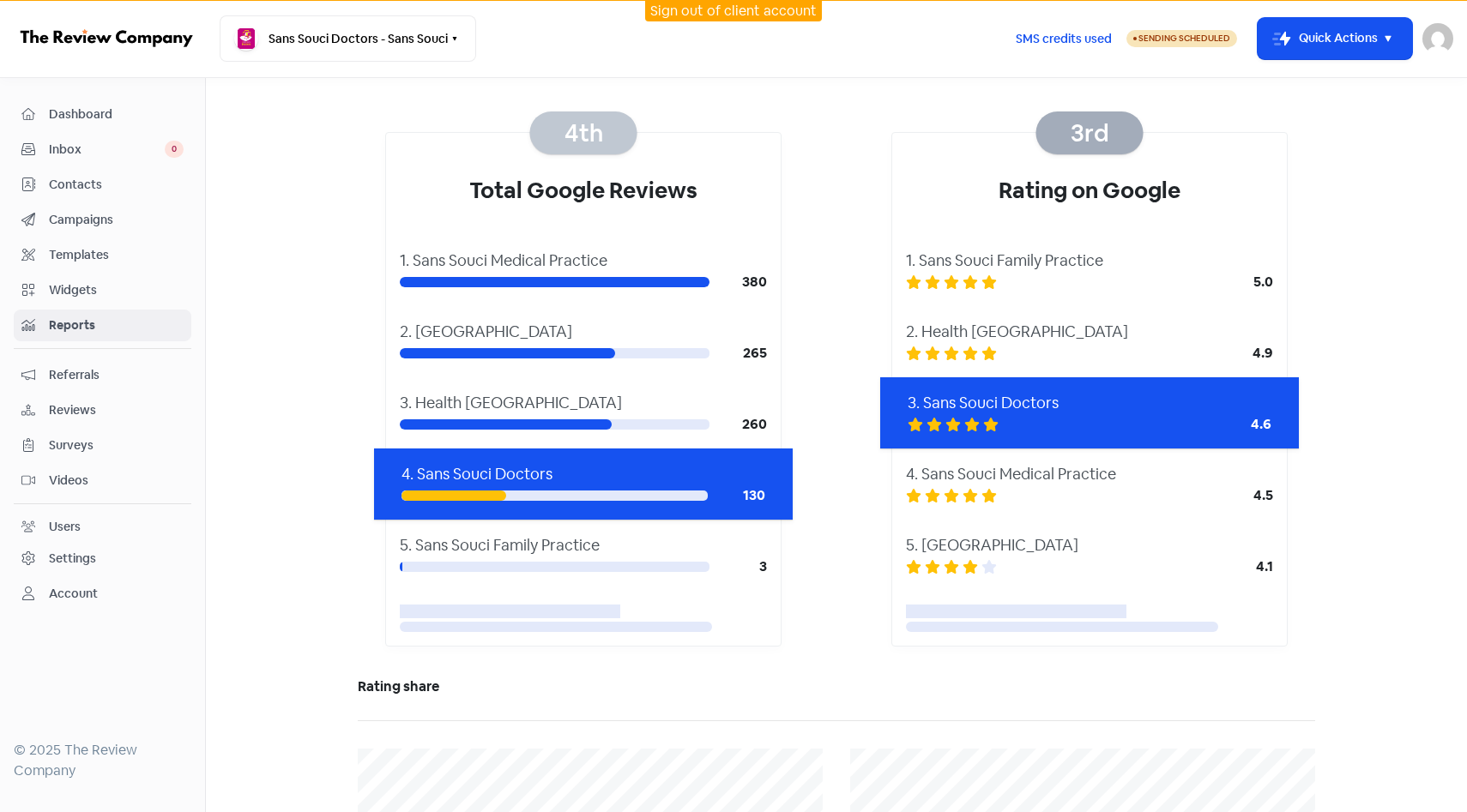
click at [99, 115] on span "Dashboard" at bounding box center [116, 114] width 135 height 18
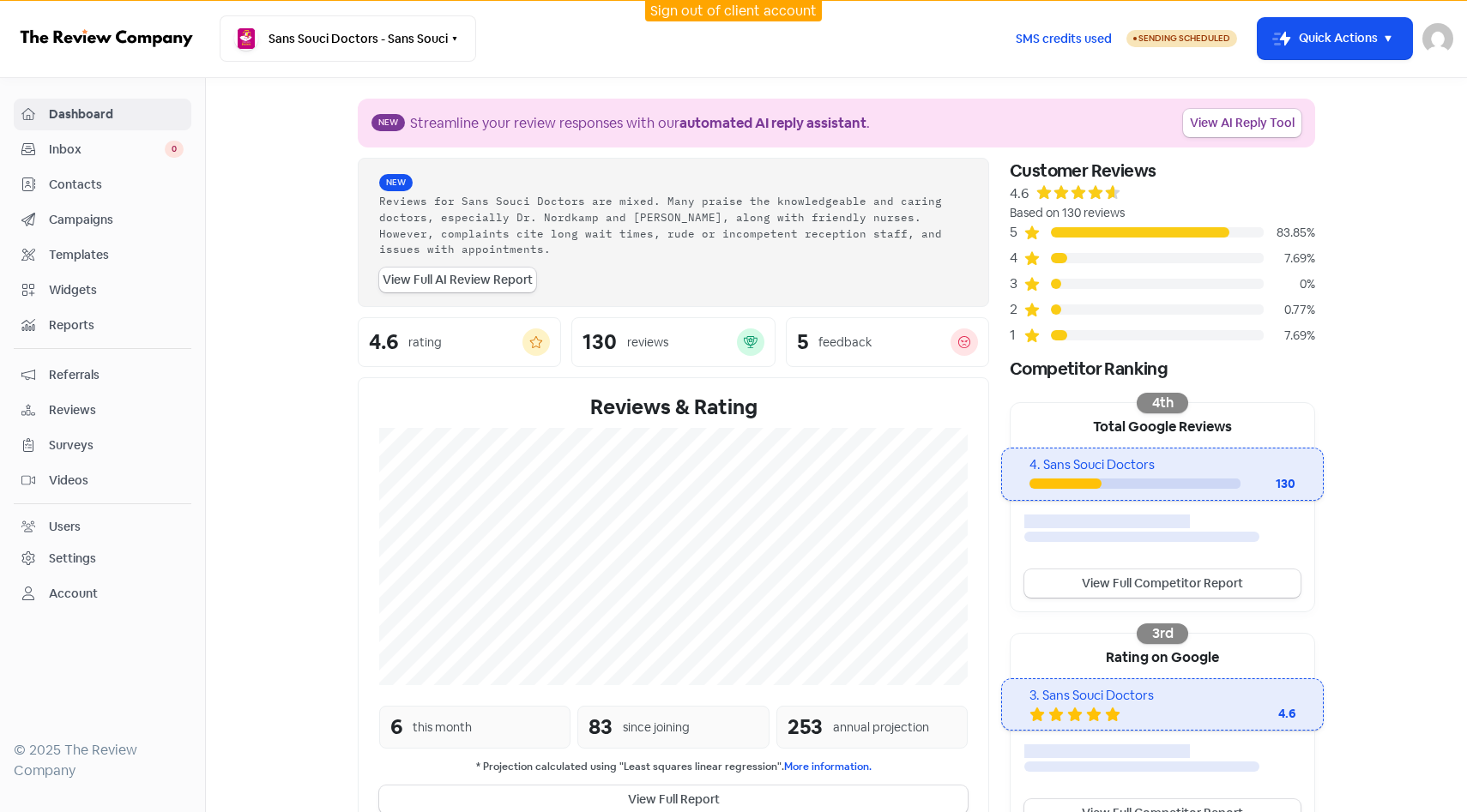
click at [116, 593] on div "Account" at bounding box center [103, 594] width 162 height 20
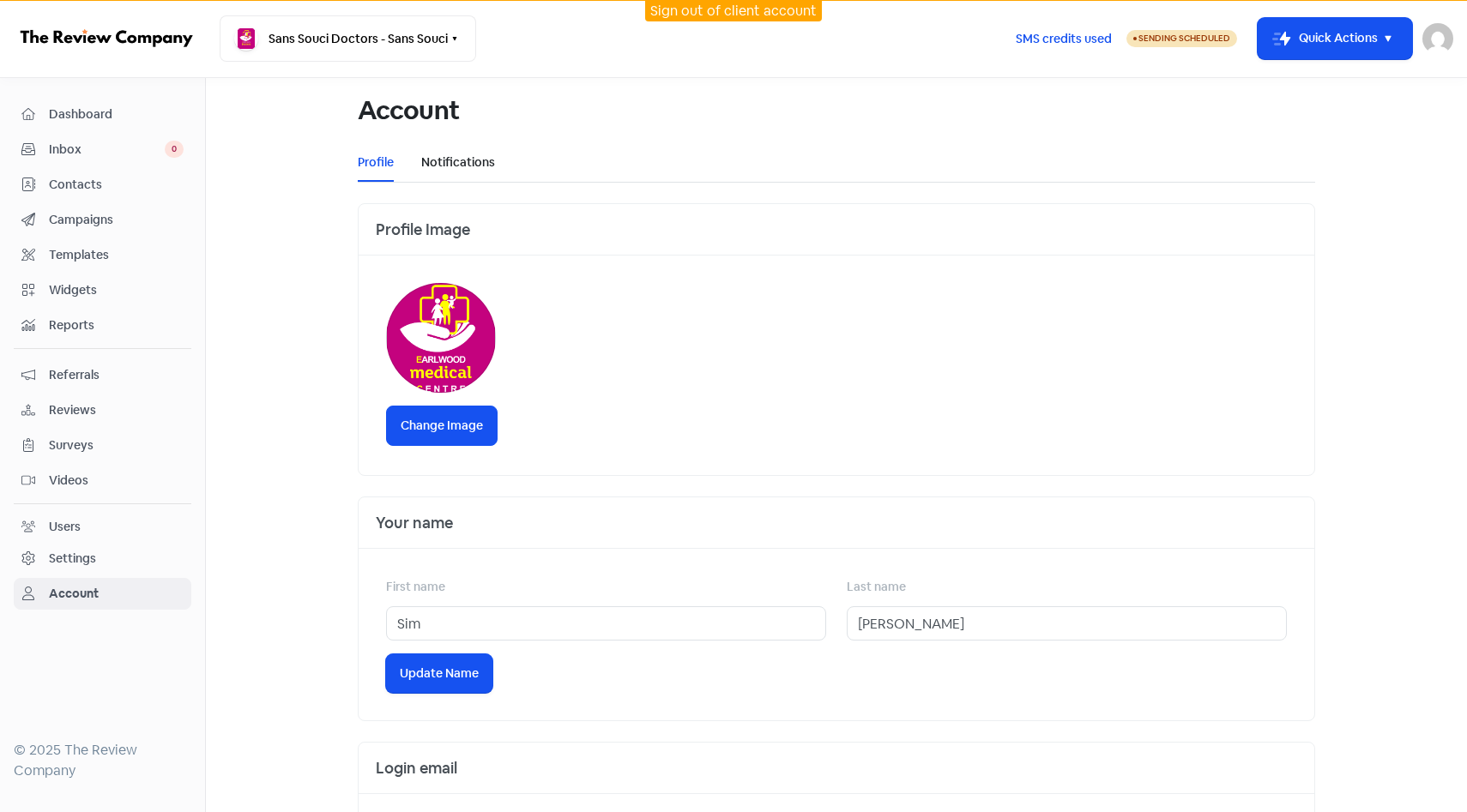
click at [488, 159] on link "Notifications" at bounding box center [457, 162] width 73 height 18
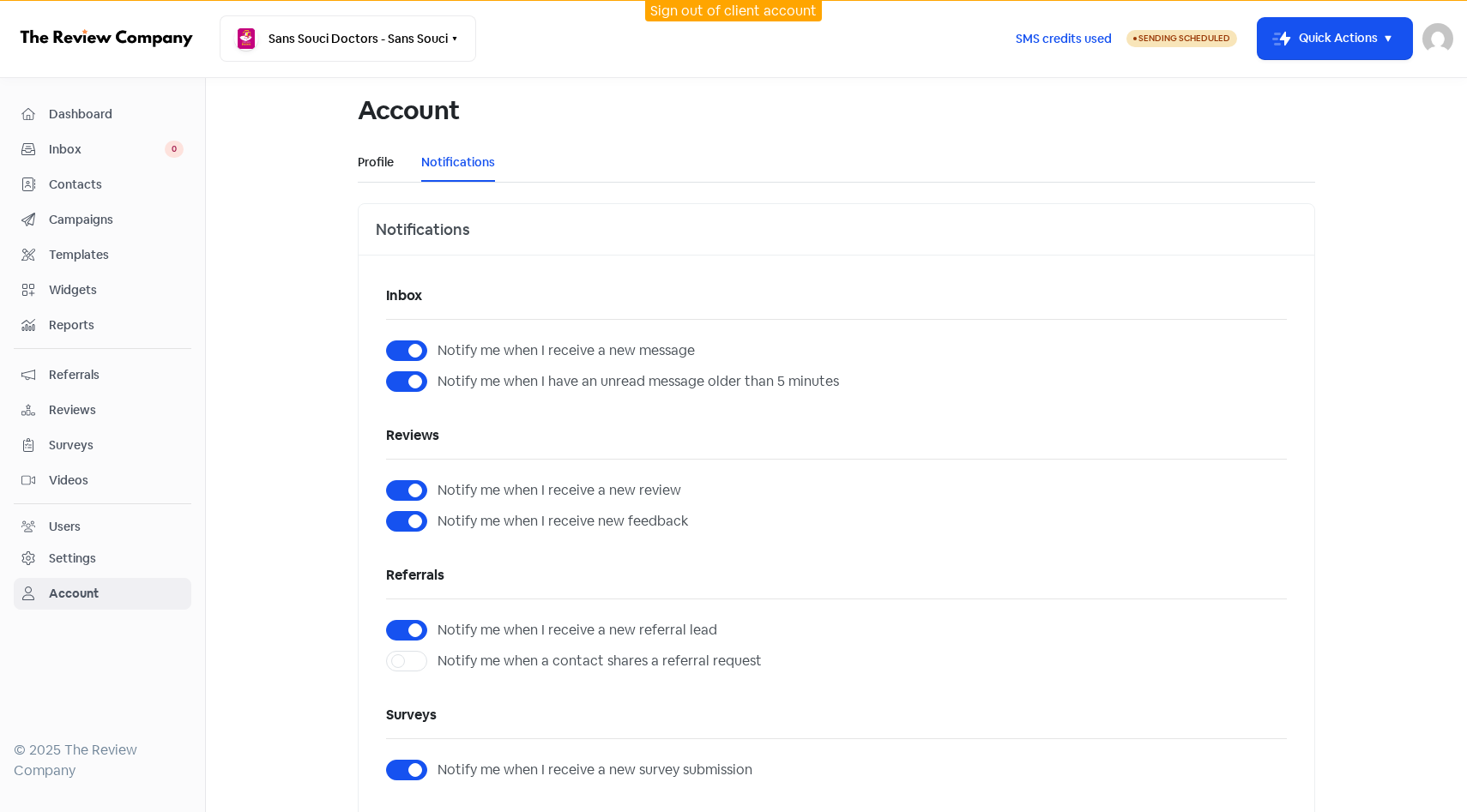
click at [383, 160] on link "Profile" at bounding box center [376, 162] width 36 height 18
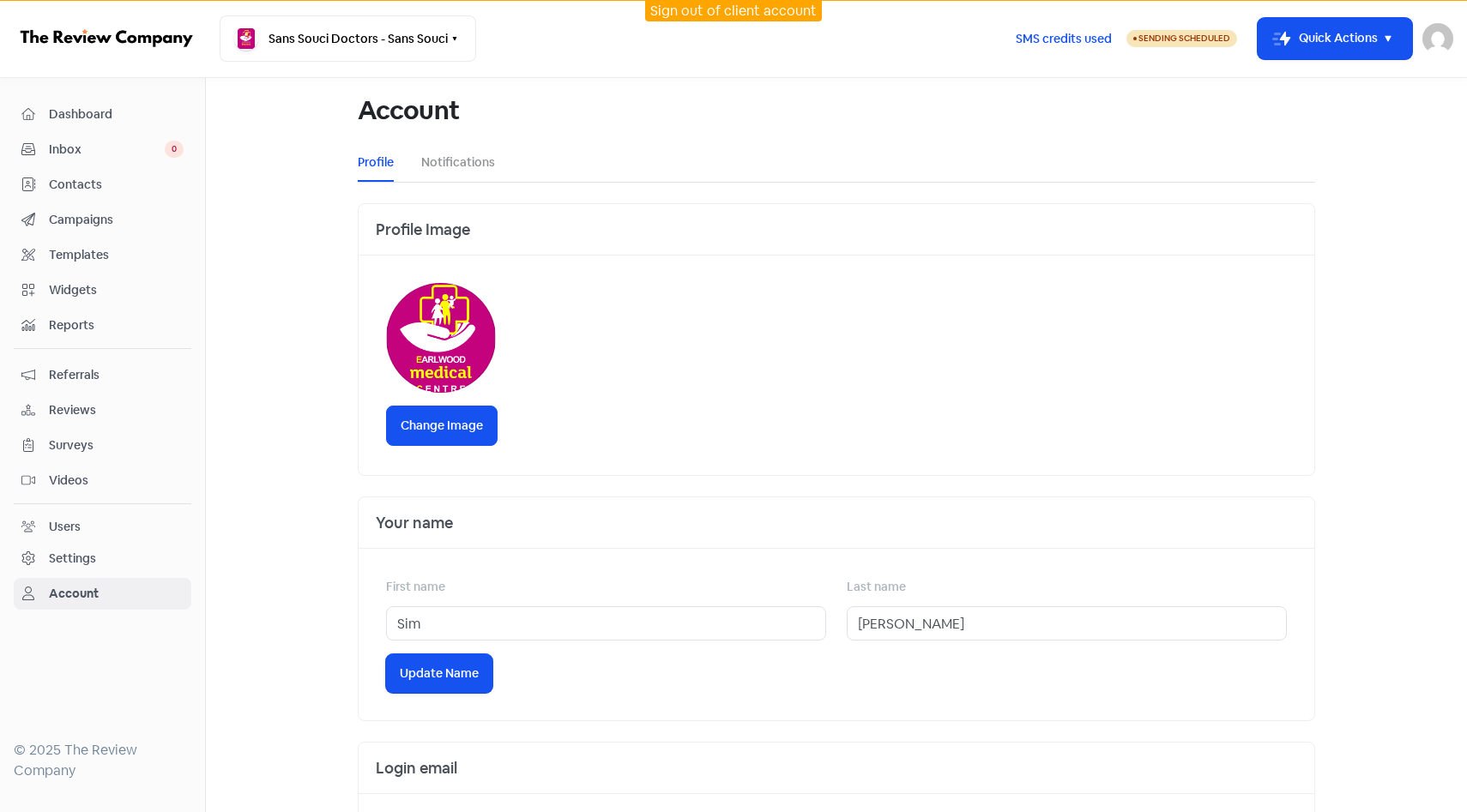
click at [145, 535] on div "Users" at bounding box center [103, 526] width 162 height 20
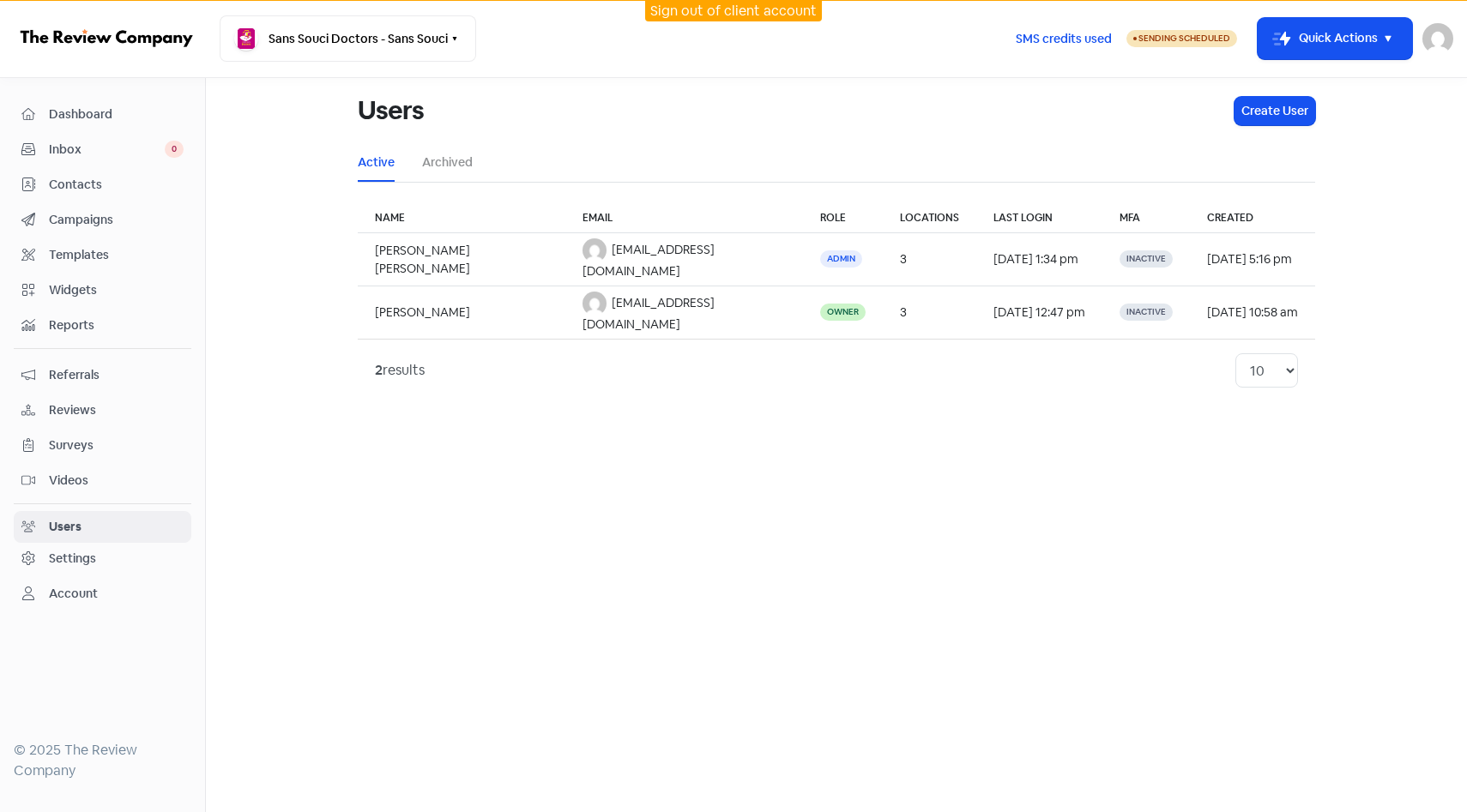
click at [144, 555] on div "Settings" at bounding box center [103, 558] width 162 height 20
